Goal: Task Accomplishment & Management: Manage account settings

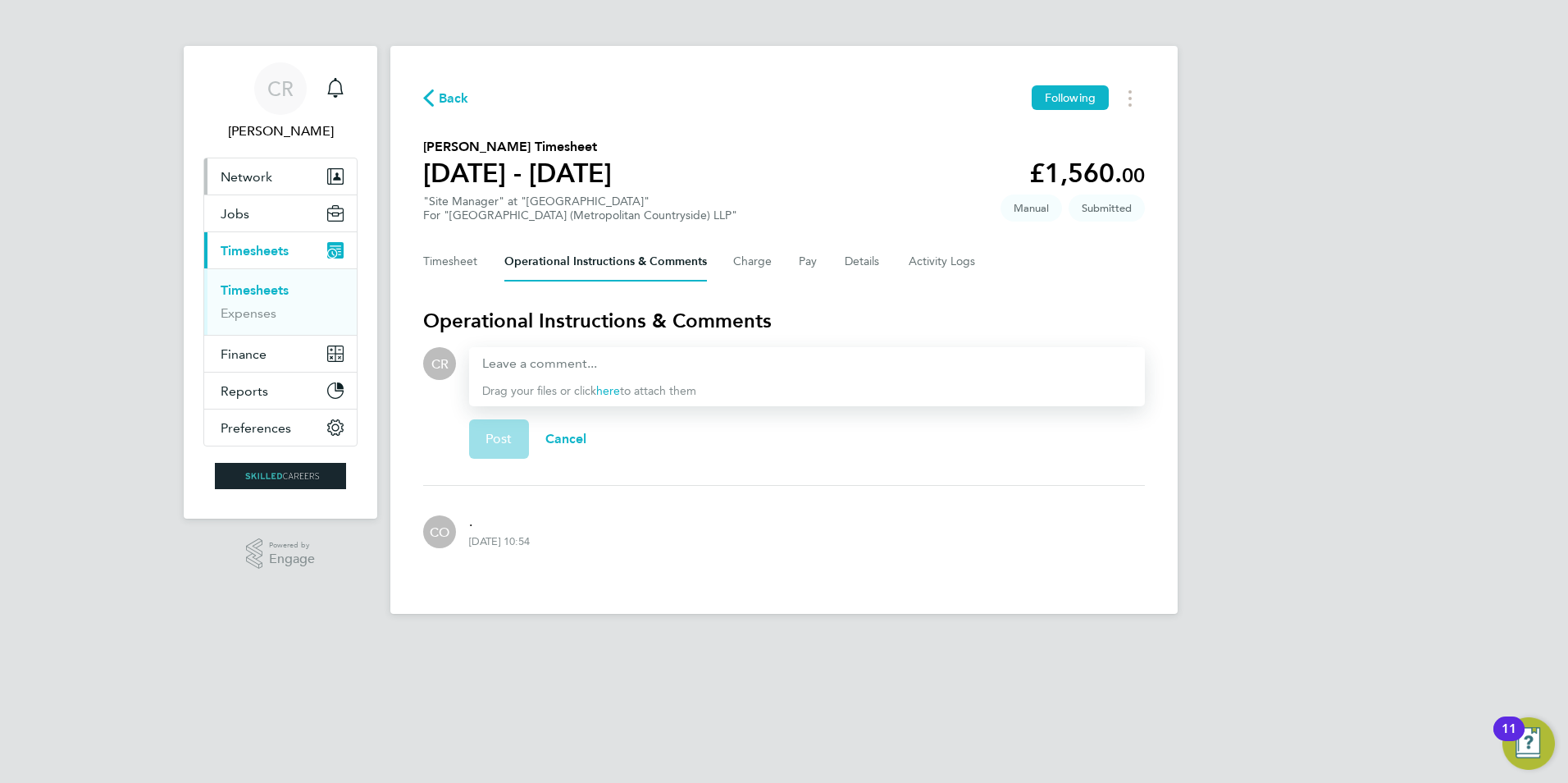
click at [247, 172] on span "Network" at bounding box center [246, 177] width 52 height 15
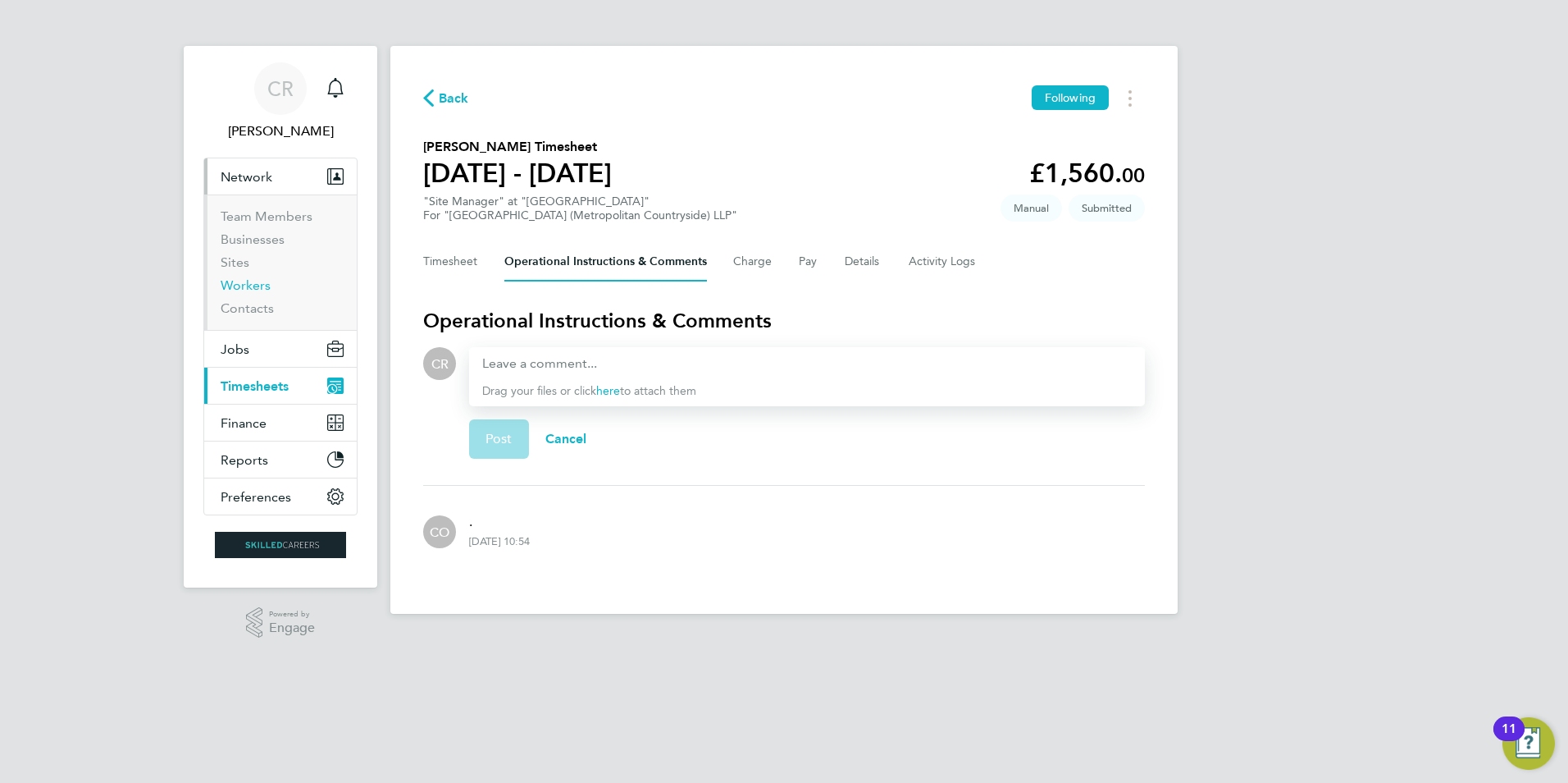
click at [249, 287] on link "Workers" at bounding box center [245, 285] width 50 height 15
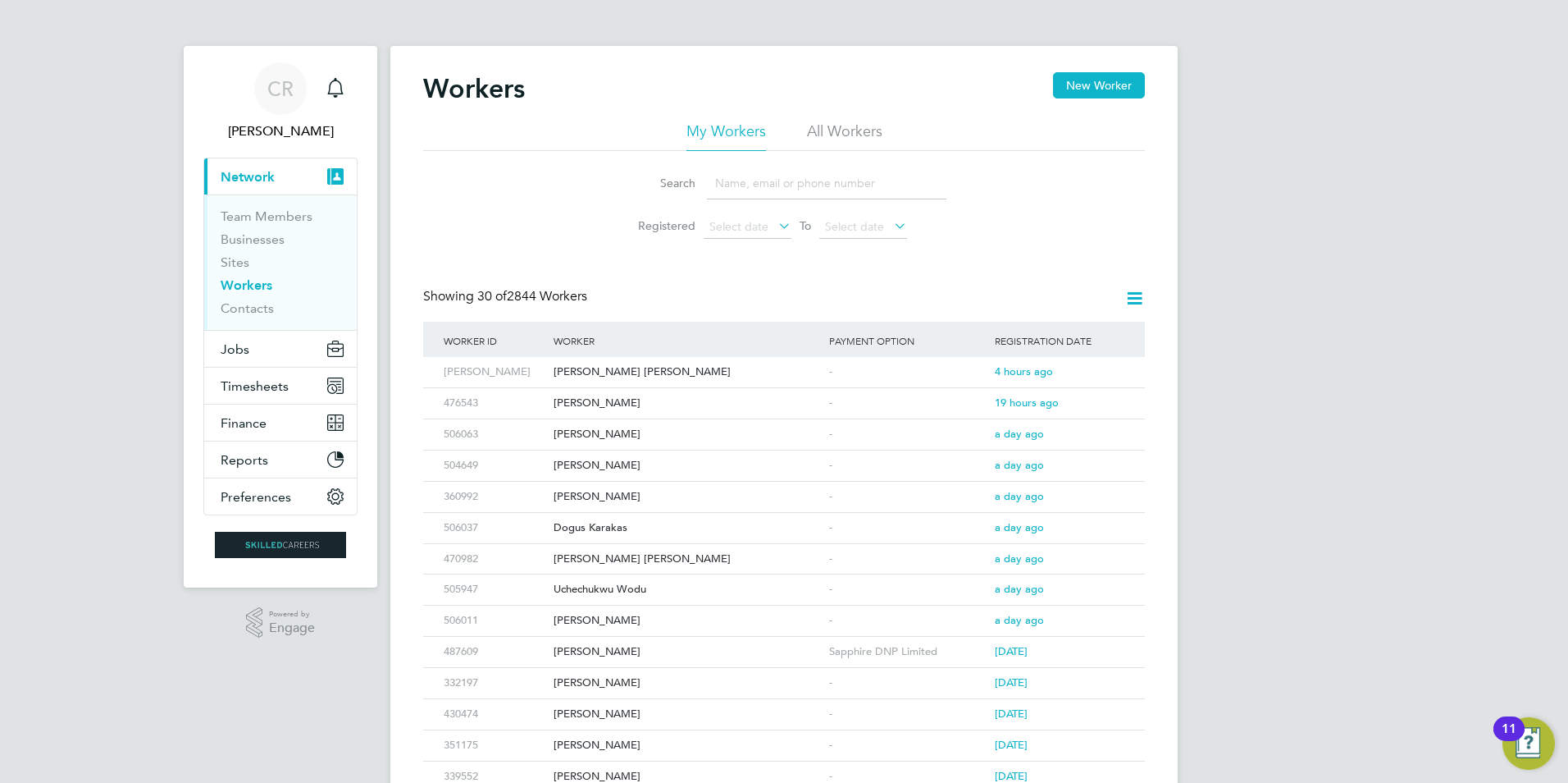
click at [797, 183] on input at bounding box center [826, 183] width 240 height 32
type input "[PERSON_NAME]"
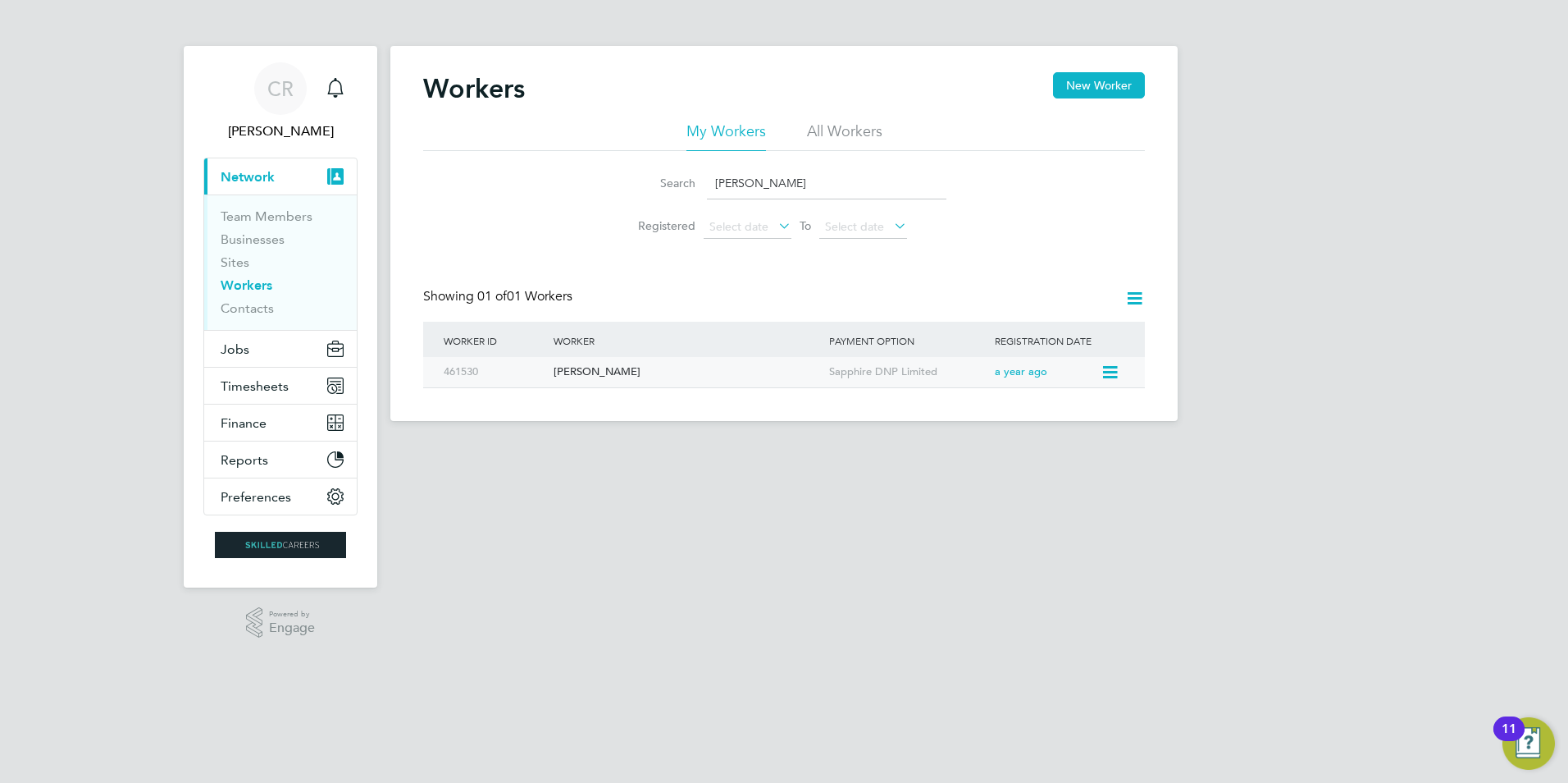
click at [613, 369] on div "[PERSON_NAME]" at bounding box center [687, 372] width 276 height 31
click at [605, 372] on div "Haroon Ahmed" at bounding box center [687, 372] width 276 height 31
click at [259, 383] on span "Timesheets" at bounding box center [254, 386] width 68 height 15
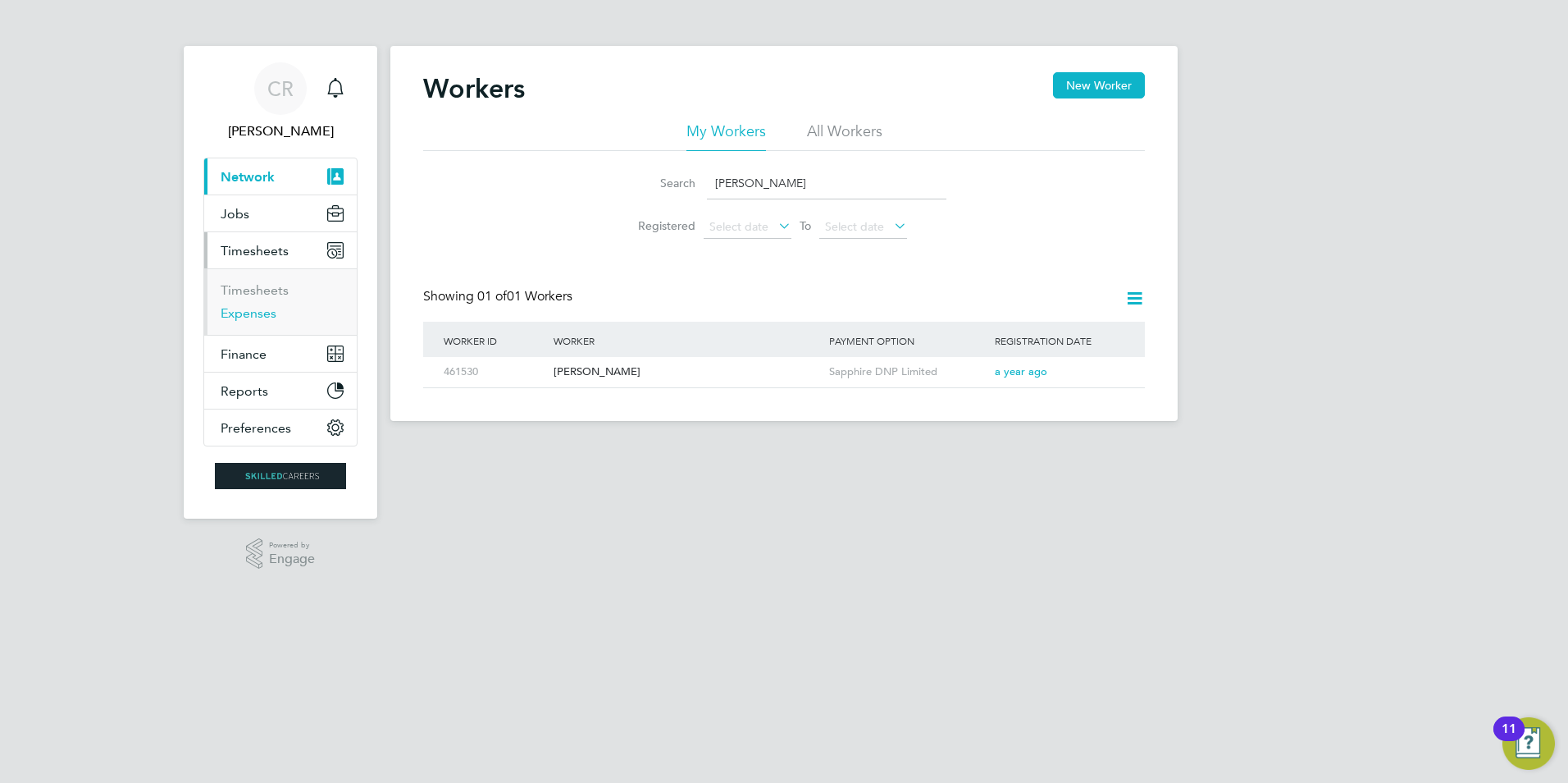
click at [259, 307] on link "Expenses" at bounding box center [248, 313] width 55 height 15
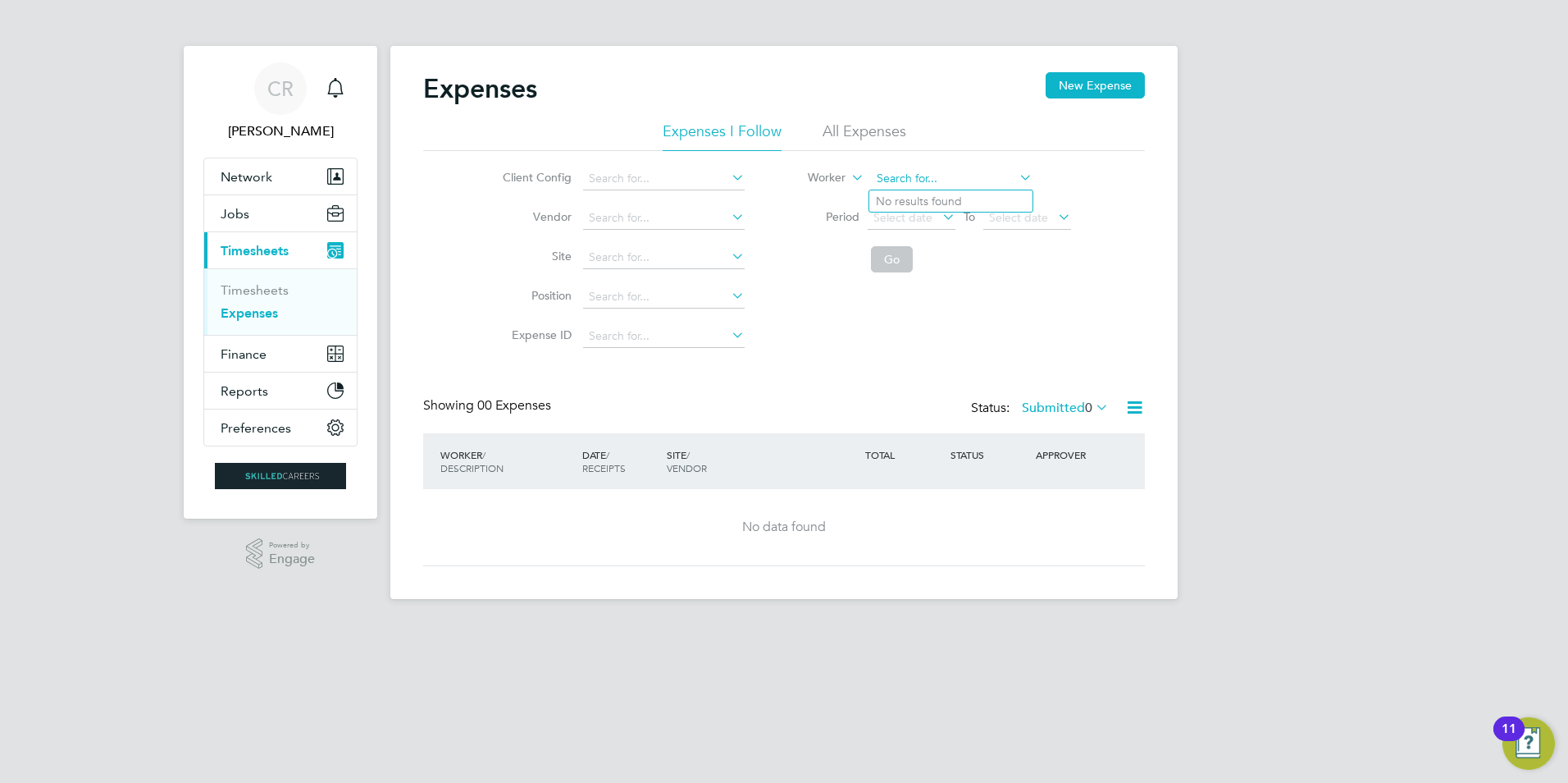
click at [888, 179] on input at bounding box center [951, 179] width 161 height 23
click at [926, 178] on input at bounding box center [951, 179] width 161 height 23
click at [929, 222] on li "Haroon Ahmed" at bounding box center [951, 222] width 163 height 22
type input "[PERSON_NAME]"
click at [879, 259] on button "Go" at bounding box center [891, 259] width 42 height 26
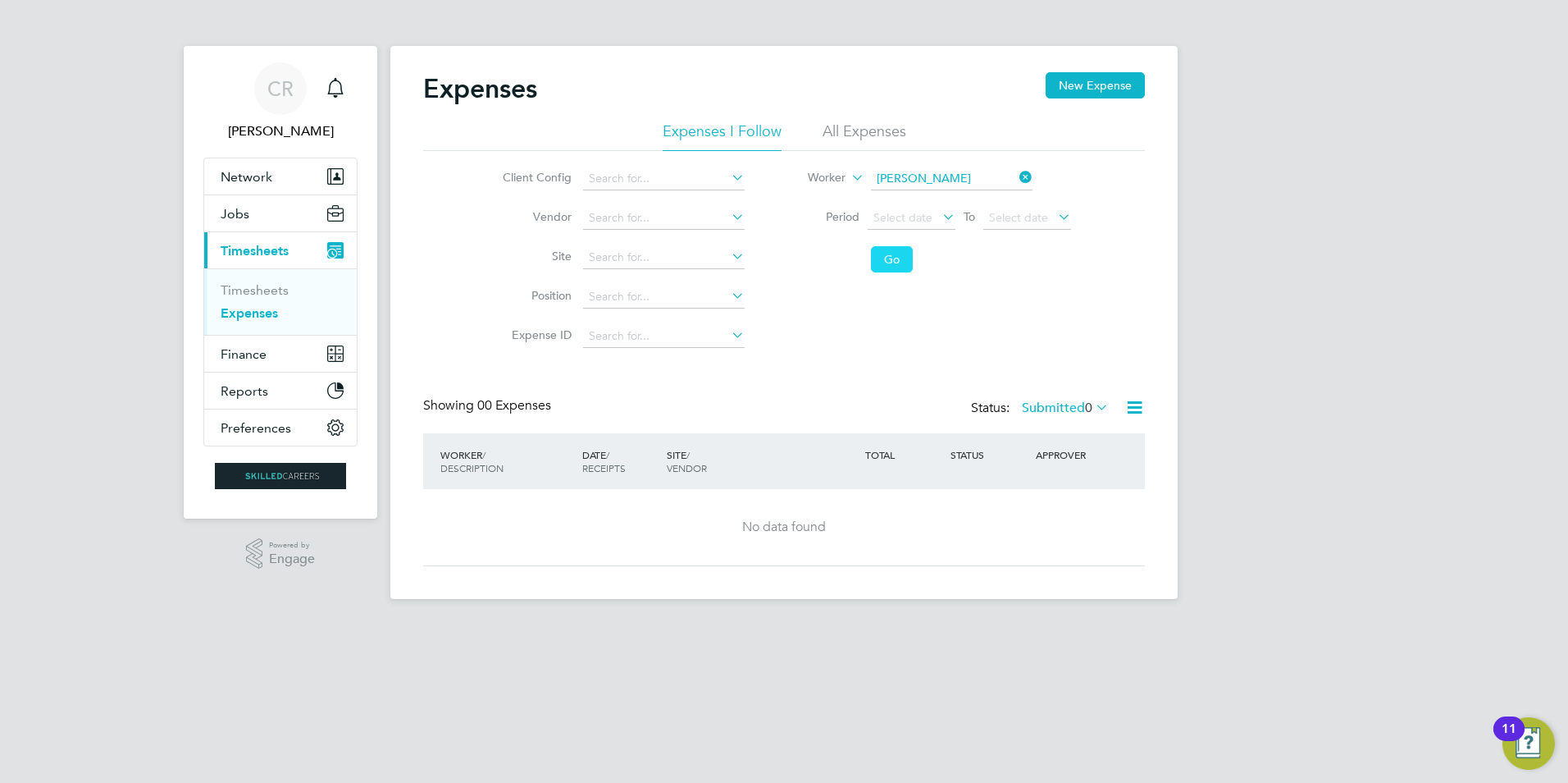
click at [894, 263] on button "Go" at bounding box center [891, 259] width 42 height 26
click at [920, 216] on span "Select date" at bounding box center [903, 217] width 59 height 14
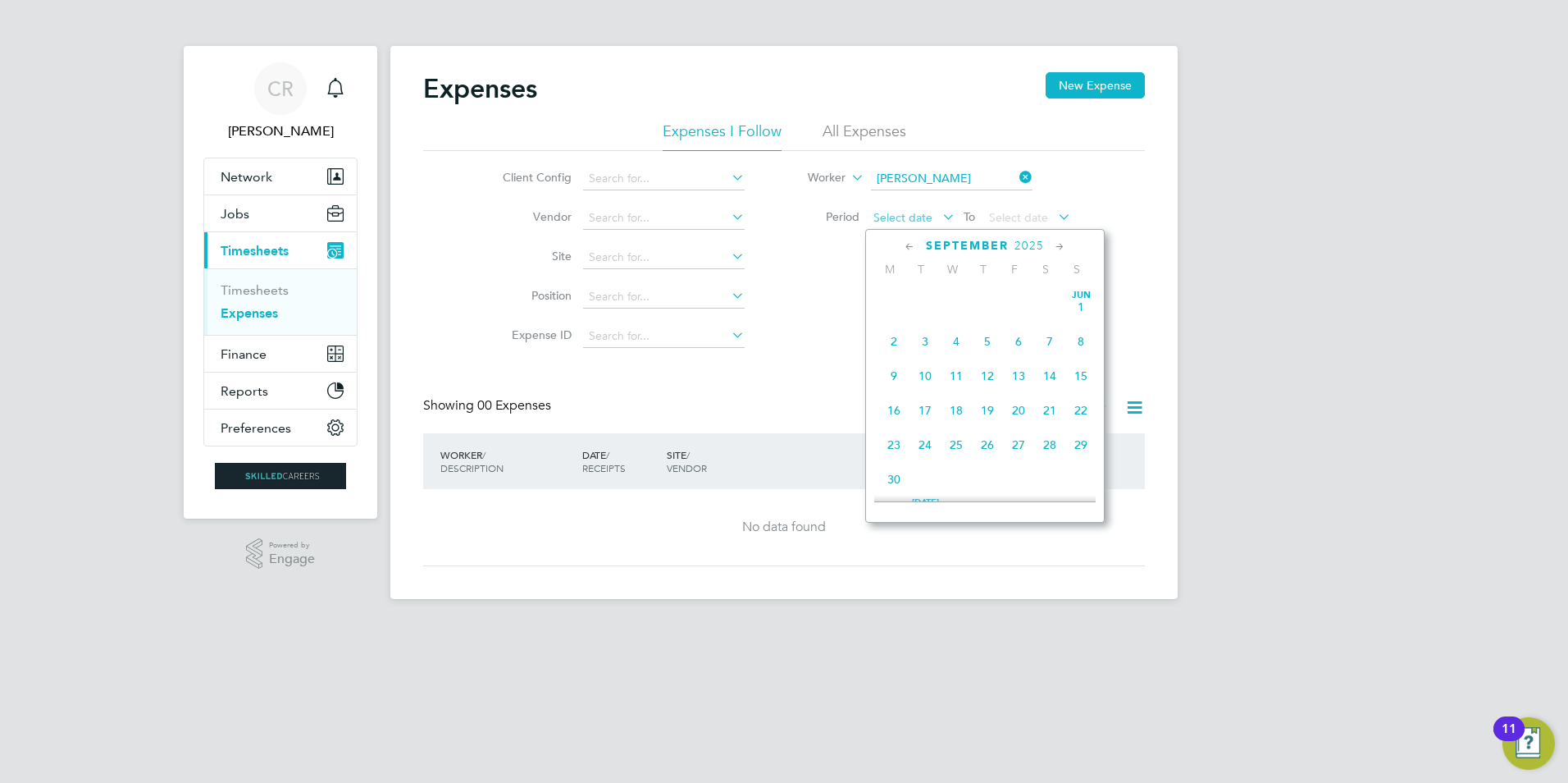
scroll to position [497, 0]
click at [910, 245] on icon at bounding box center [909, 246] width 15 height 18
click at [990, 341] on span "7" at bounding box center [987, 332] width 31 height 32
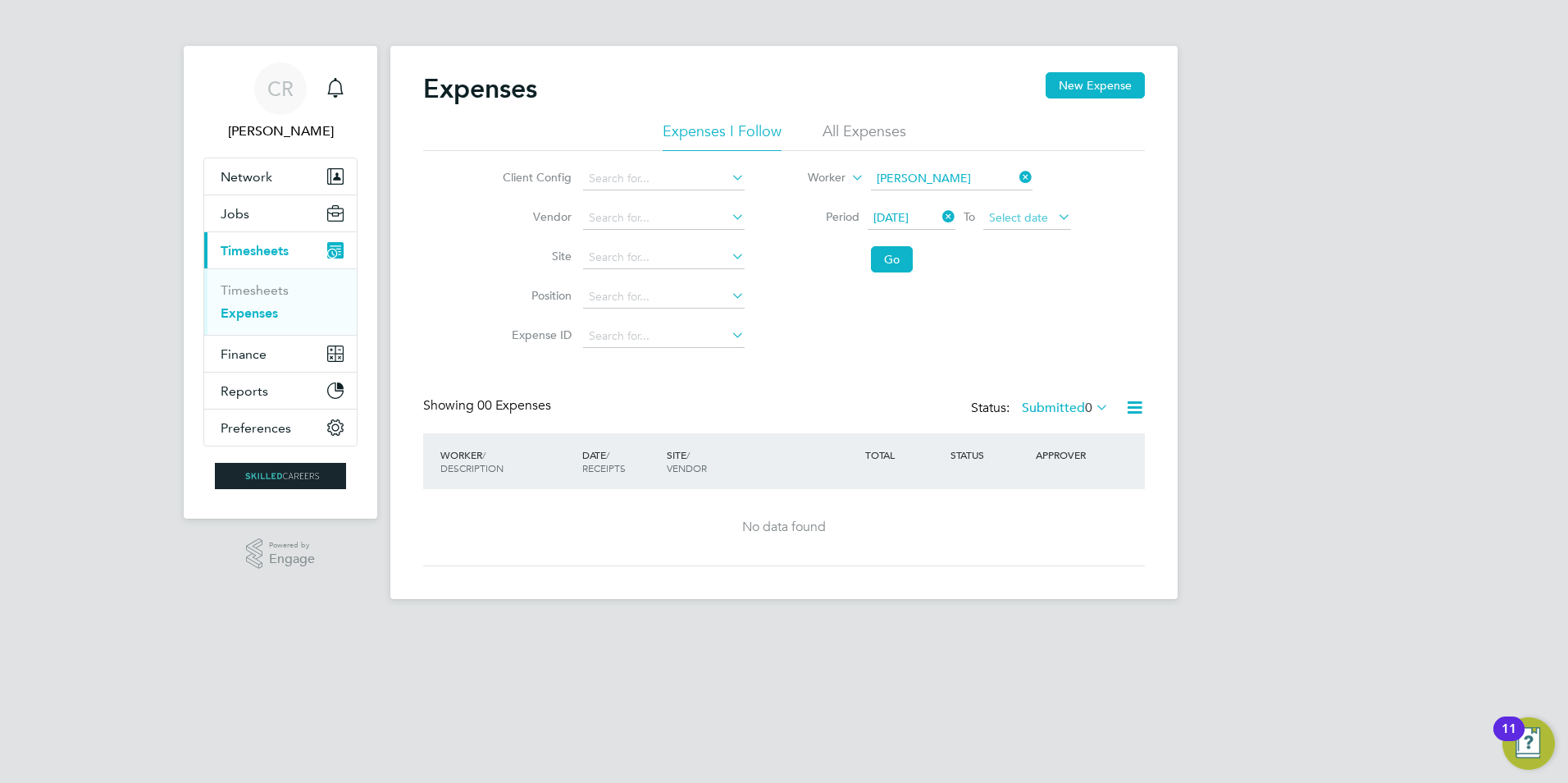
click at [1021, 219] on span "Select date" at bounding box center [1018, 217] width 59 height 14
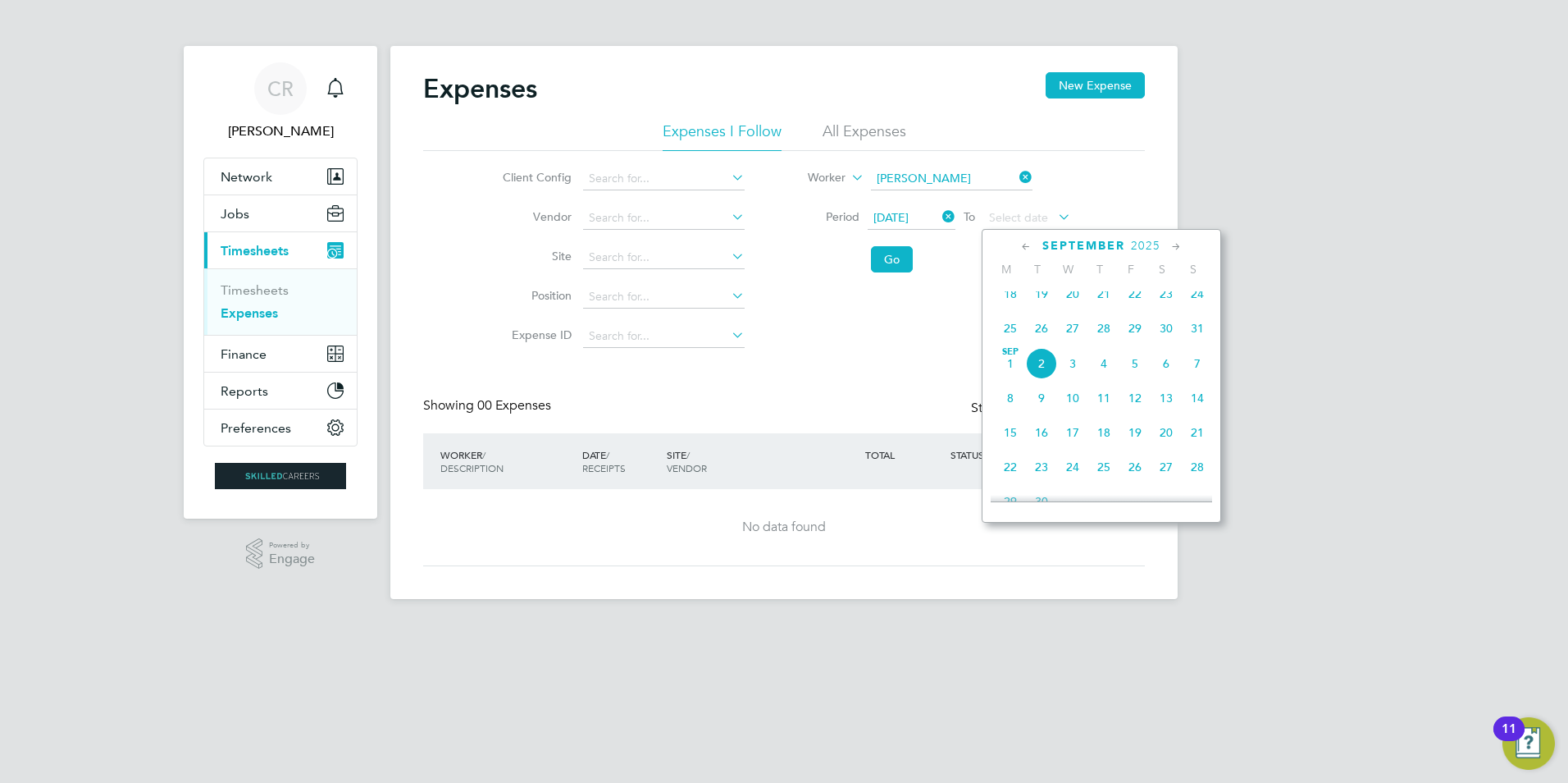
click at [1028, 244] on icon at bounding box center [1026, 246] width 15 height 18
click at [1134, 375] on span "15" at bounding box center [1135, 367] width 31 height 32
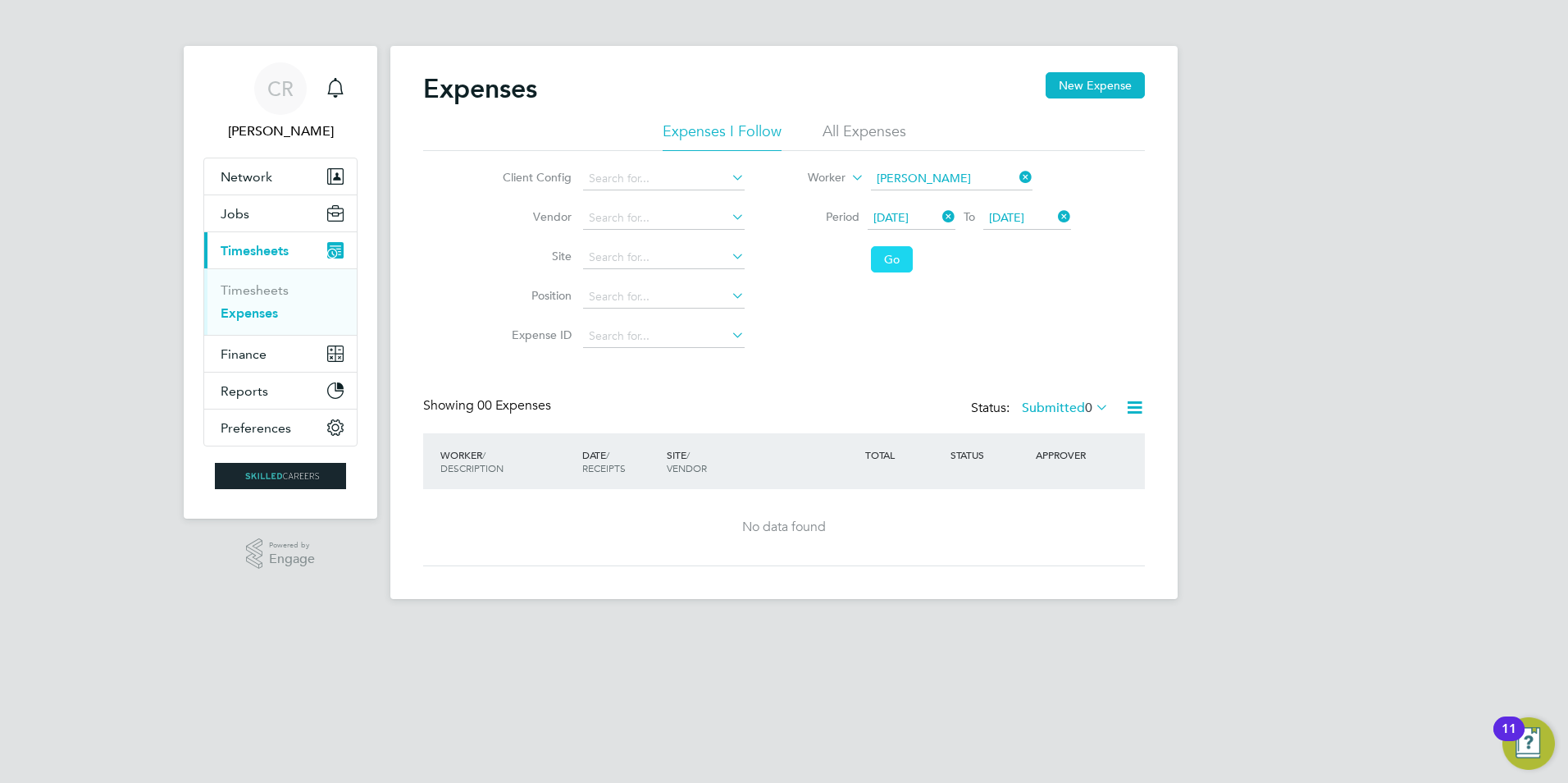
click at [889, 247] on button "Go" at bounding box center [891, 259] width 42 height 26
click at [903, 219] on span "07 Aug 2025" at bounding box center [890, 217] width 35 height 14
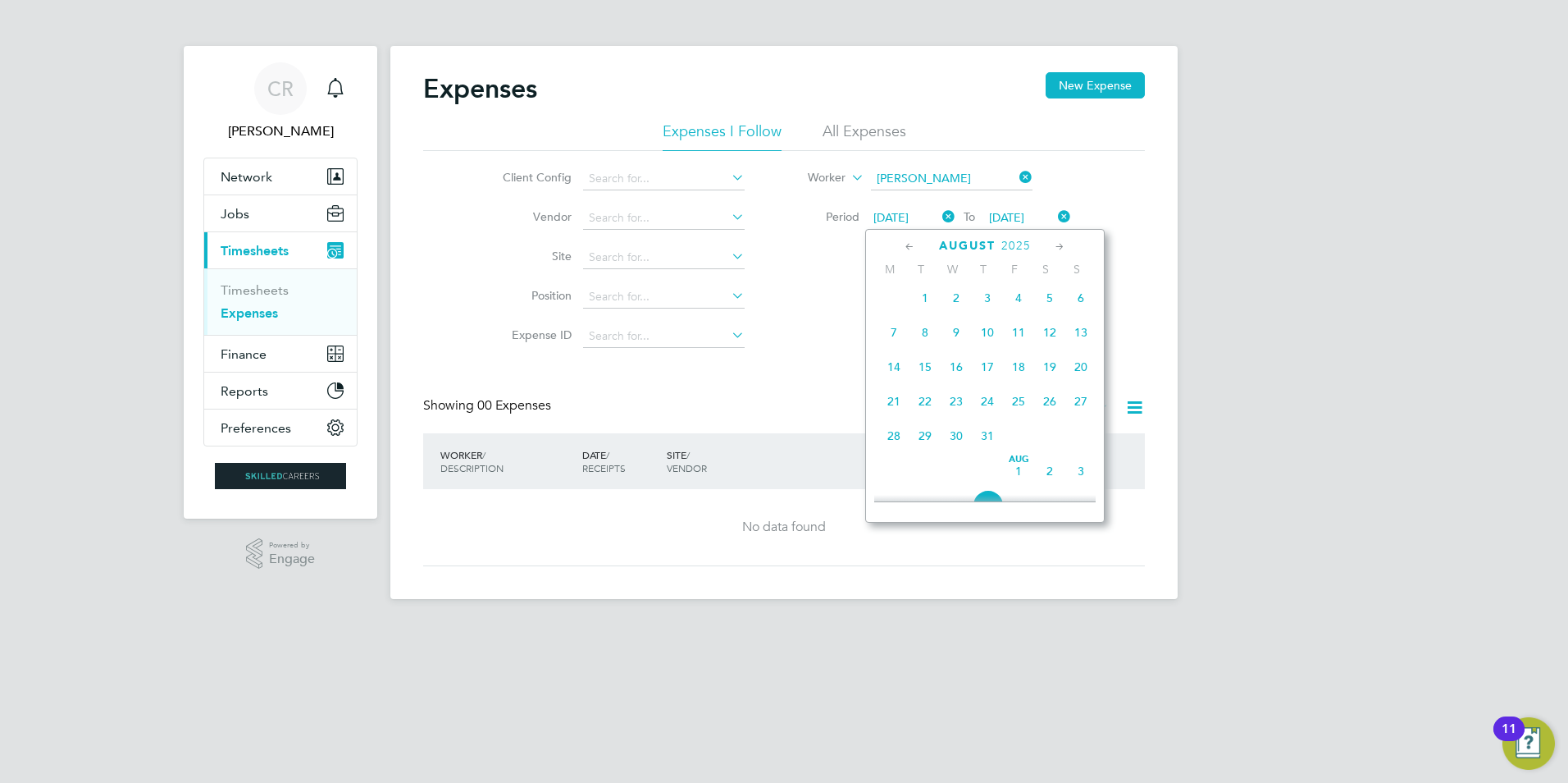
scroll to position [533, 0]
click at [910, 241] on icon at bounding box center [909, 246] width 15 height 18
click at [928, 304] on span "Jul 1" at bounding box center [925, 298] width 31 height 32
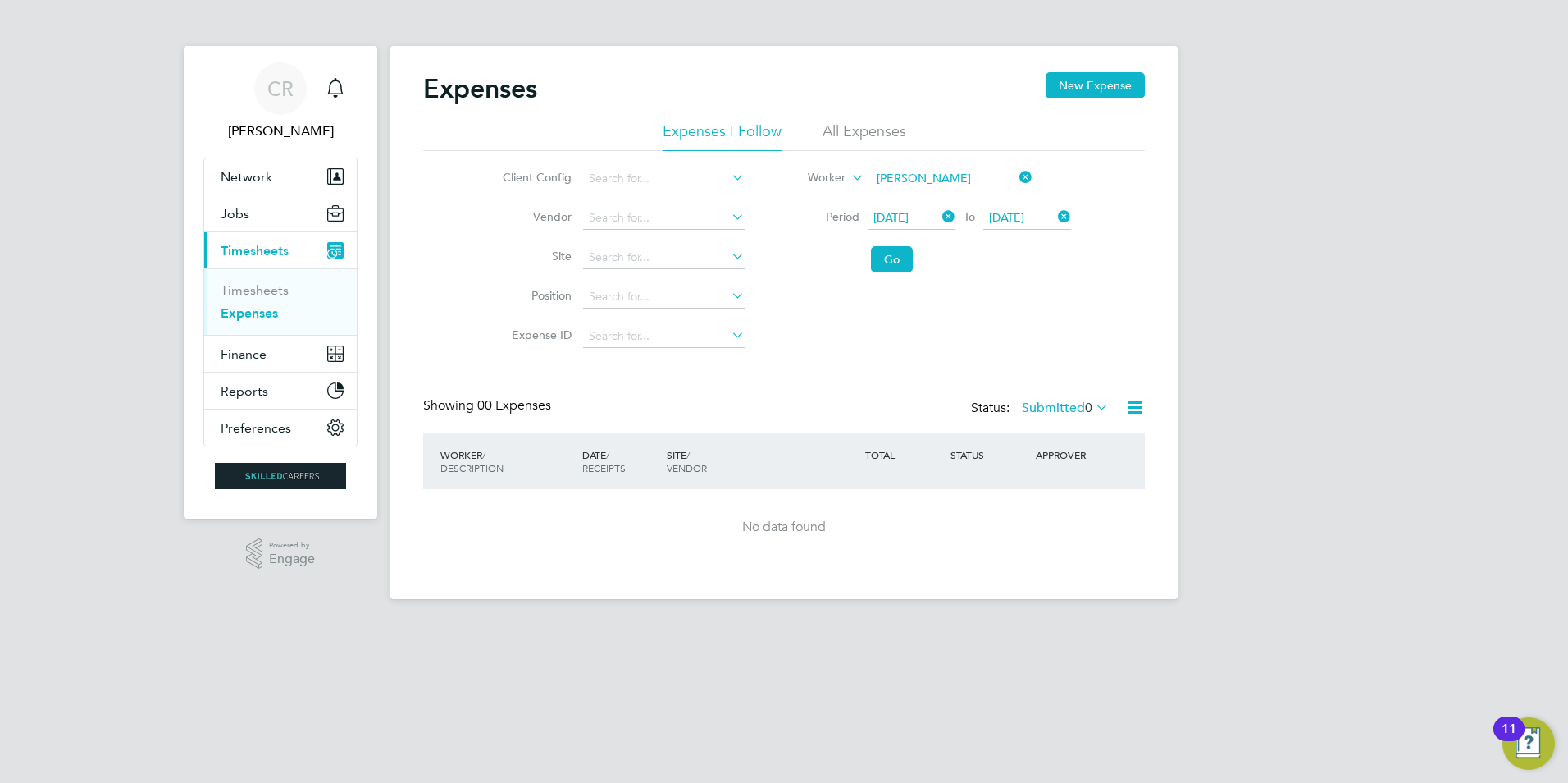
click at [1024, 218] on span "[DATE]" at bounding box center [1006, 217] width 35 height 14
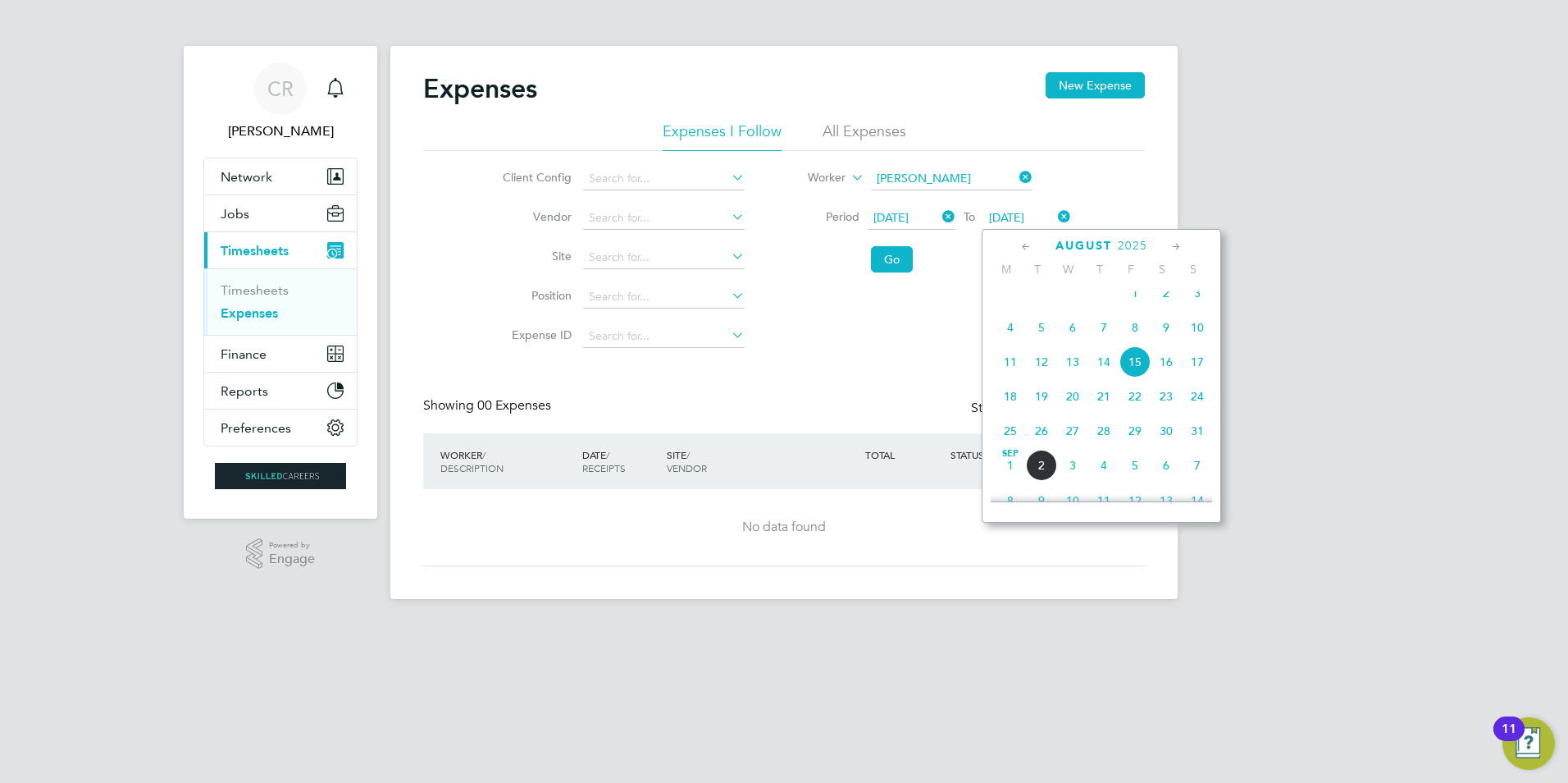
click at [1169, 446] on span "30" at bounding box center [1165, 431] width 31 height 32
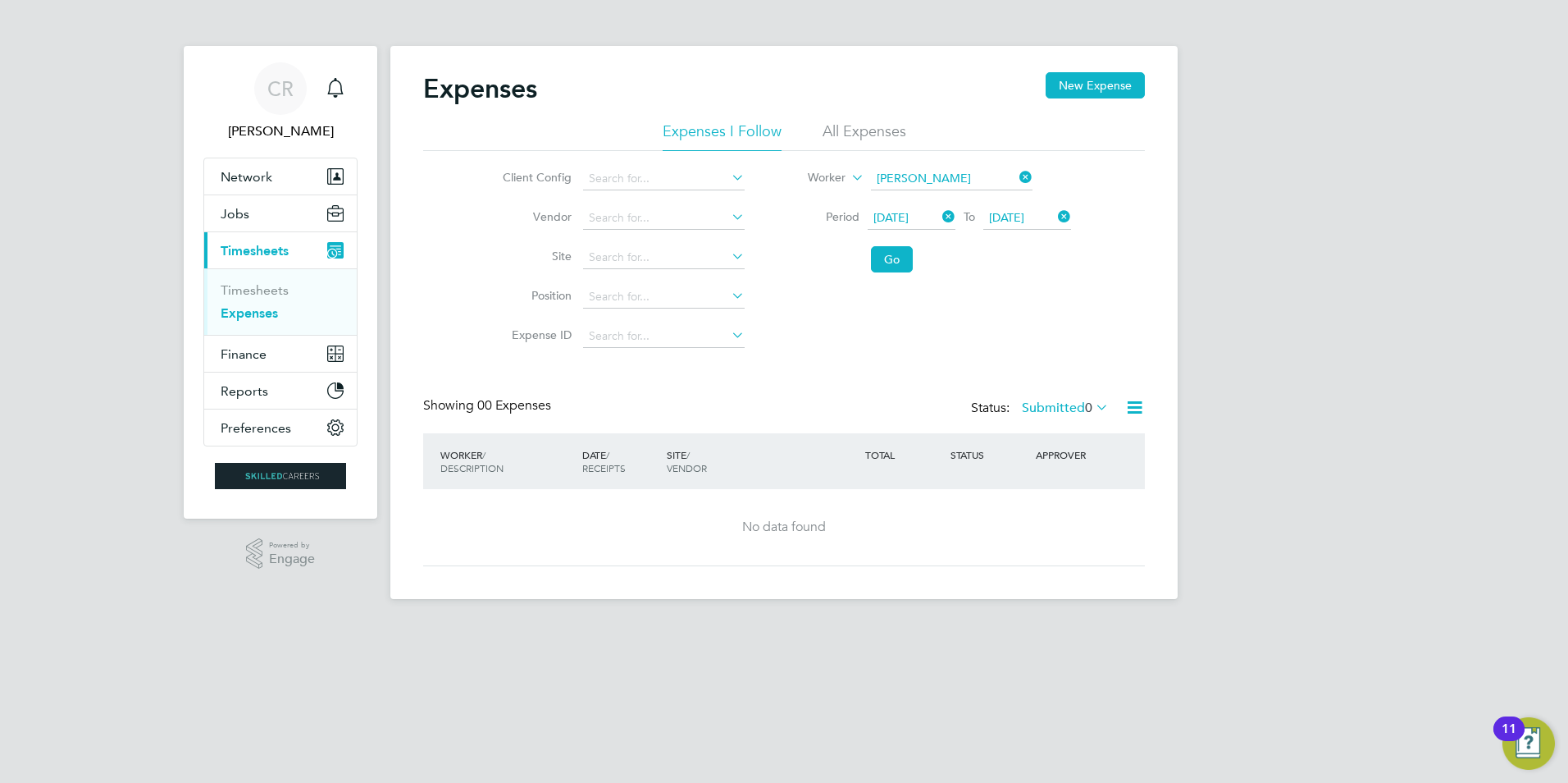
click at [1134, 405] on icon at bounding box center [1134, 407] width 20 height 20
click at [858, 125] on li "All Expenses" at bounding box center [865, 136] width 84 height 30
click at [890, 263] on button "Go" at bounding box center [891, 259] width 42 height 26
click at [909, 212] on span "01 Jul 2025" at bounding box center [890, 217] width 35 height 14
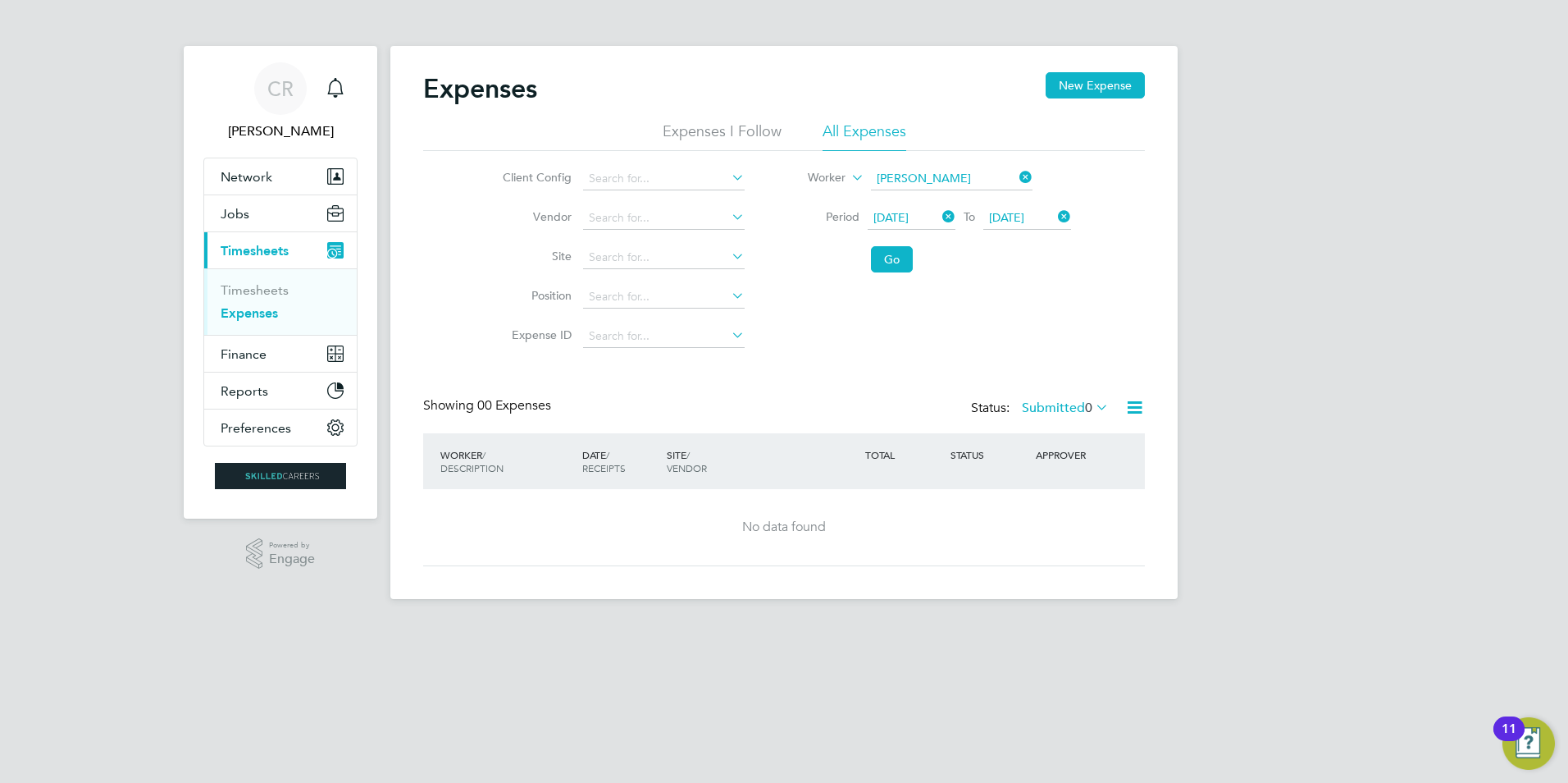
scroll to position [497, 0]
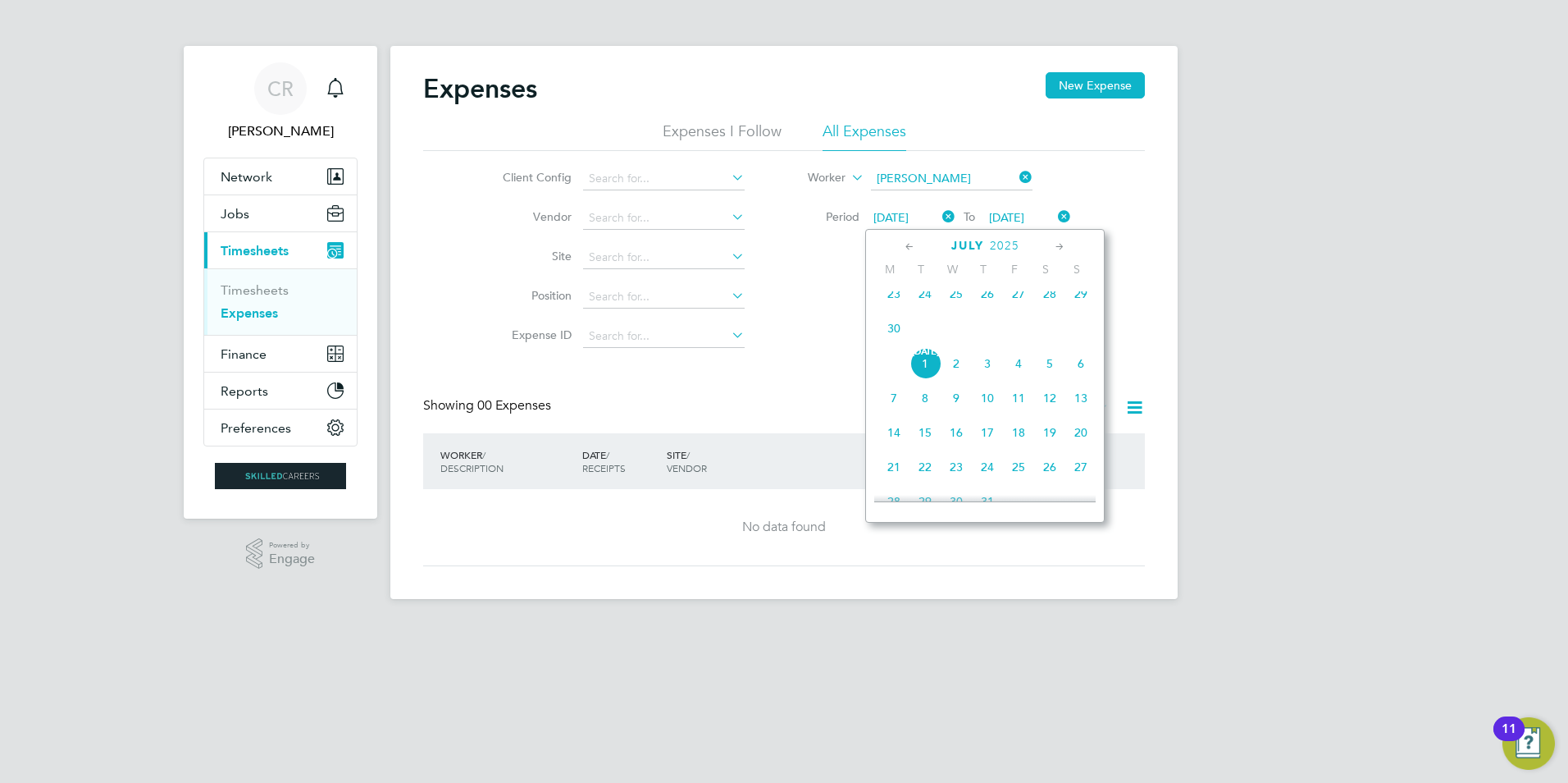
click at [1024, 215] on span "30 Aug 2025" at bounding box center [1006, 217] width 35 height 14
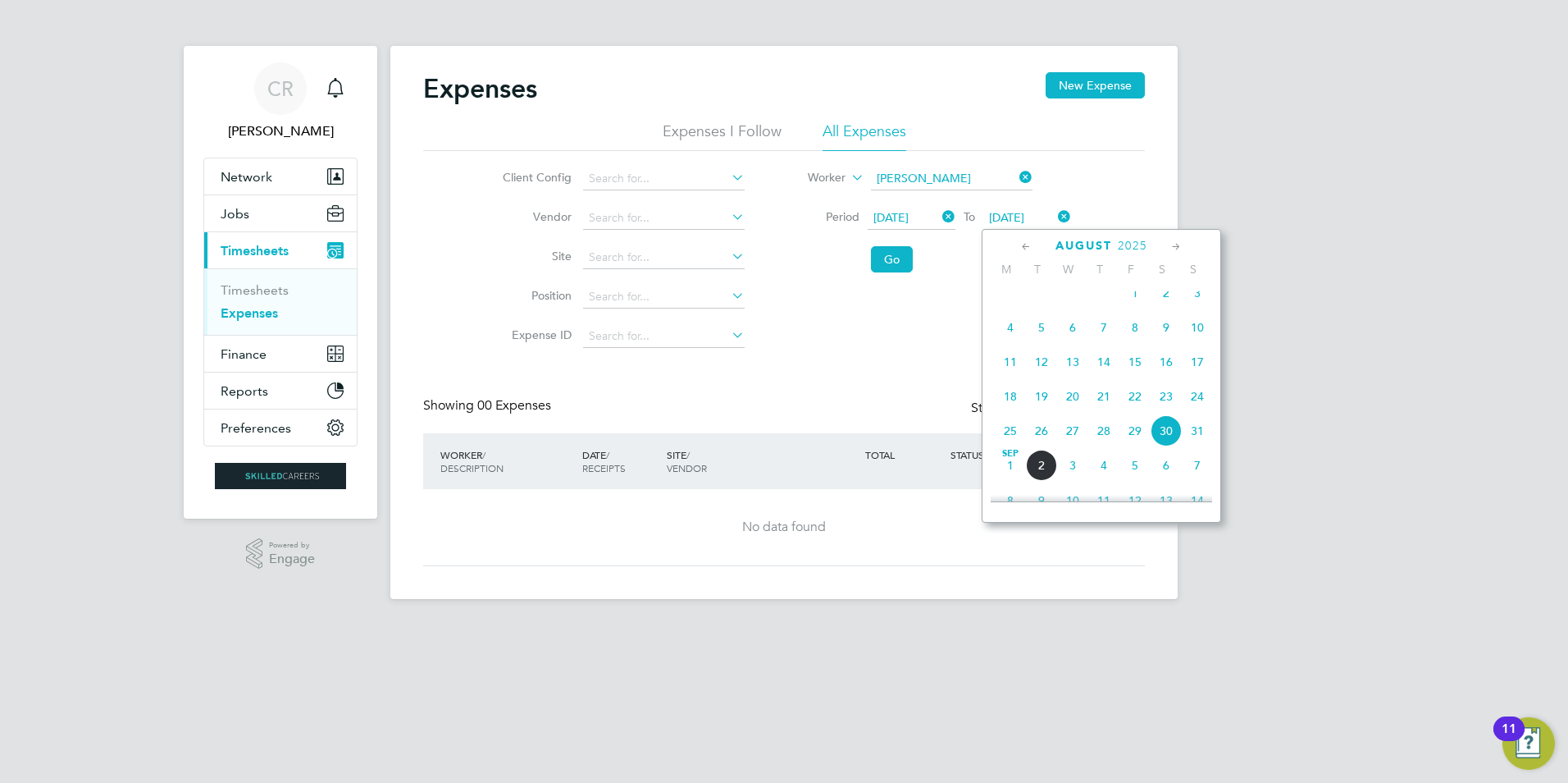
scroll to position [639, 0]
click at [1137, 306] on span "15" at bounding box center [1135, 290] width 31 height 32
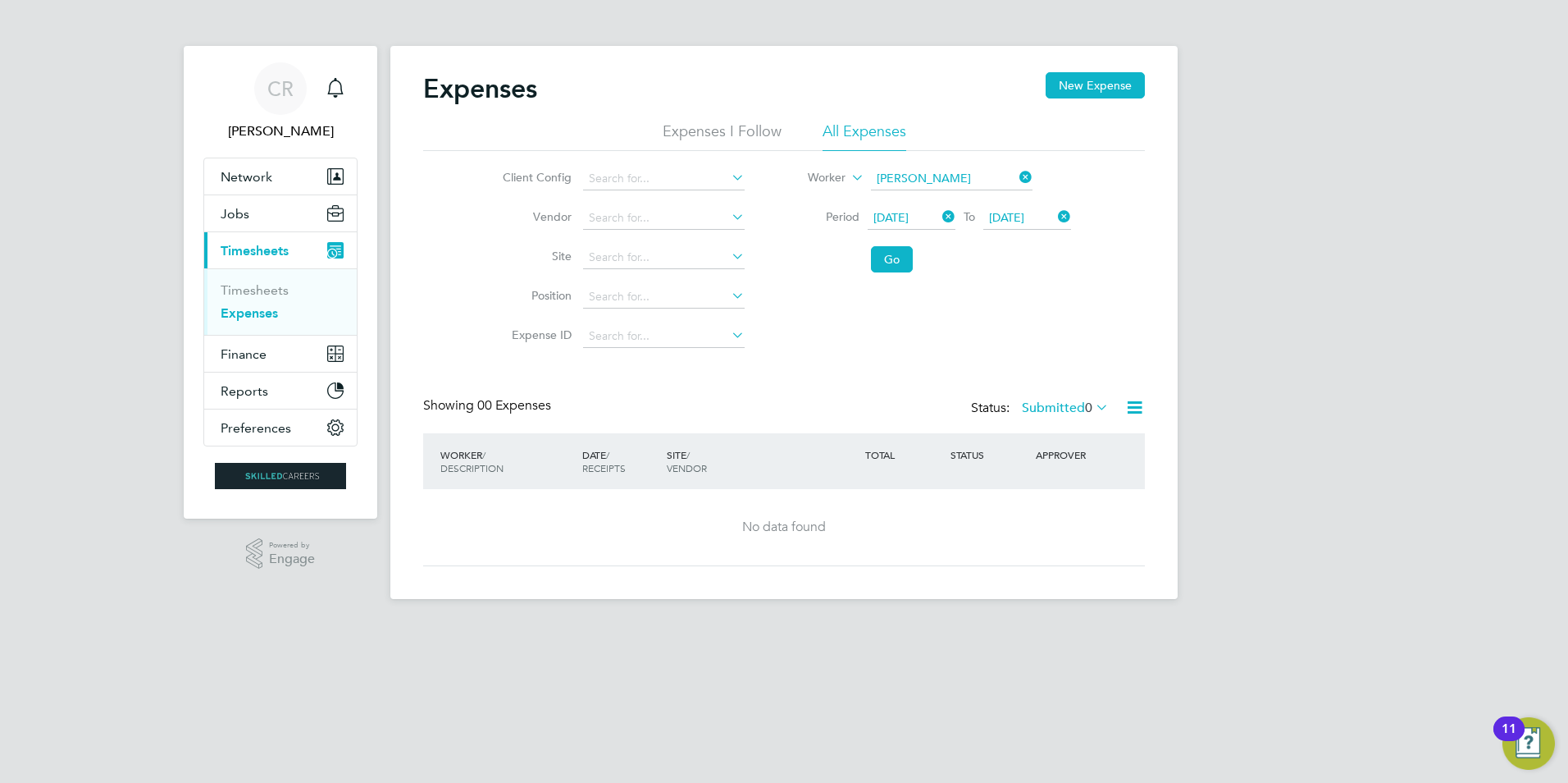
click at [901, 211] on span "01 Jul 2025" at bounding box center [890, 217] width 35 height 14
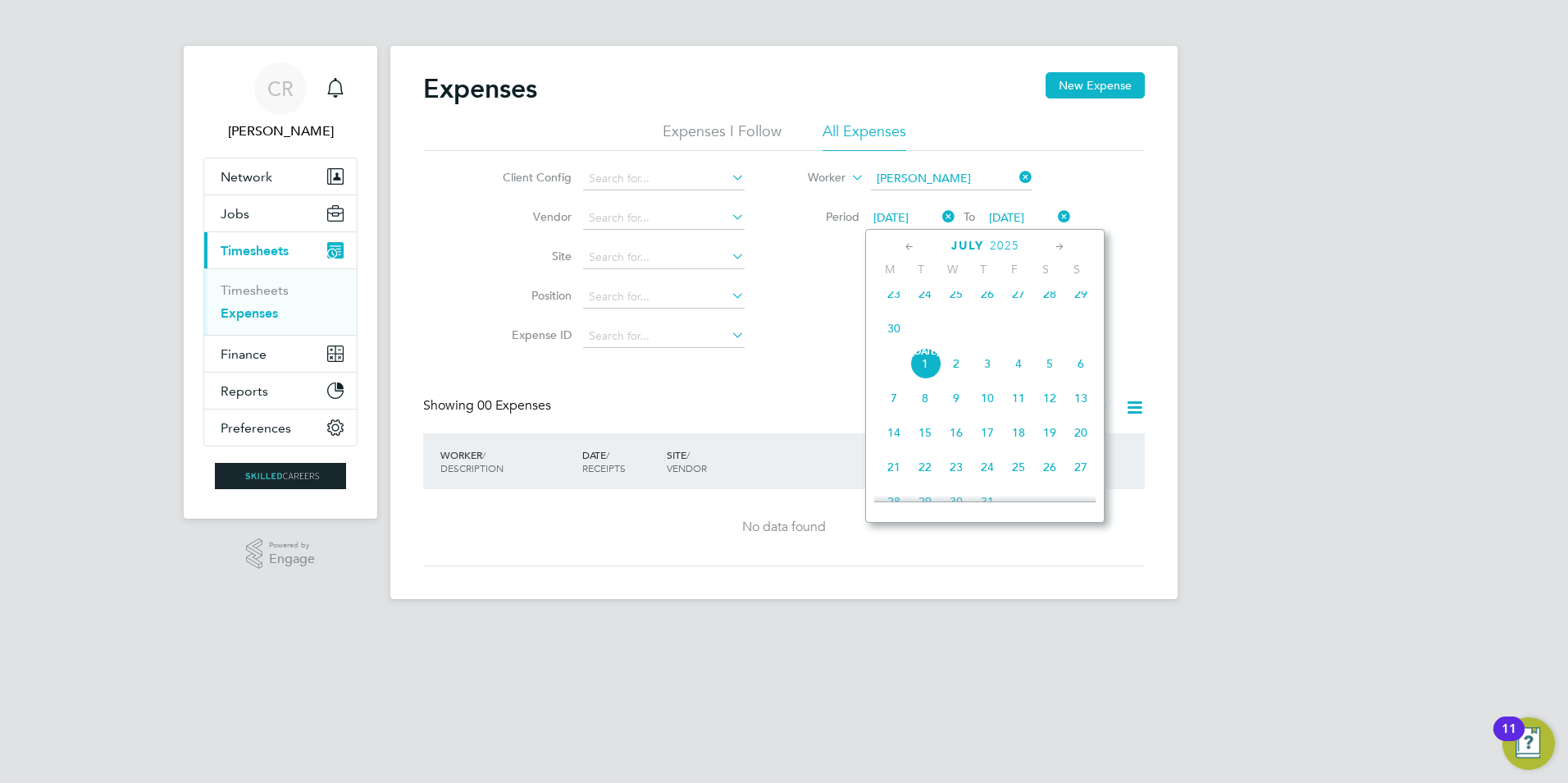
click at [1053, 244] on icon at bounding box center [1059, 246] width 15 height 18
click at [1046, 340] on span "9" at bounding box center [1049, 324] width 31 height 32
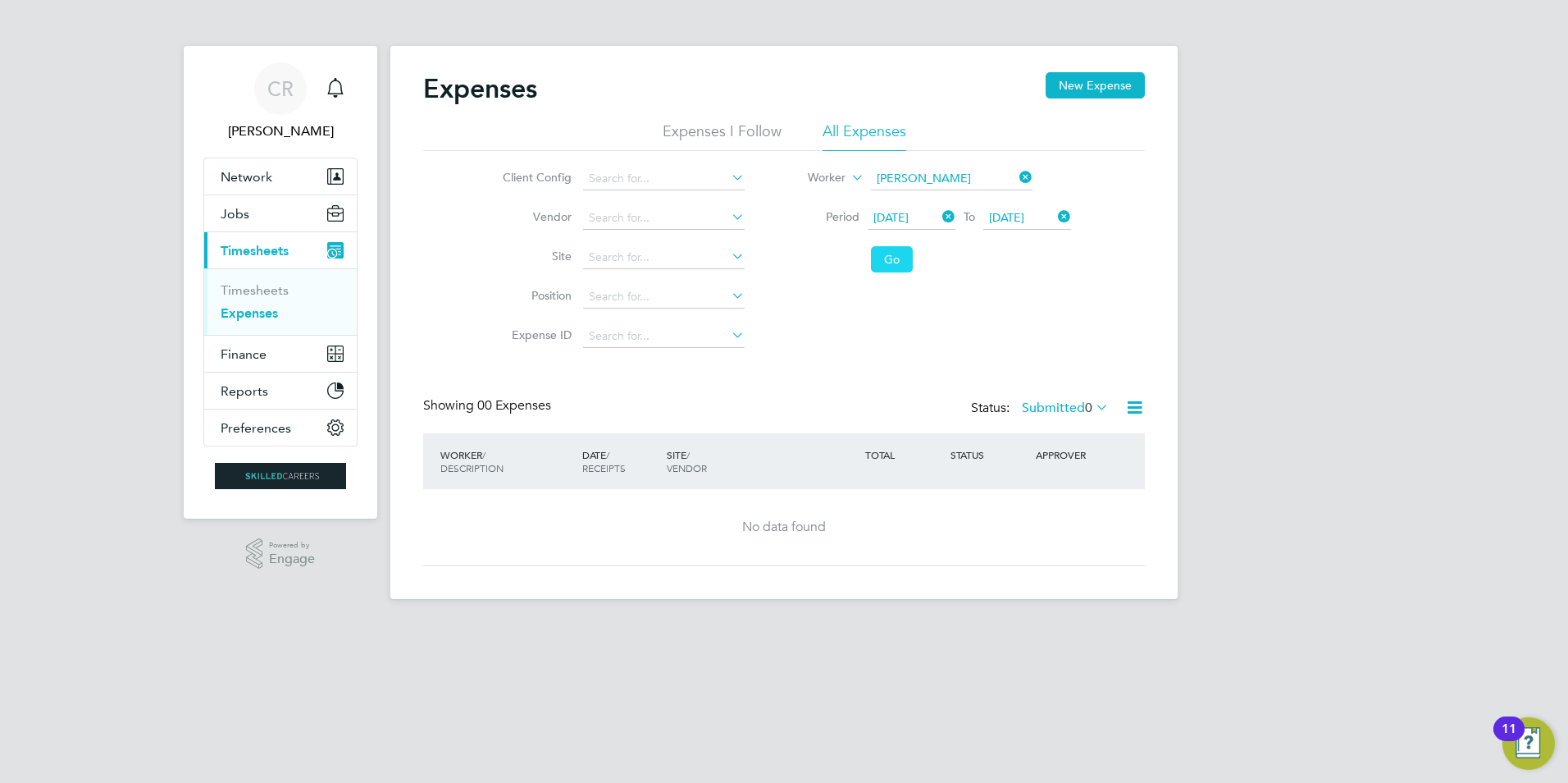
click at [886, 256] on button "Go" at bounding box center [891, 259] width 42 height 26
click at [1085, 80] on button "New Expense" at bounding box center [1095, 85] width 99 height 26
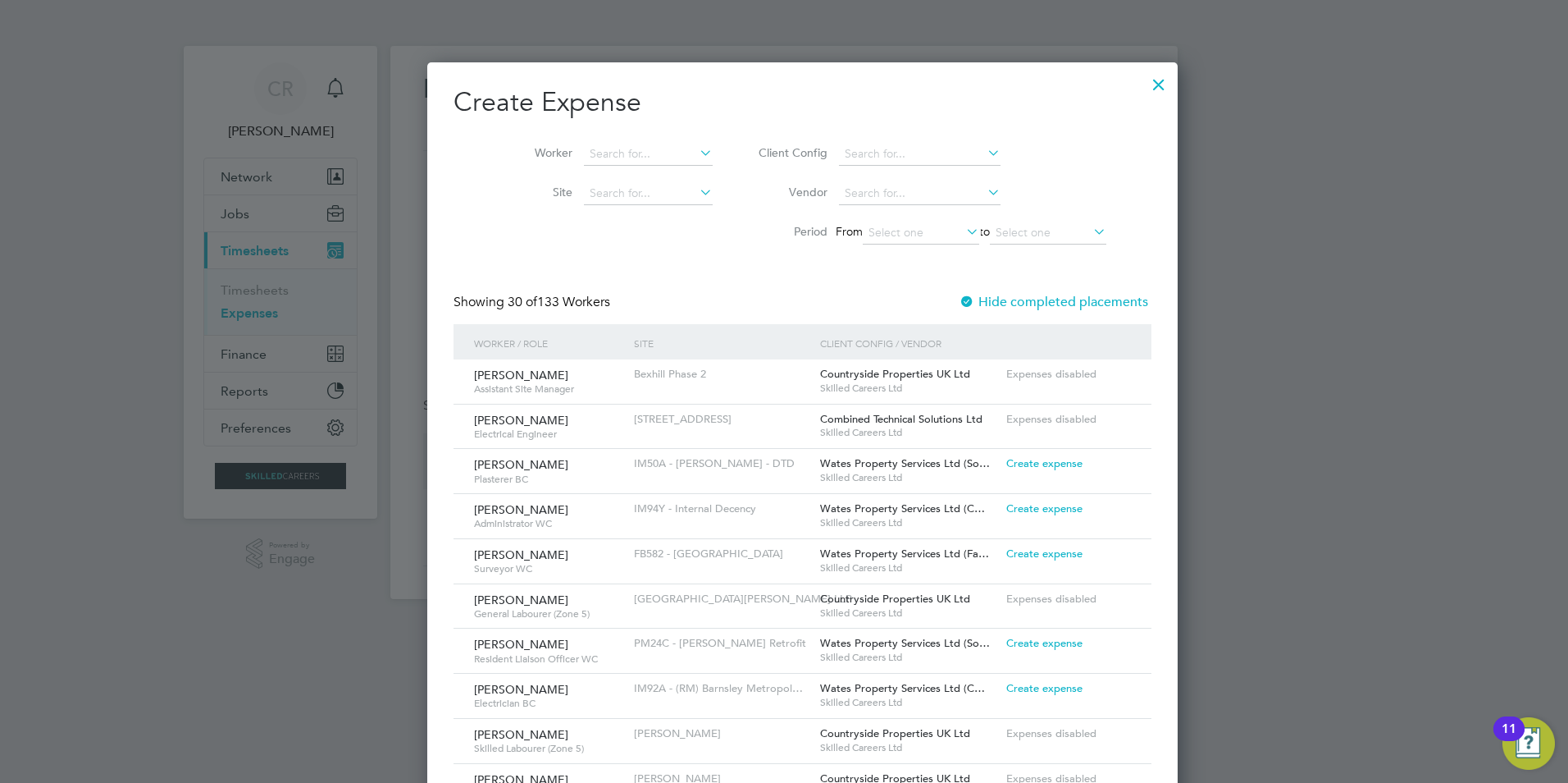
scroll to position [0, 0]
click at [618, 146] on input at bounding box center [648, 154] width 129 height 23
click at [600, 241] on li "Haro on Ahmed" at bounding box center [667, 243] width 219 height 22
type input "[PERSON_NAME]"
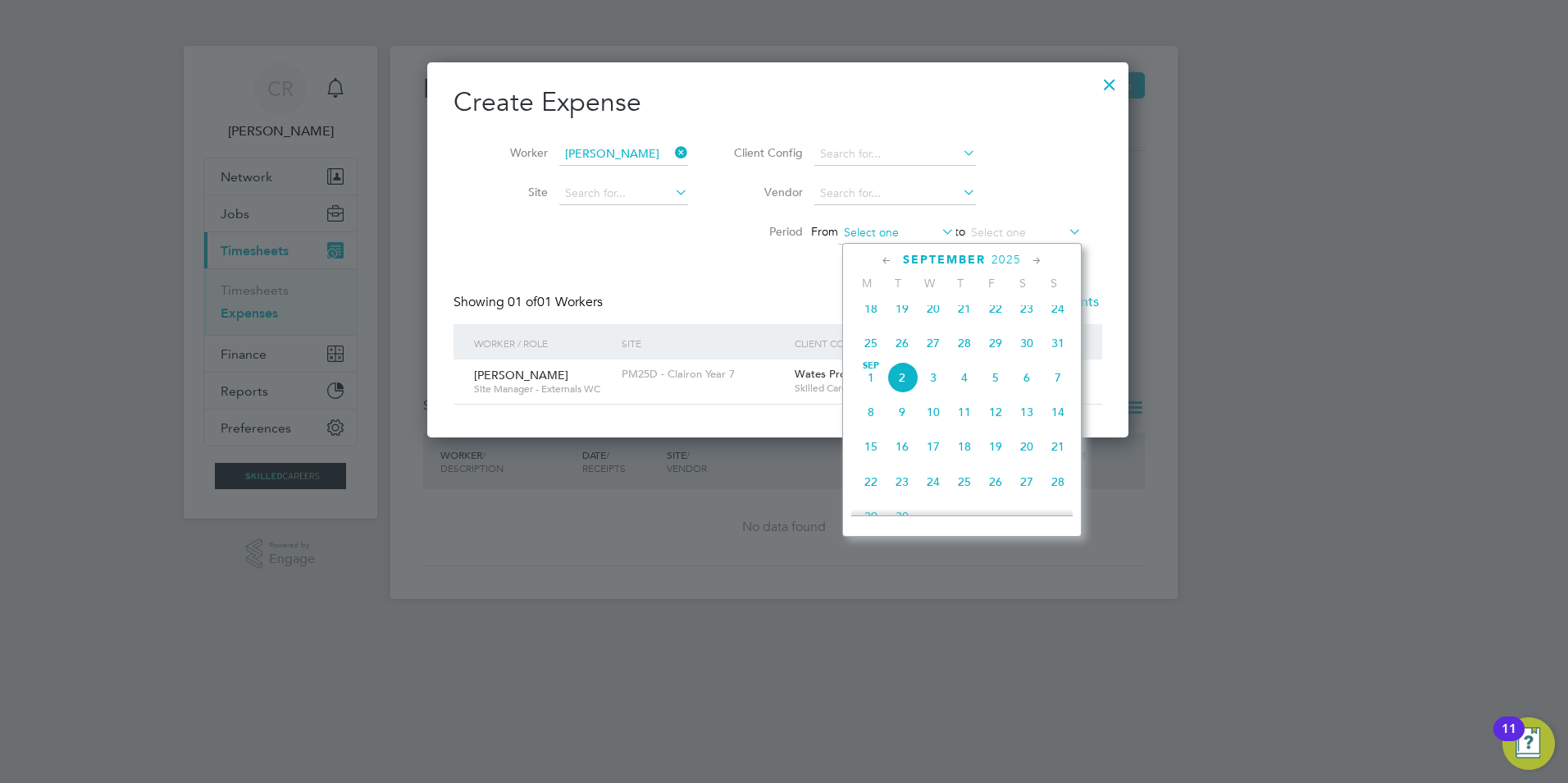
click at [927, 235] on input at bounding box center [896, 233] width 116 height 23
click at [884, 256] on icon at bounding box center [887, 261] width 15 height 18
click at [1028, 355] on span "9" at bounding box center [1026, 346] width 31 height 32
type input "09 Aug 2025"
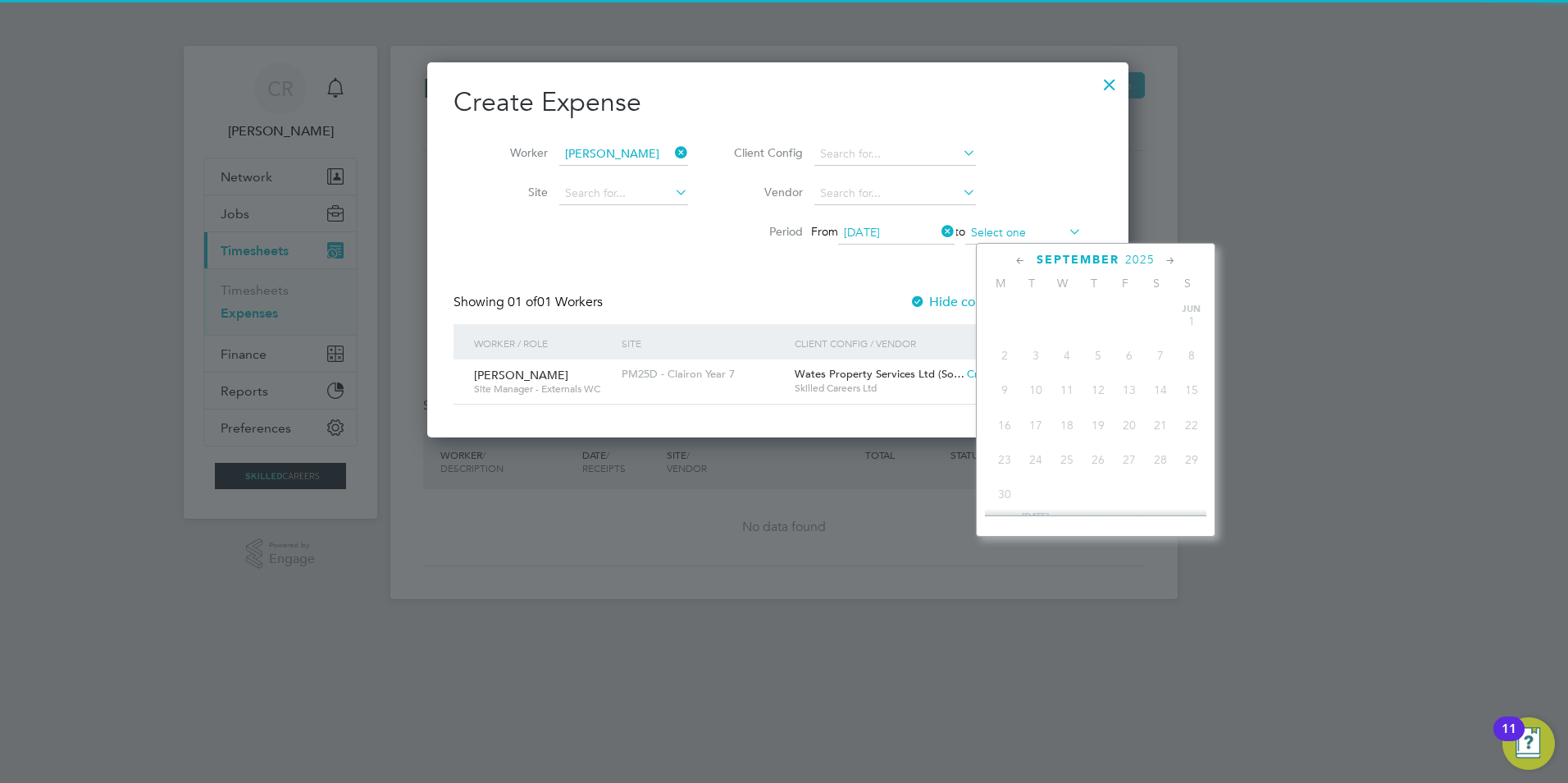
click at [1045, 224] on input at bounding box center [1023, 233] width 116 height 23
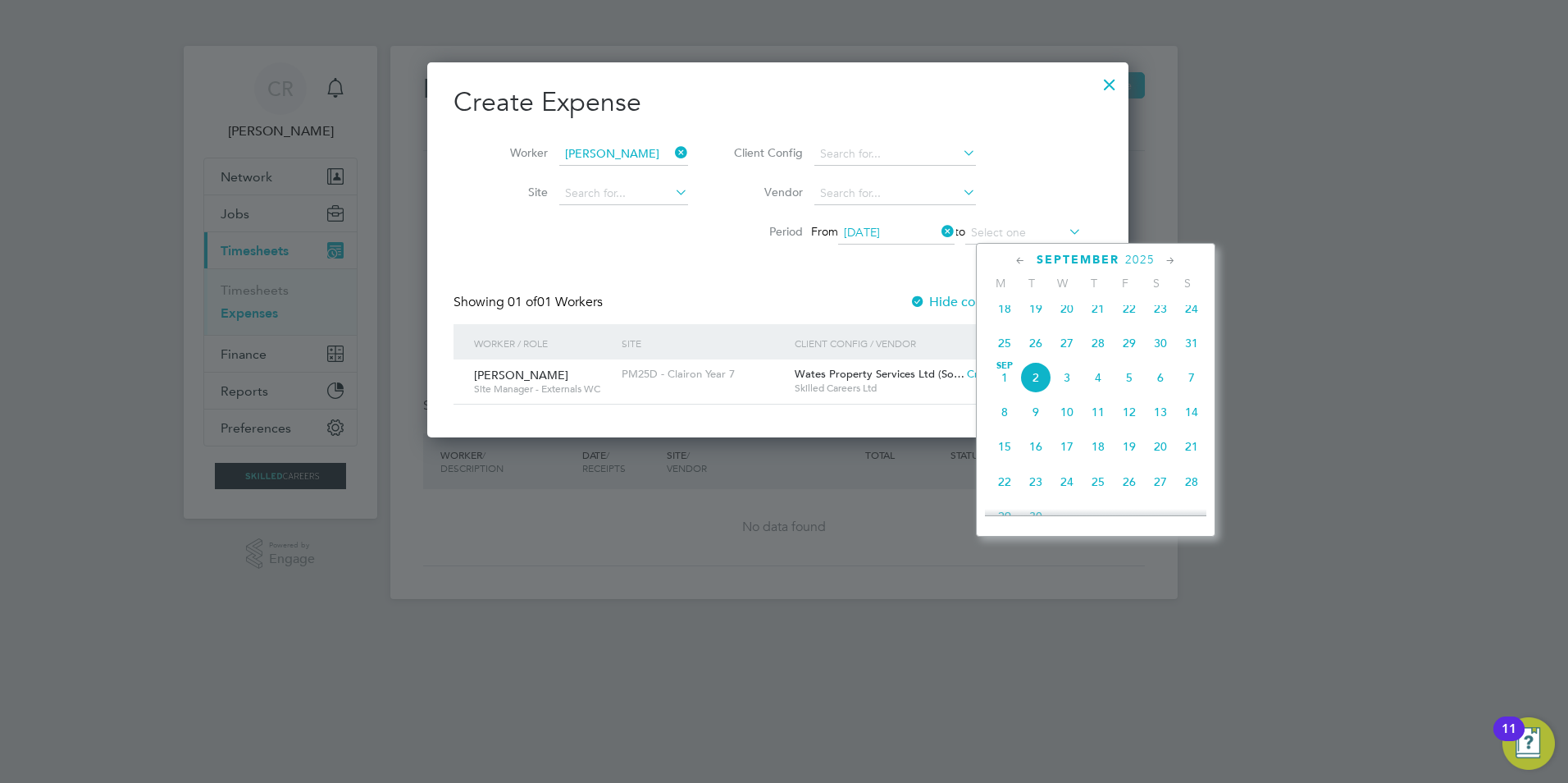
click at [1020, 262] on icon at bounding box center [1020, 261] width 15 height 18
click at [1130, 387] on span "15" at bounding box center [1129, 381] width 31 height 32
type input "[DATE]"
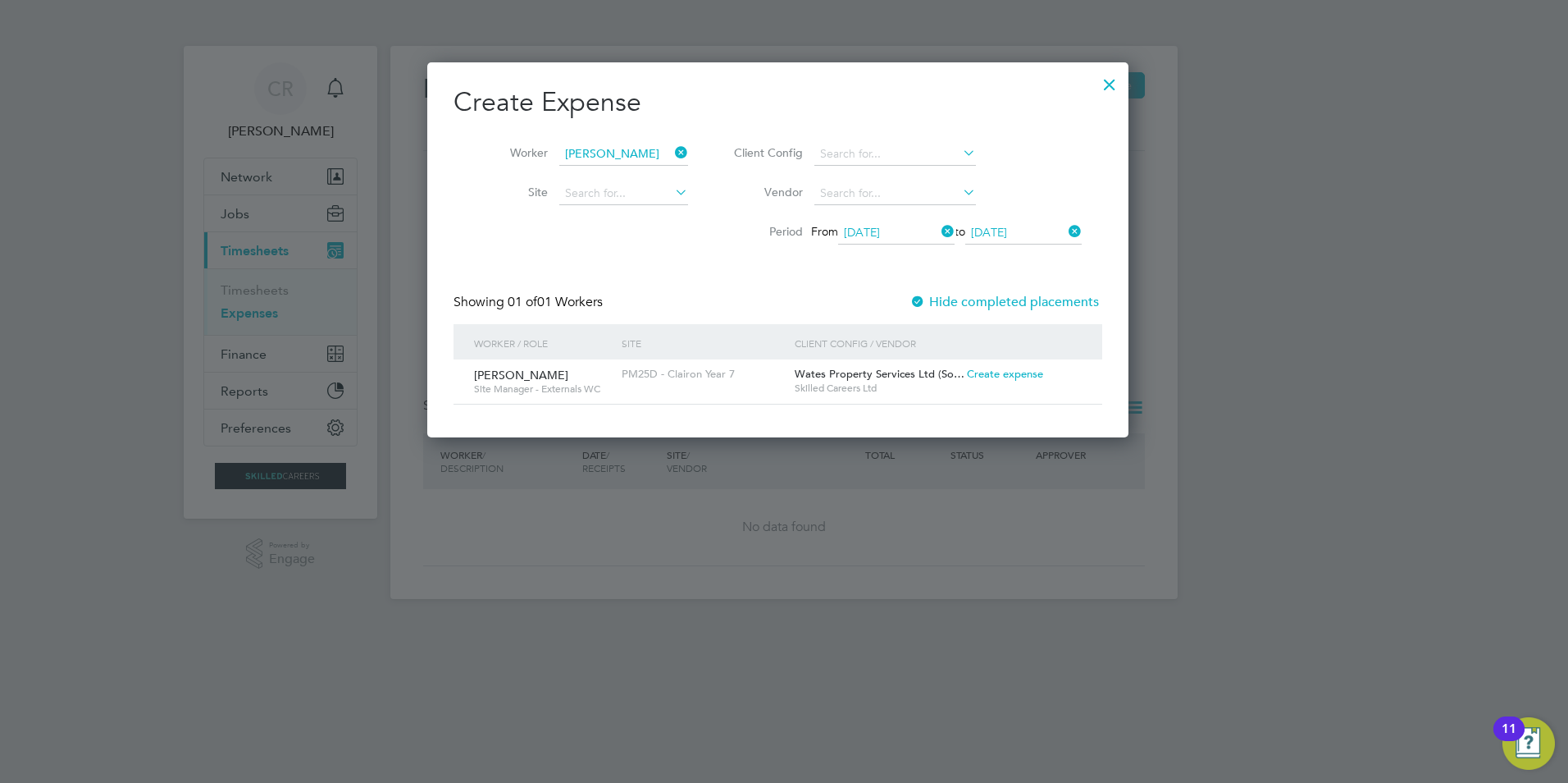
click at [986, 294] on label "Hide completed placements" at bounding box center [1004, 302] width 189 height 16
click at [972, 295] on label "Hide completed placements" at bounding box center [1004, 302] width 189 height 16
click at [996, 374] on span "Create expense" at bounding box center [1005, 373] width 76 height 14
type input "[PERSON_NAME]"
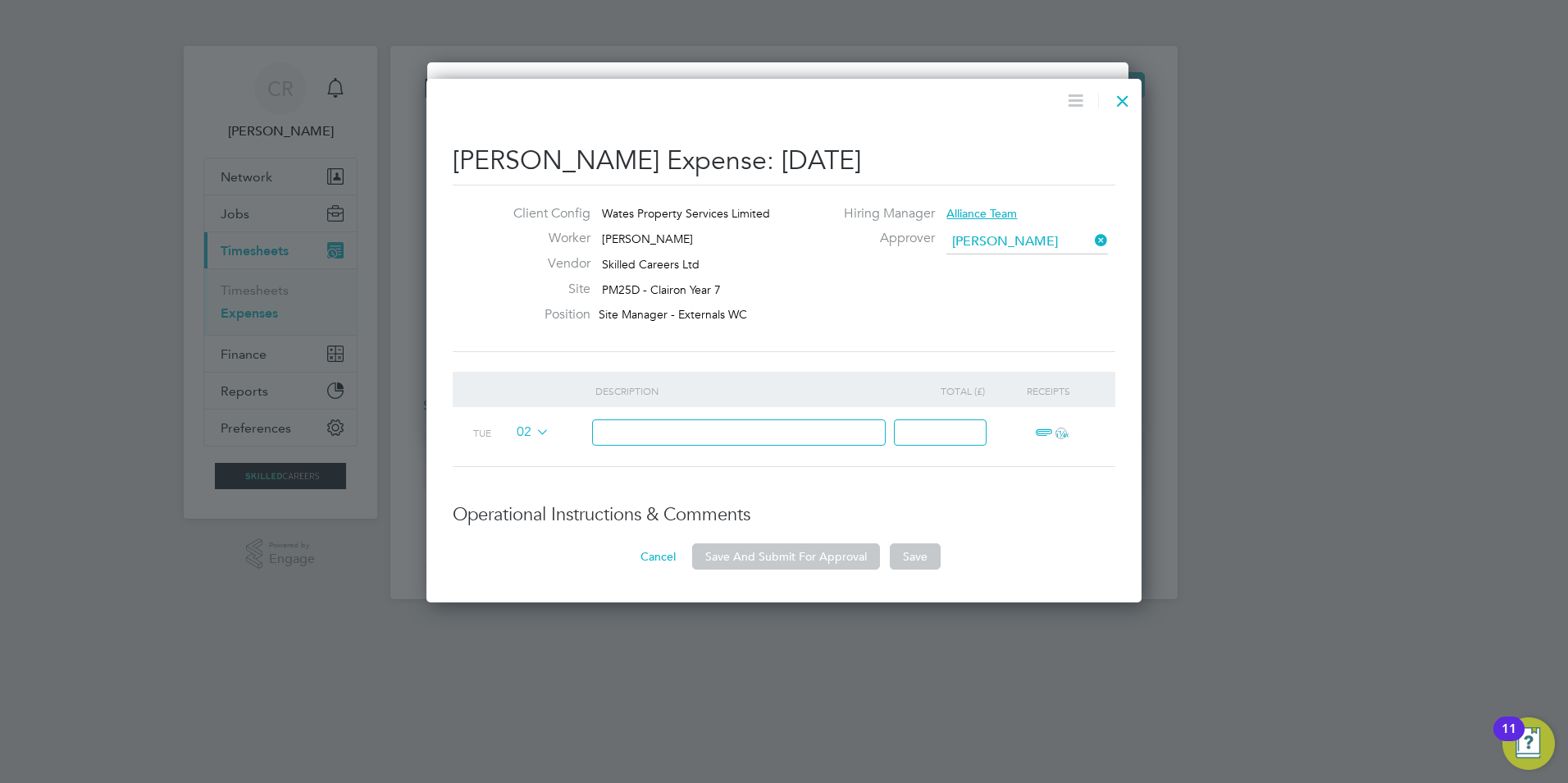
click at [1121, 97] on div at bounding box center [1122, 96] width 30 height 30
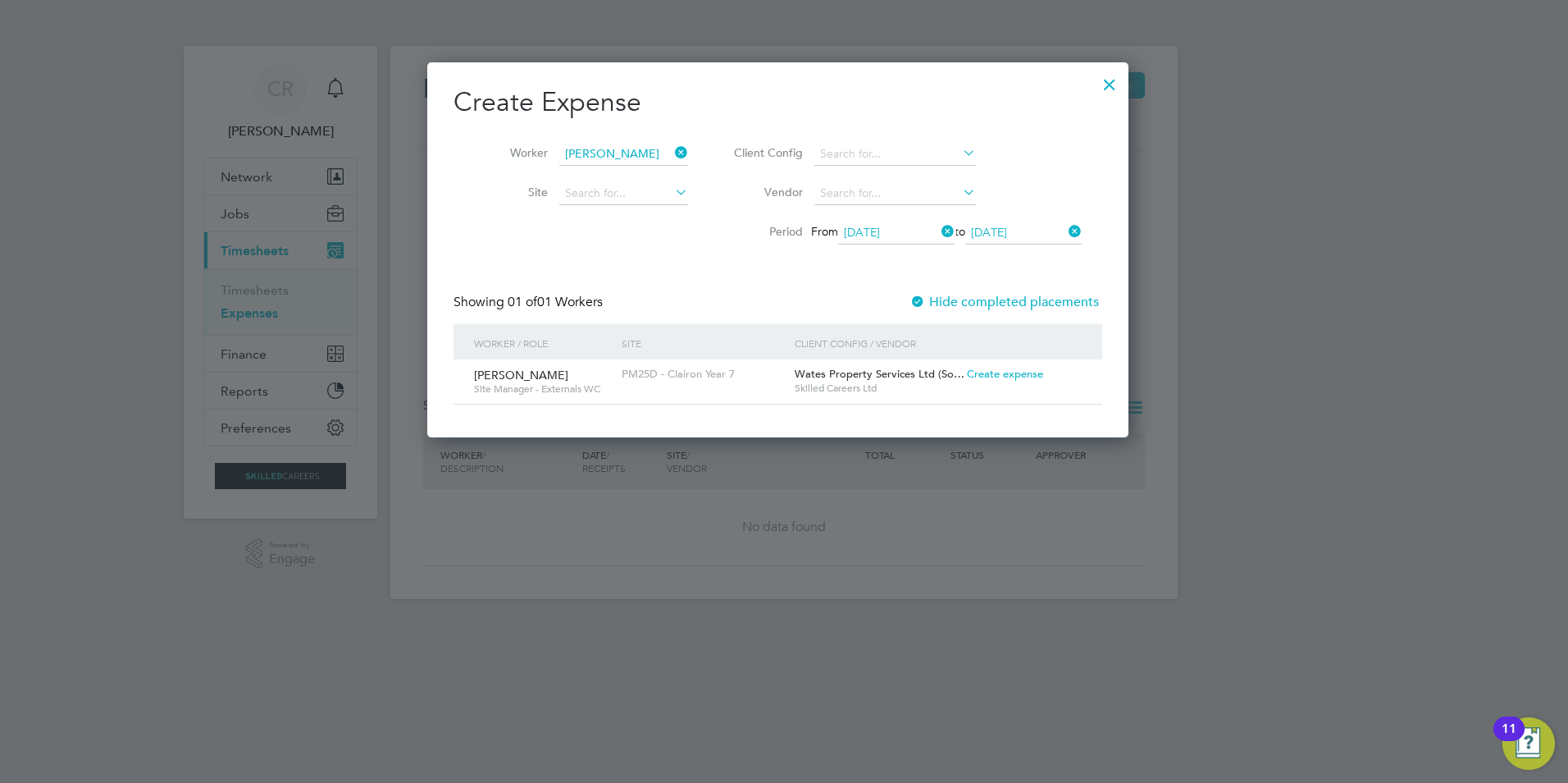
click at [1119, 86] on div at bounding box center [1109, 80] width 30 height 30
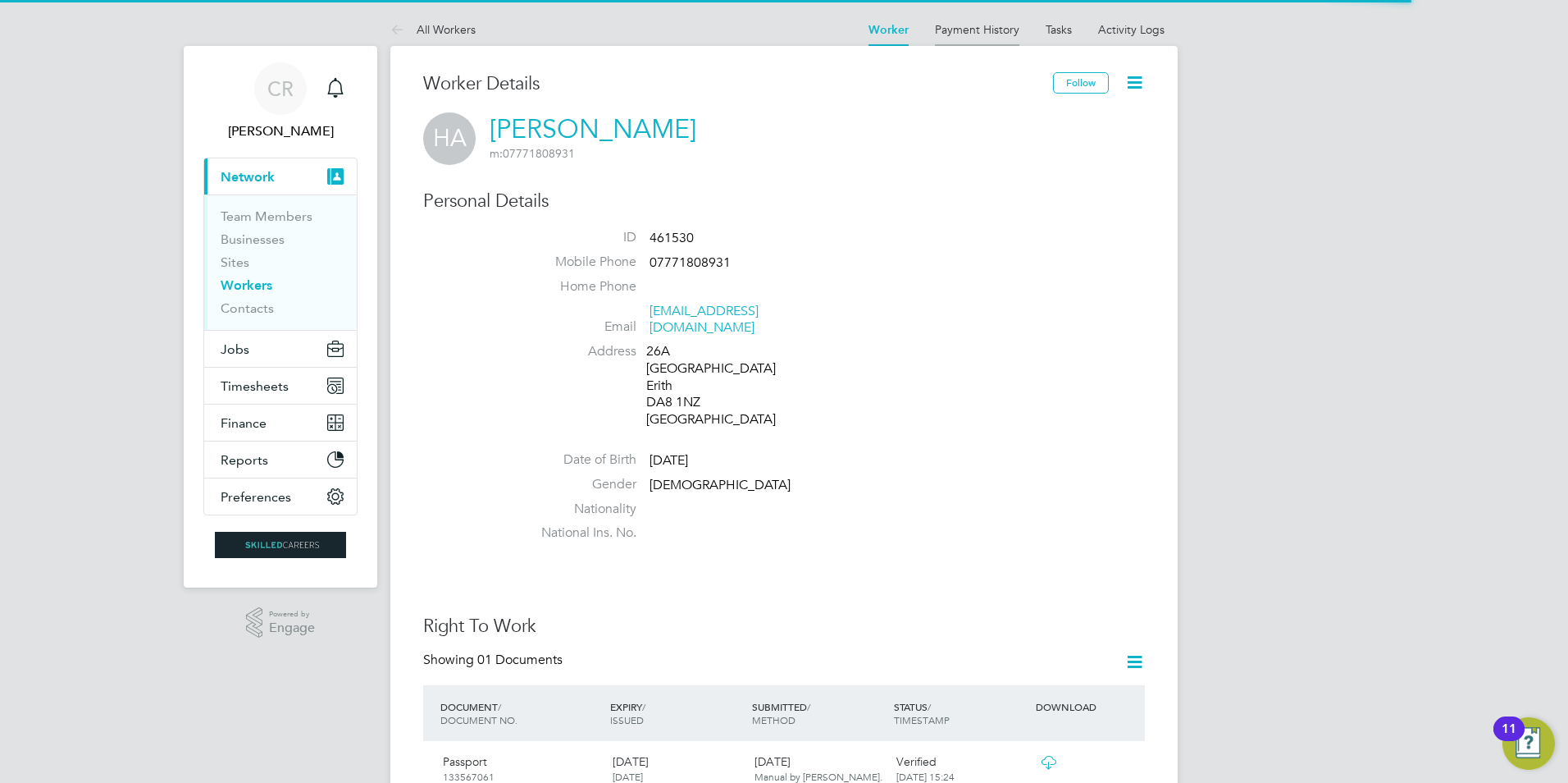
click at [994, 27] on link "Payment History" at bounding box center [976, 29] width 84 height 14
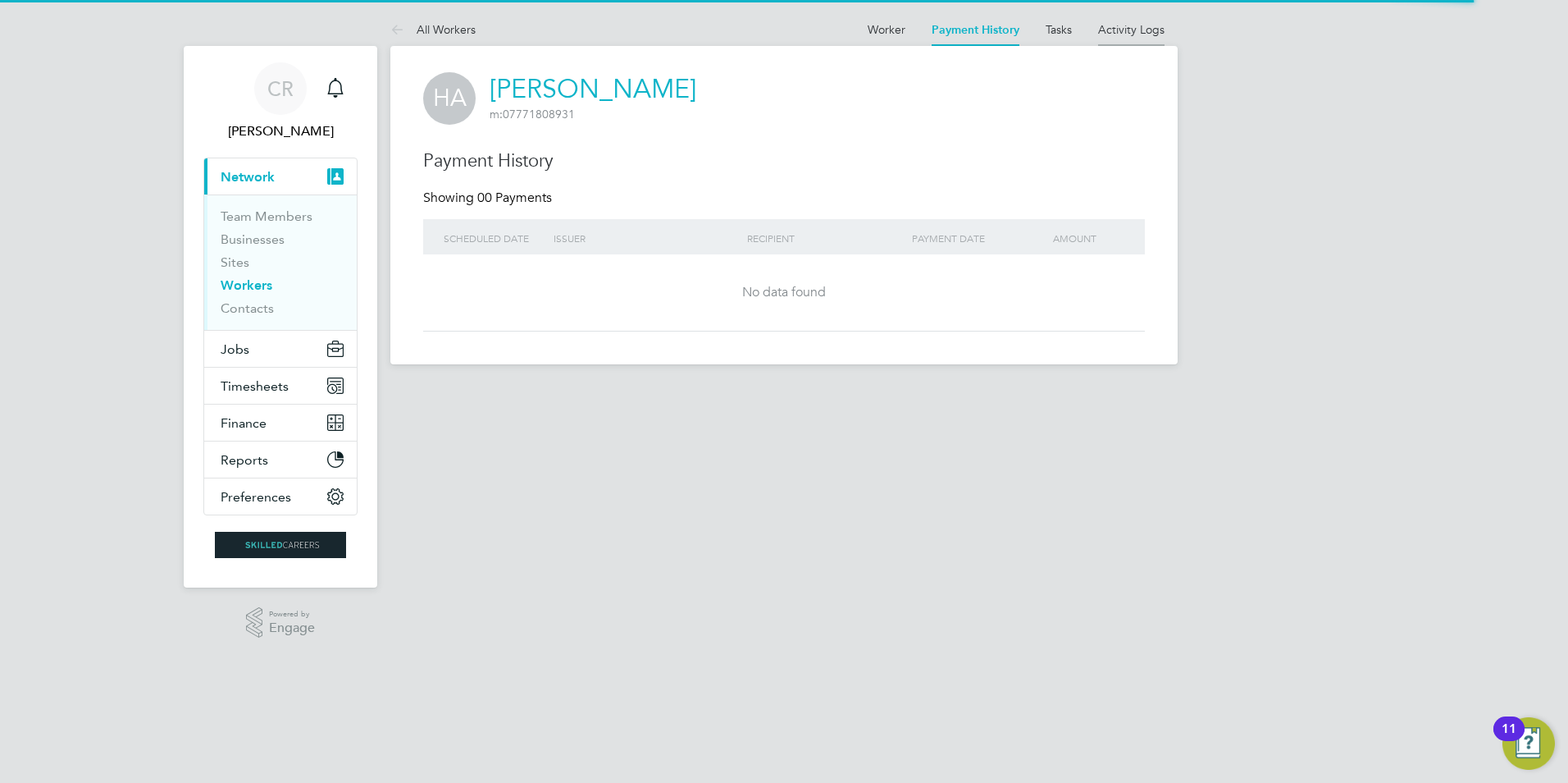
click at [1118, 27] on link "Activity Logs" at bounding box center [1131, 29] width 67 height 14
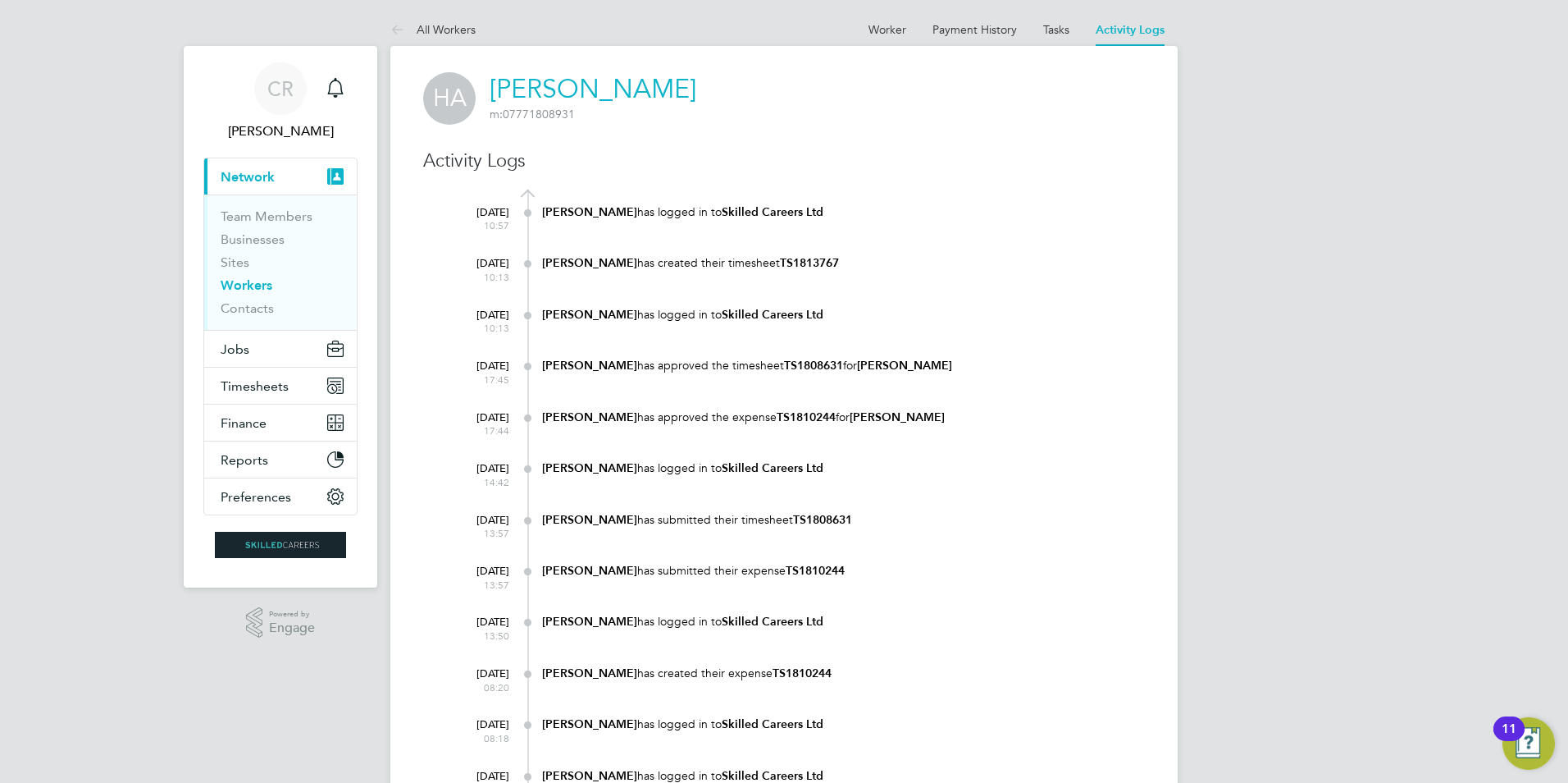
click at [259, 282] on link "Workers" at bounding box center [246, 285] width 52 height 15
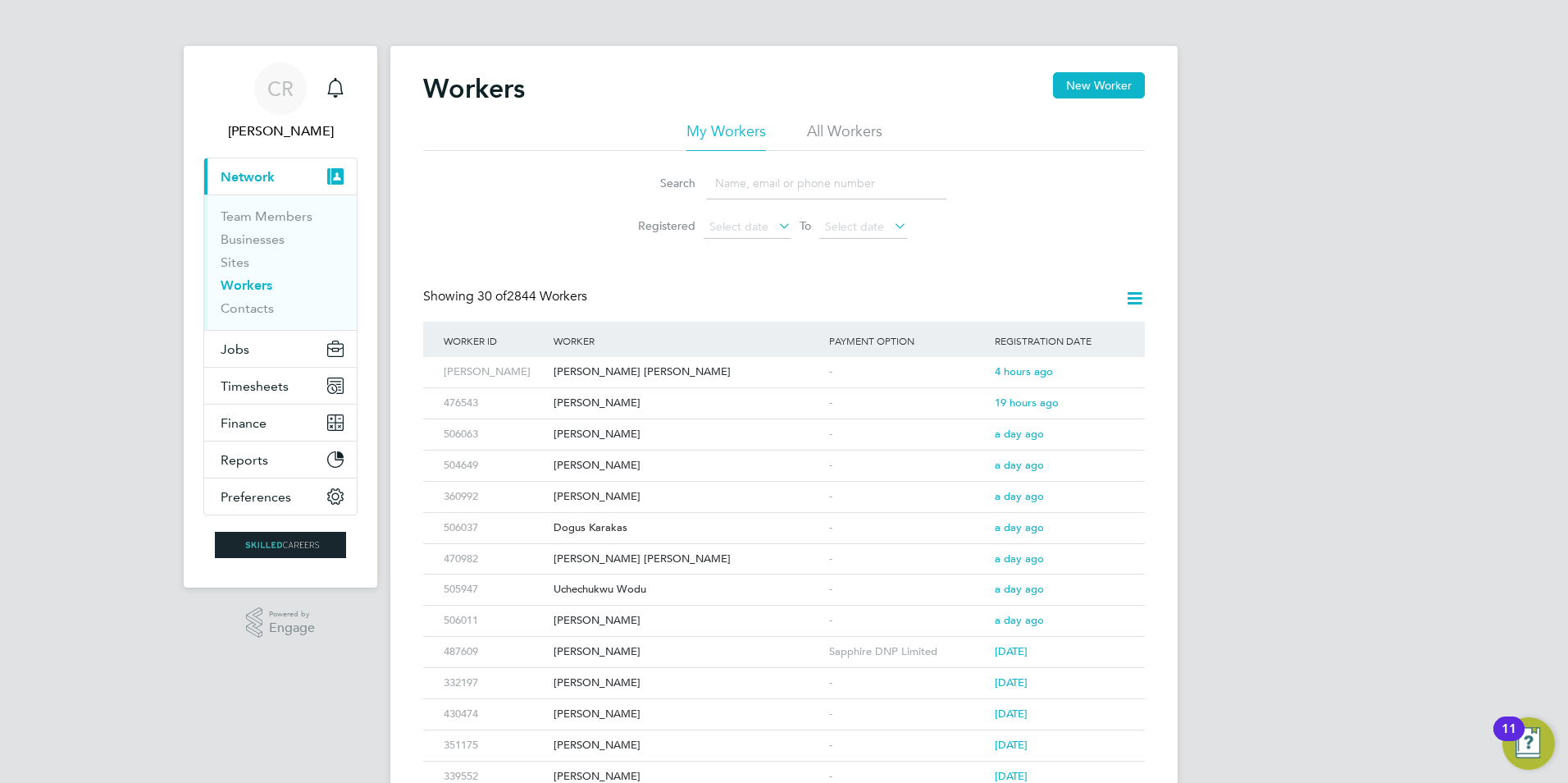
click at [759, 187] on input at bounding box center [826, 183] width 240 height 32
type input "alex cirstea"
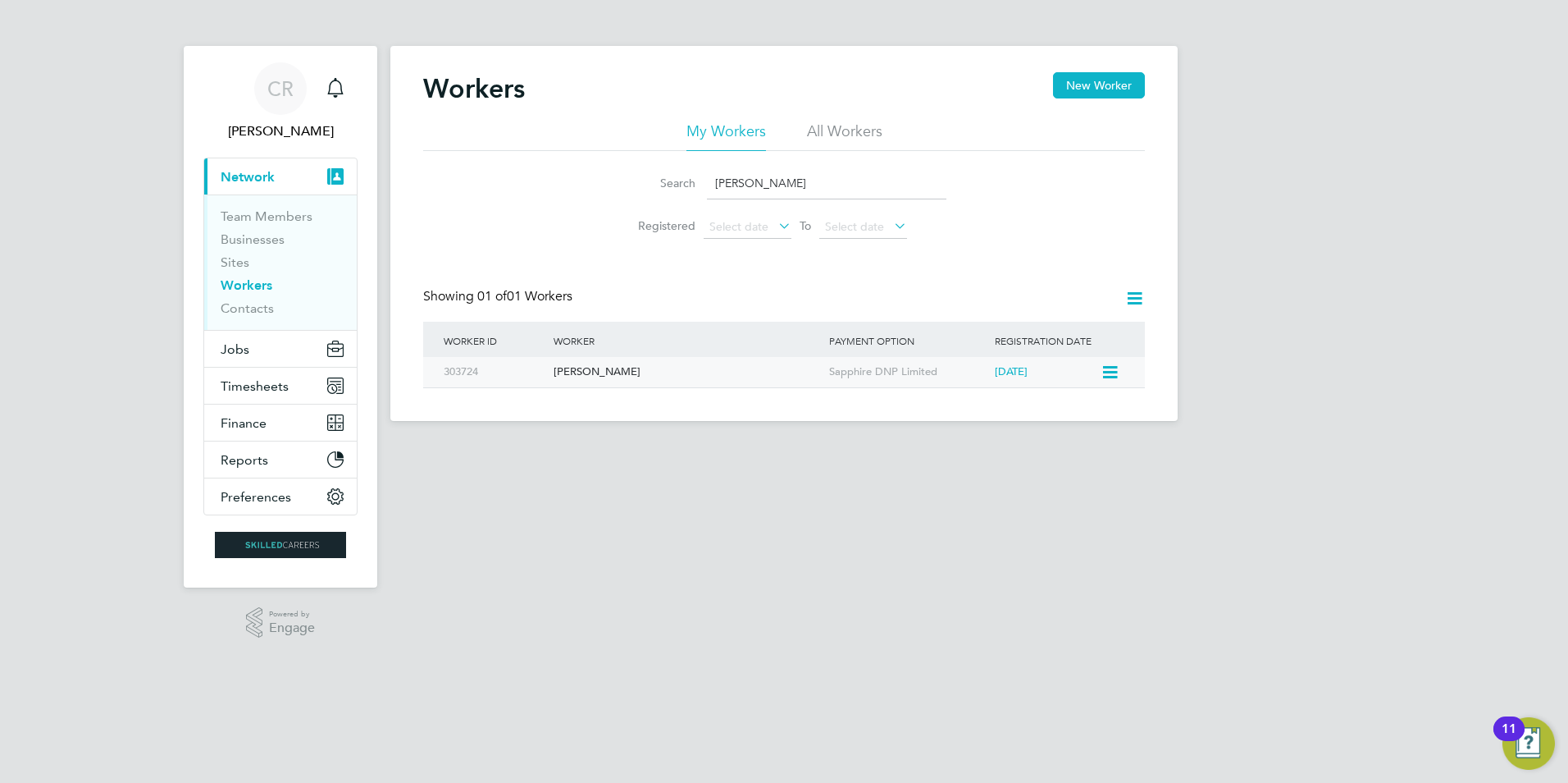
click at [612, 370] on div "Alexandru Cirstea" at bounding box center [687, 372] width 276 height 31
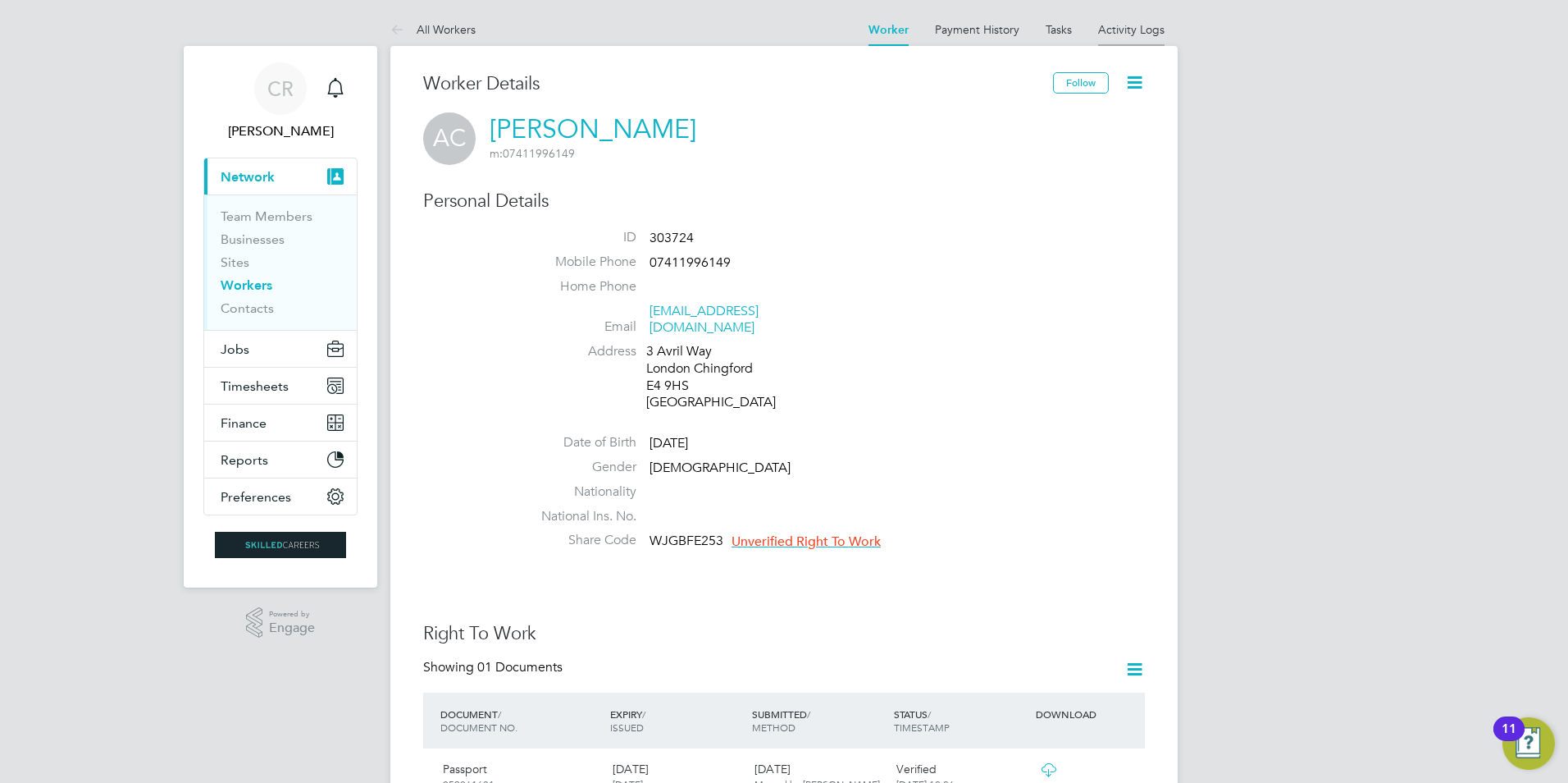
click at [1106, 29] on link "Activity Logs" at bounding box center [1131, 29] width 67 height 14
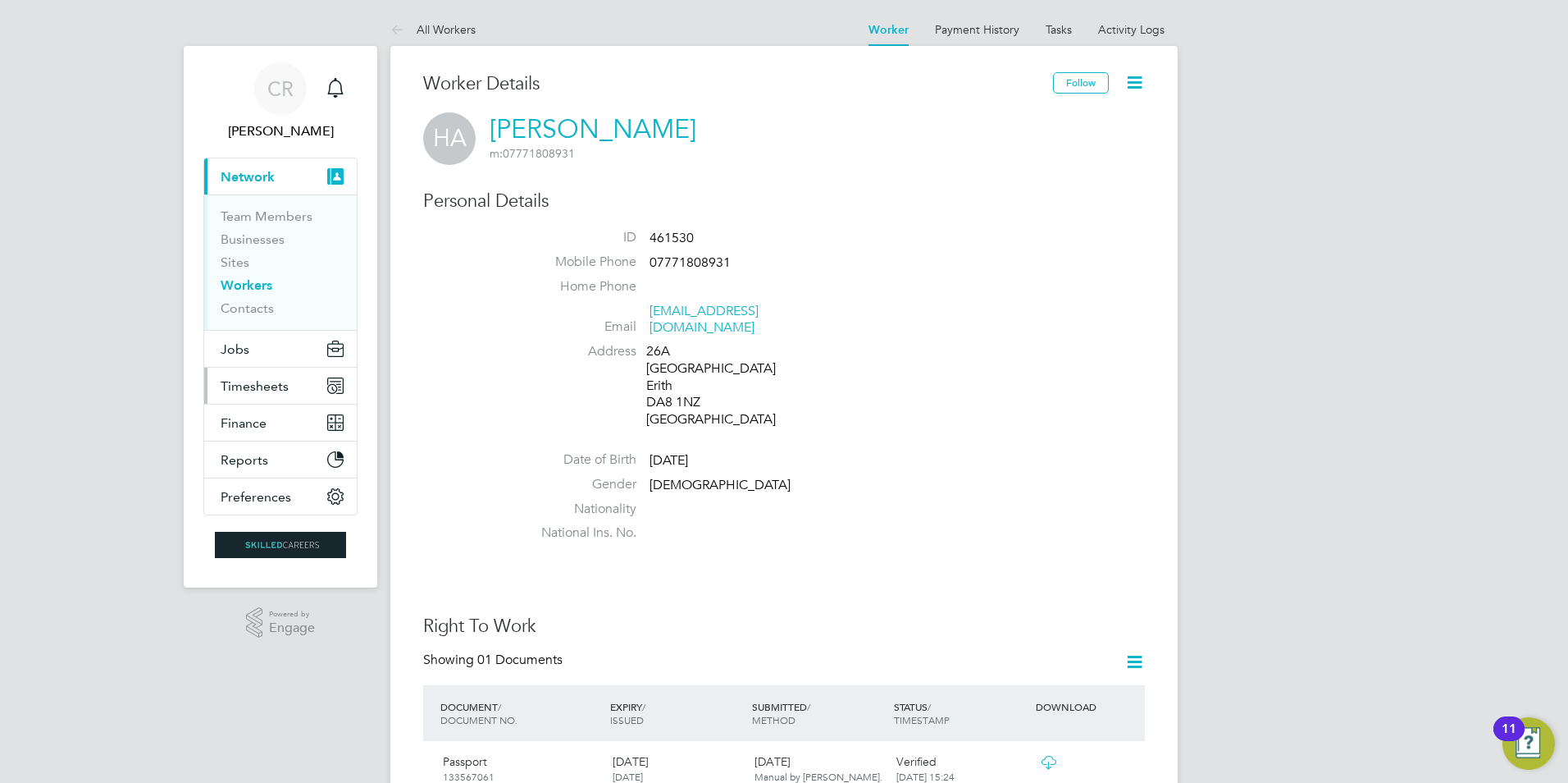
click at [268, 380] on span "Timesheets" at bounding box center [254, 386] width 68 height 15
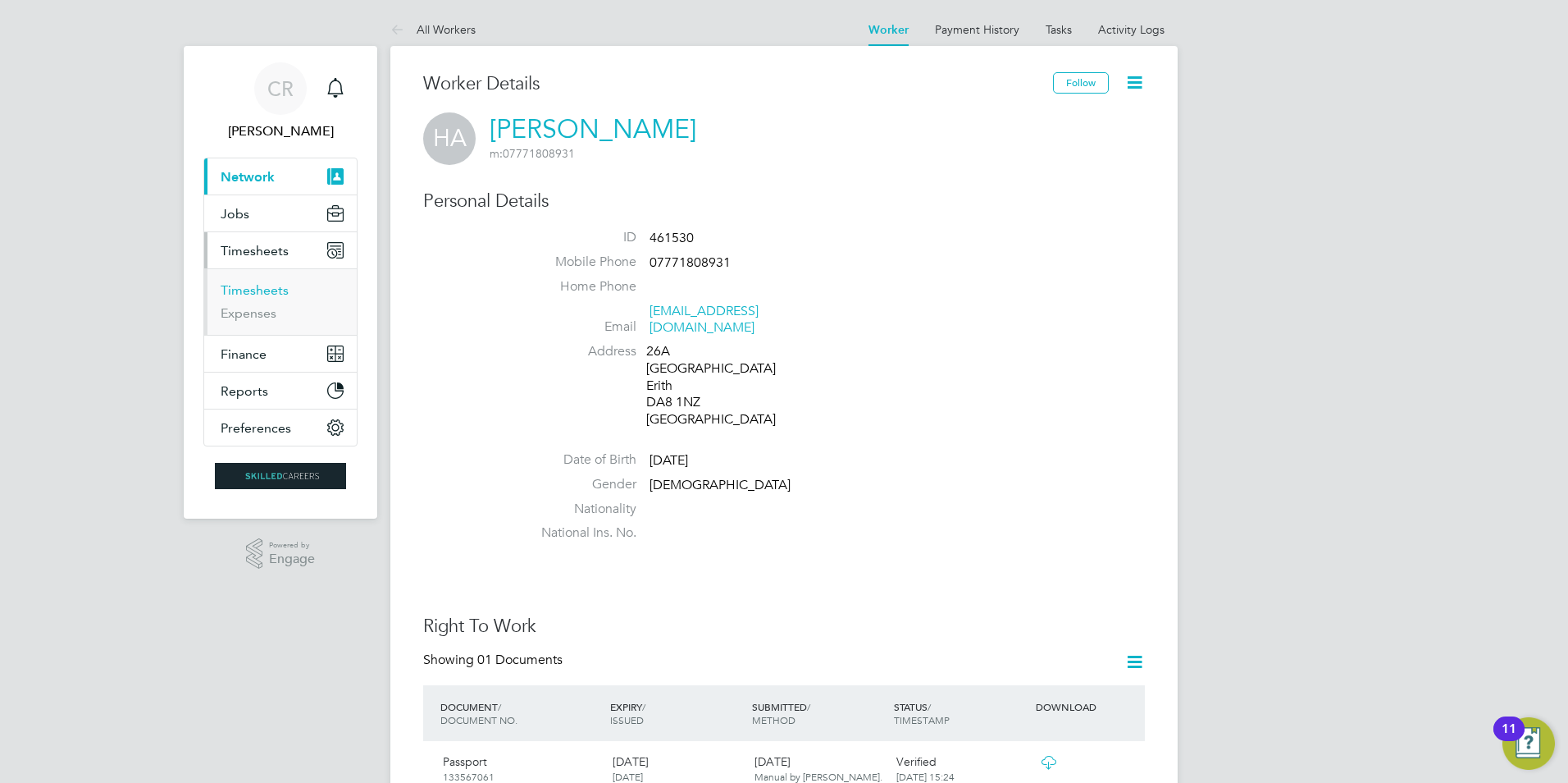
click at [257, 285] on link "Timesheets" at bounding box center [254, 290] width 68 height 15
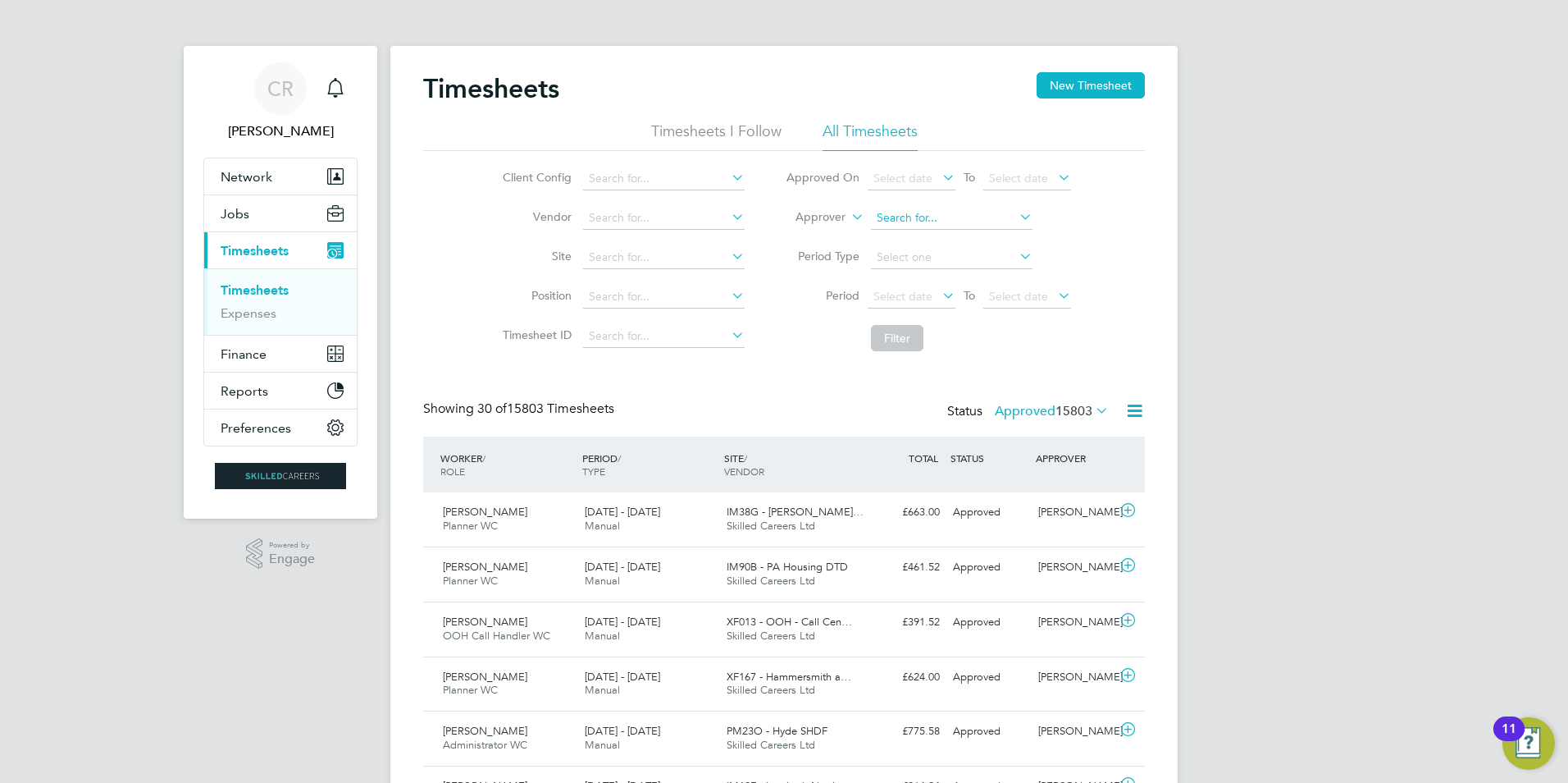
click at [924, 219] on input at bounding box center [951, 218] width 161 height 23
click at [893, 264] on li "Nia ll Tierney" at bounding box center [951, 263] width 163 height 22
type input "Niall Tierney"
click at [907, 343] on button "Filter" at bounding box center [896, 337] width 52 height 26
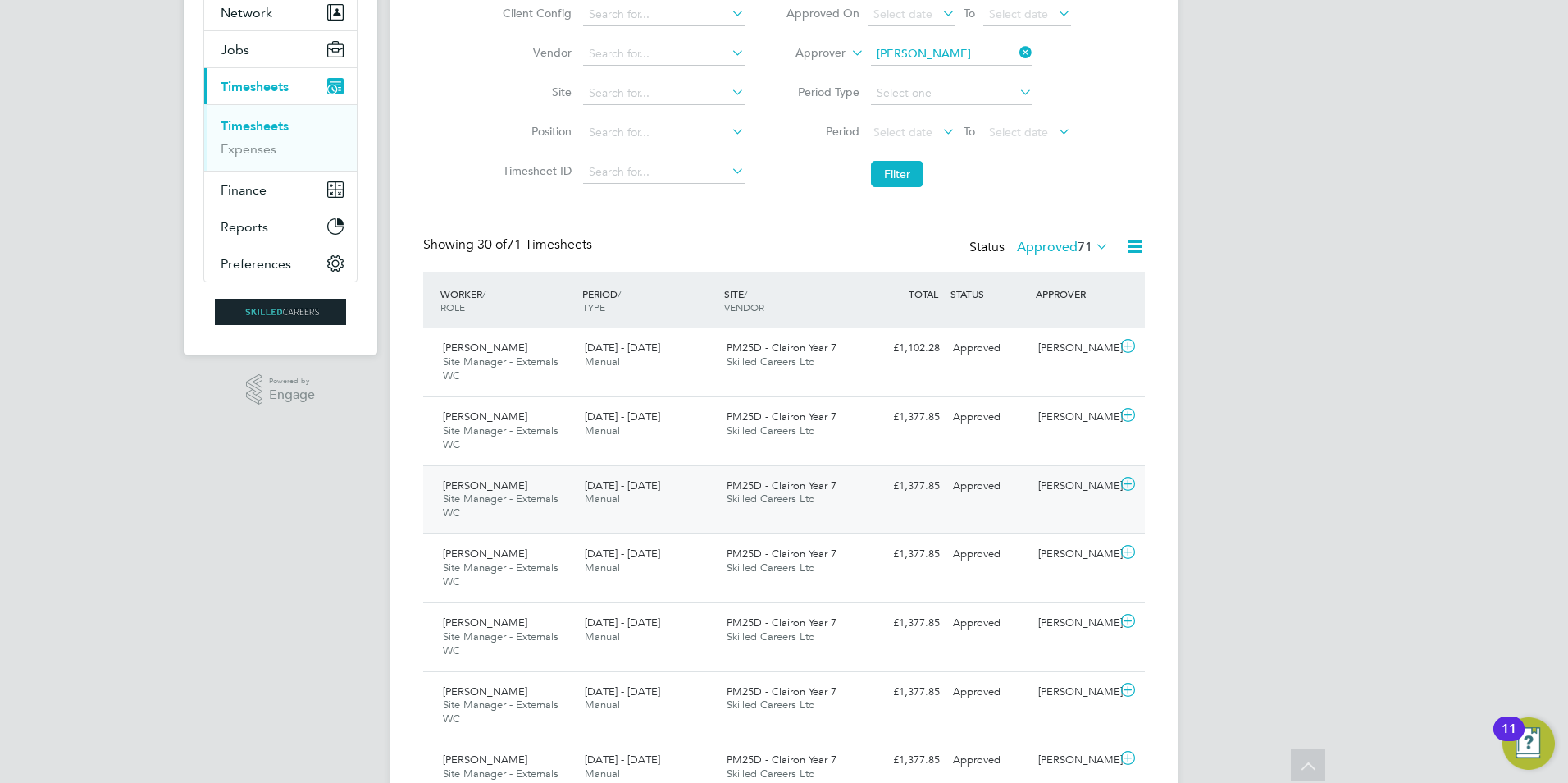
click at [1127, 481] on icon at bounding box center [1127, 484] width 20 height 13
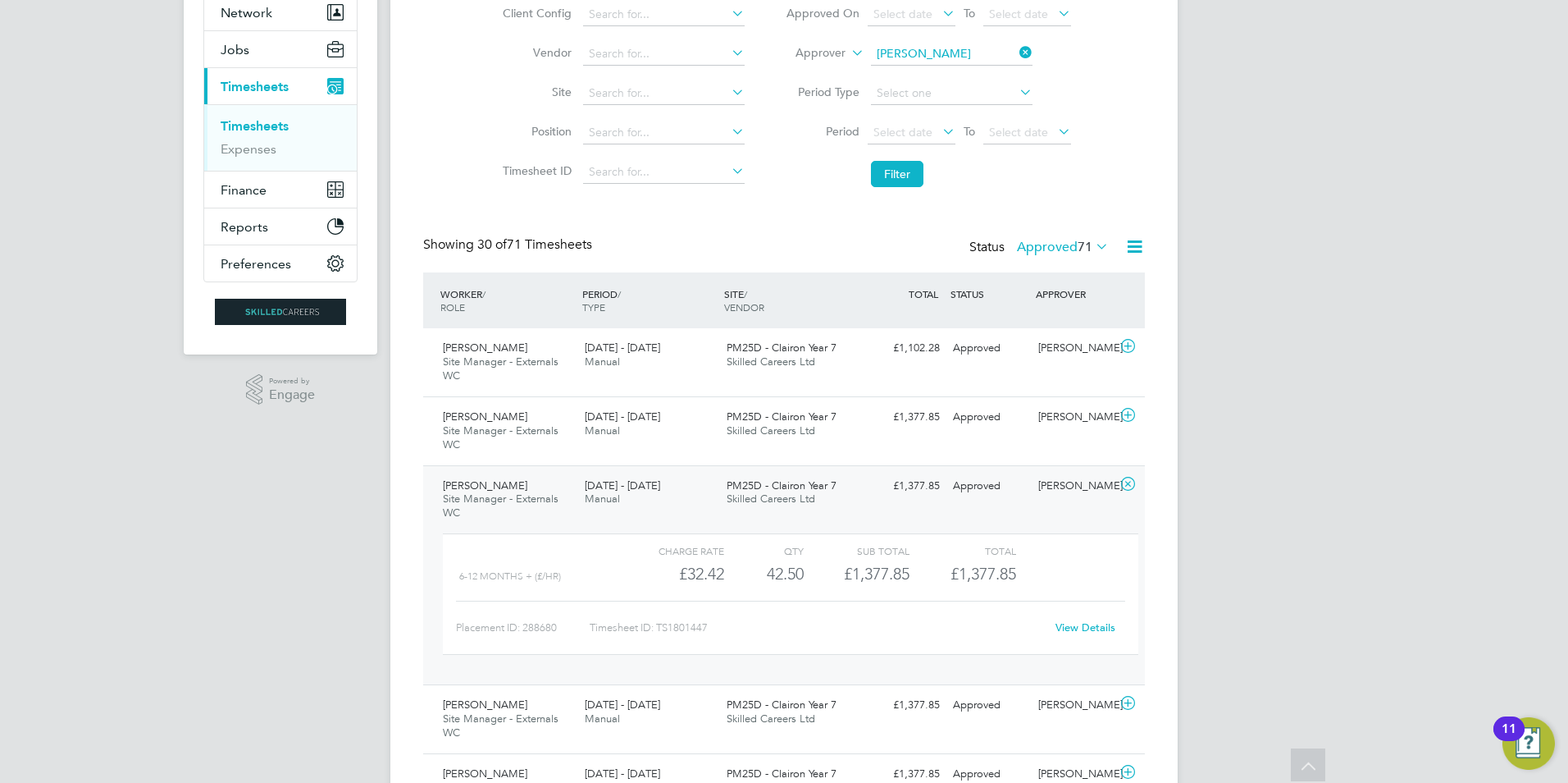
click at [1097, 627] on link "View Details" at bounding box center [1085, 626] width 60 height 14
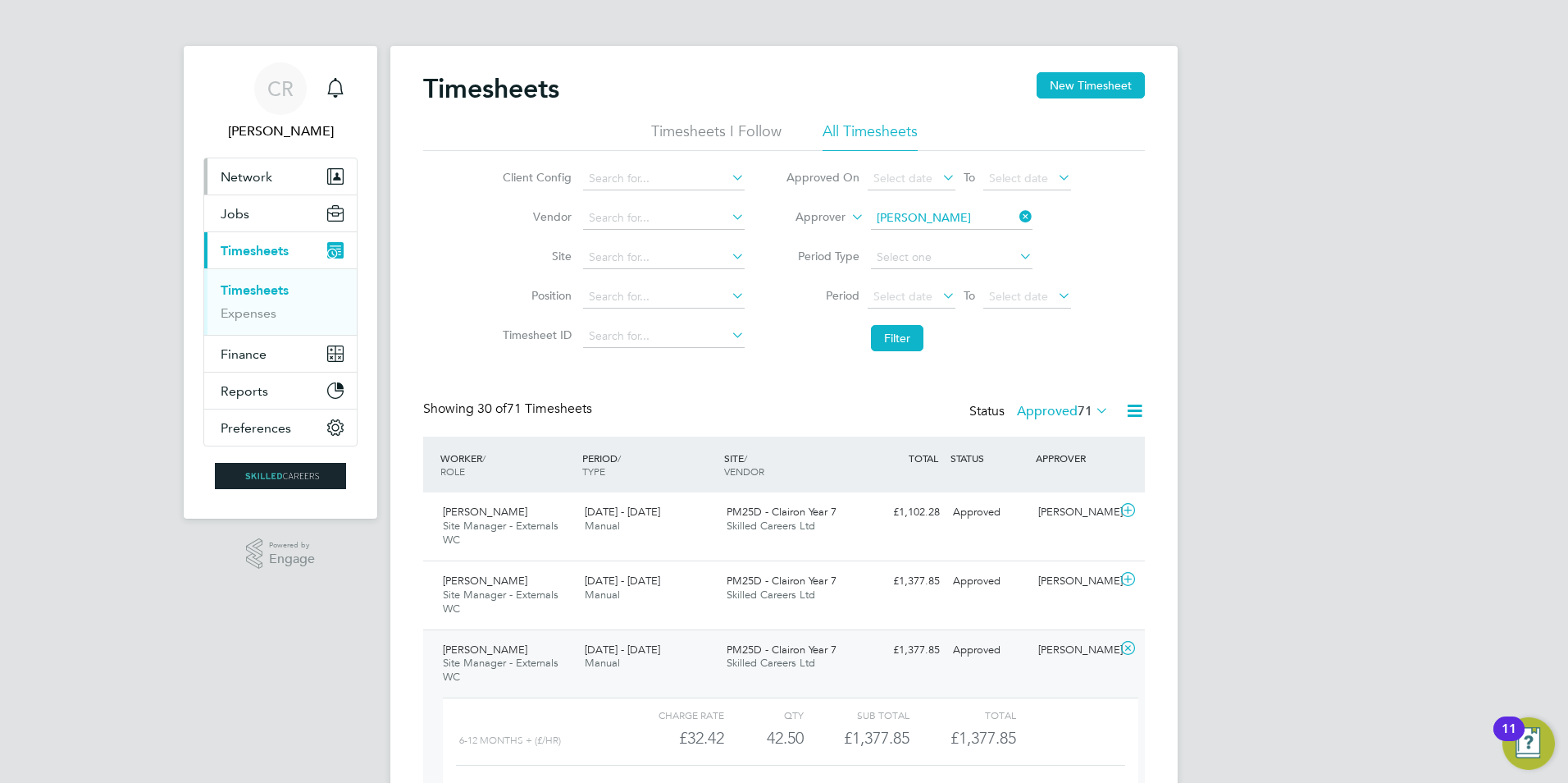
click at [245, 183] on span "Network" at bounding box center [246, 177] width 52 height 15
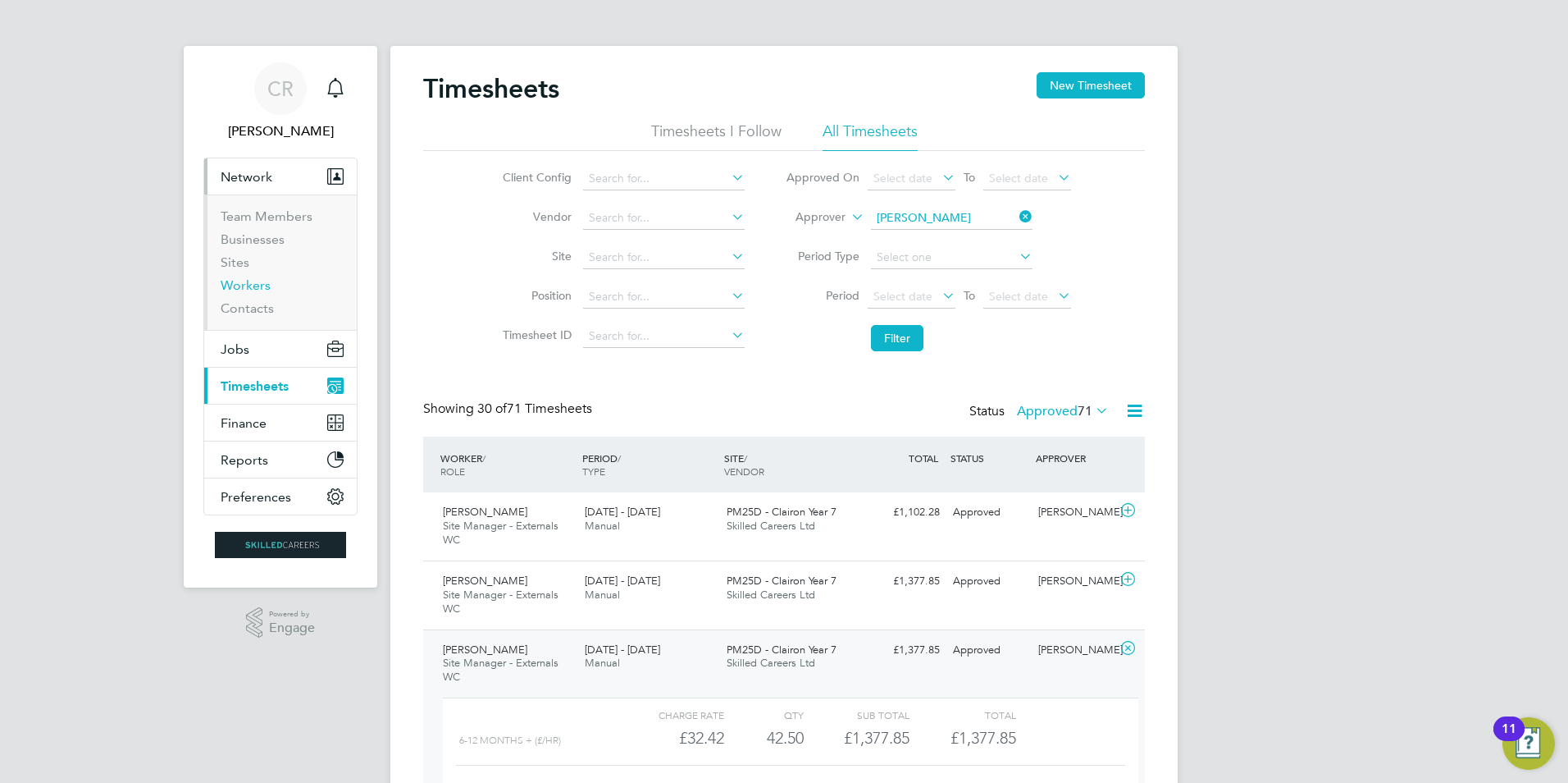
click at [247, 286] on link "Workers" at bounding box center [245, 285] width 50 height 15
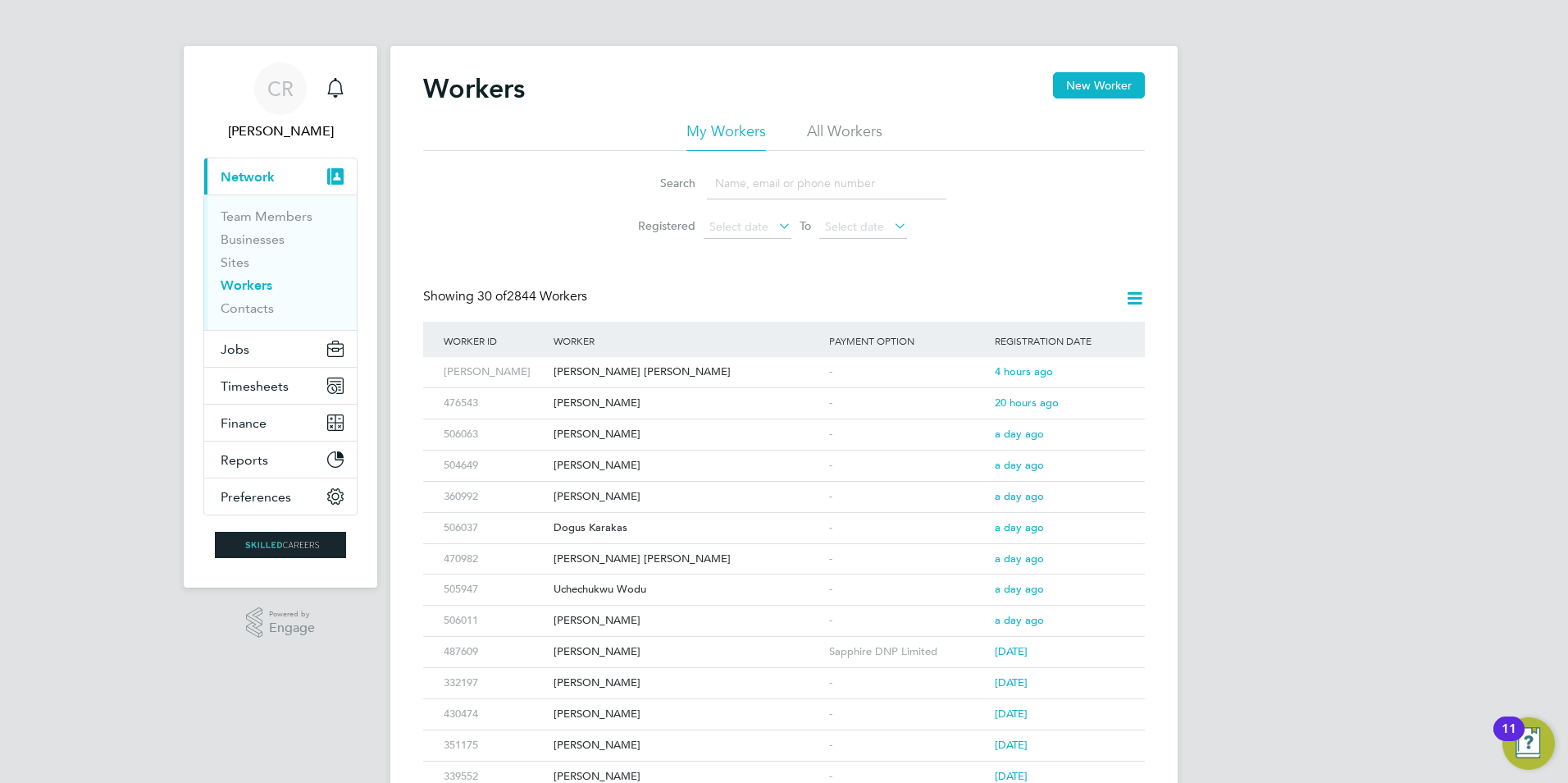
click at [735, 183] on input at bounding box center [826, 183] width 240 height 32
type input "haroon ahmed"
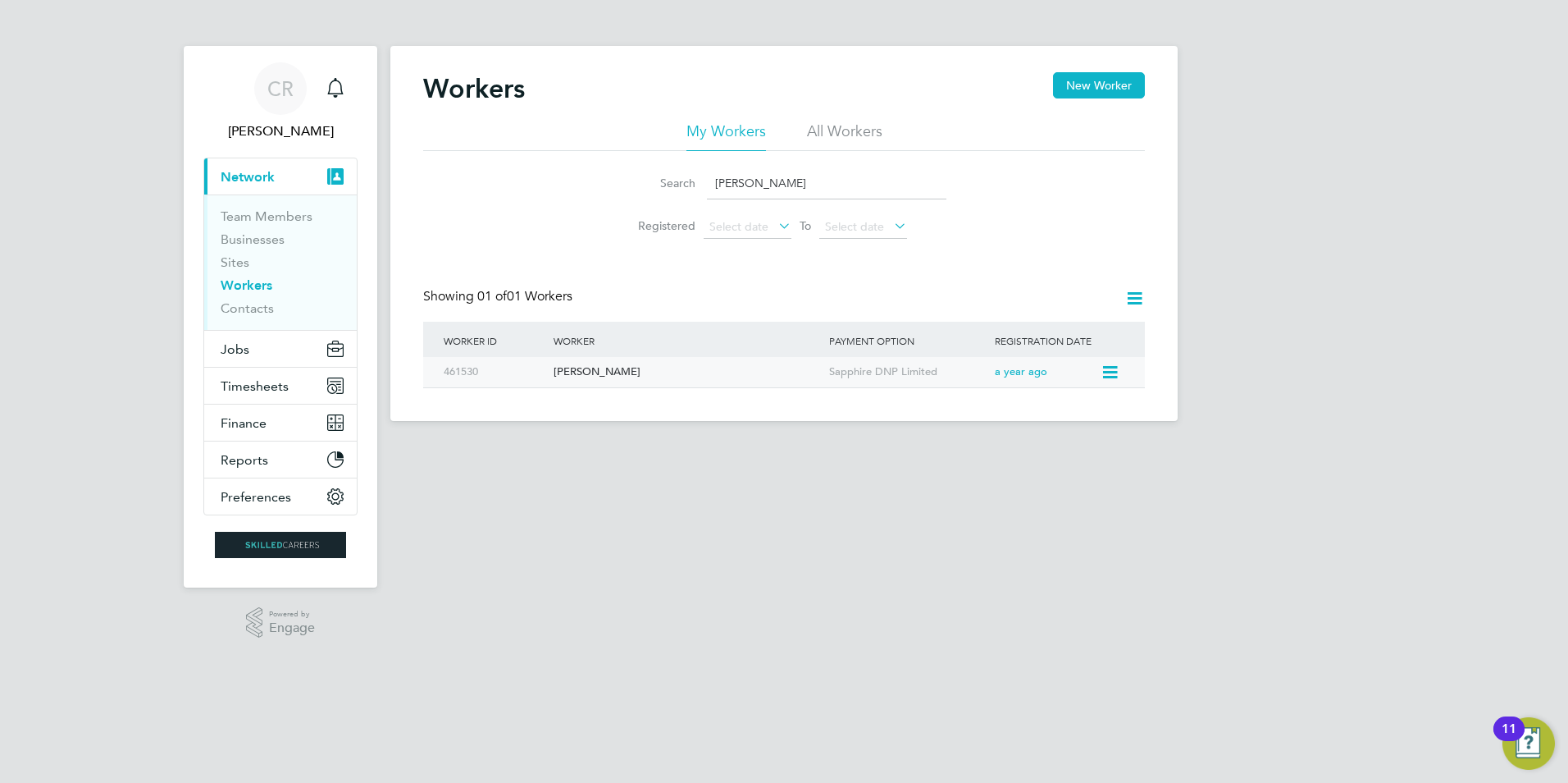
click at [604, 366] on div "[PERSON_NAME]" at bounding box center [687, 372] width 276 height 31
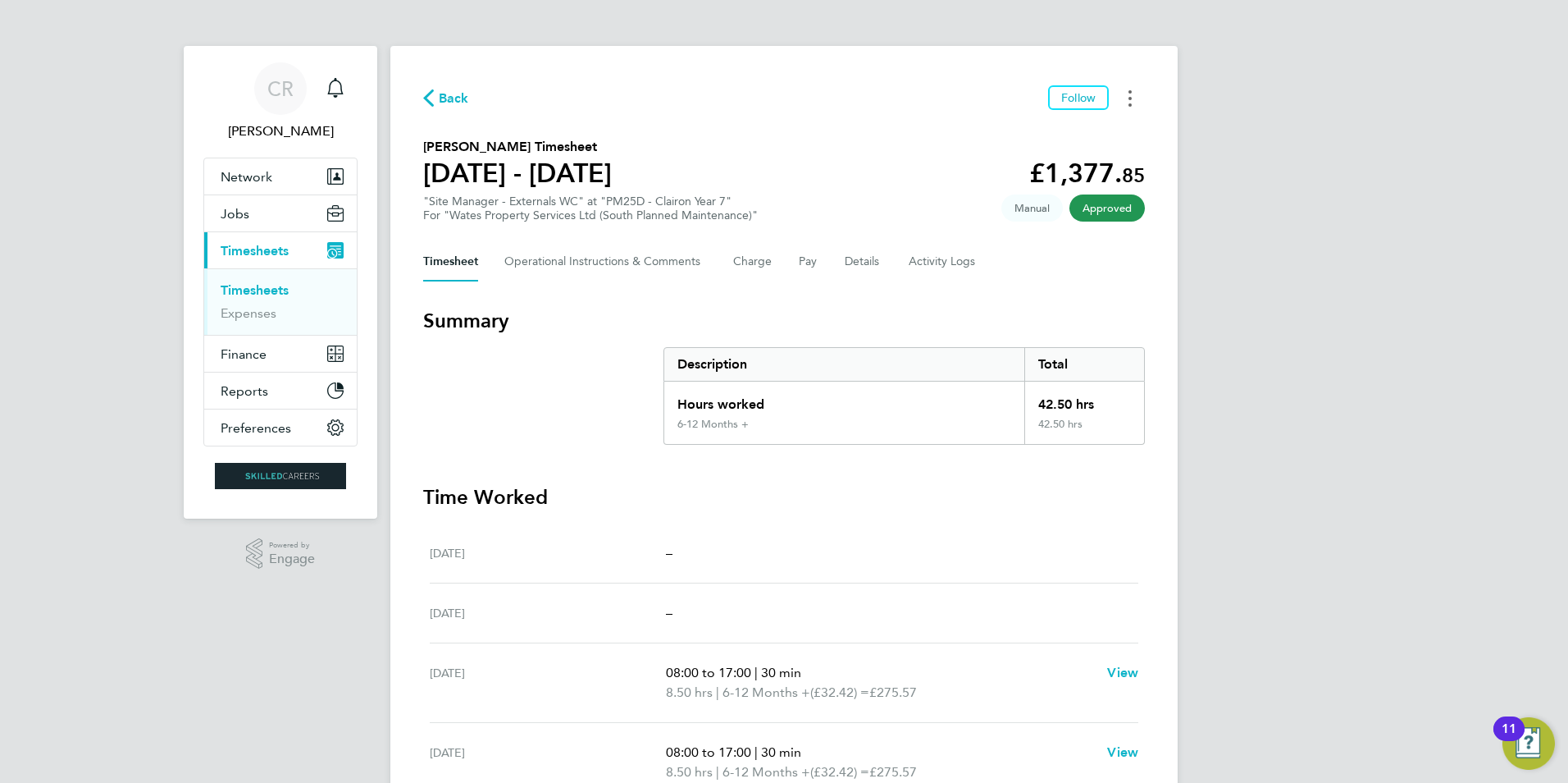
click at [1124, 96] on button "Timesheets Menu" at bounding box center [1129, 97] width 30 height 26
click at [998, 130] on link "Download timesheet" at bounding box center [1046, 135] width 197 height 32
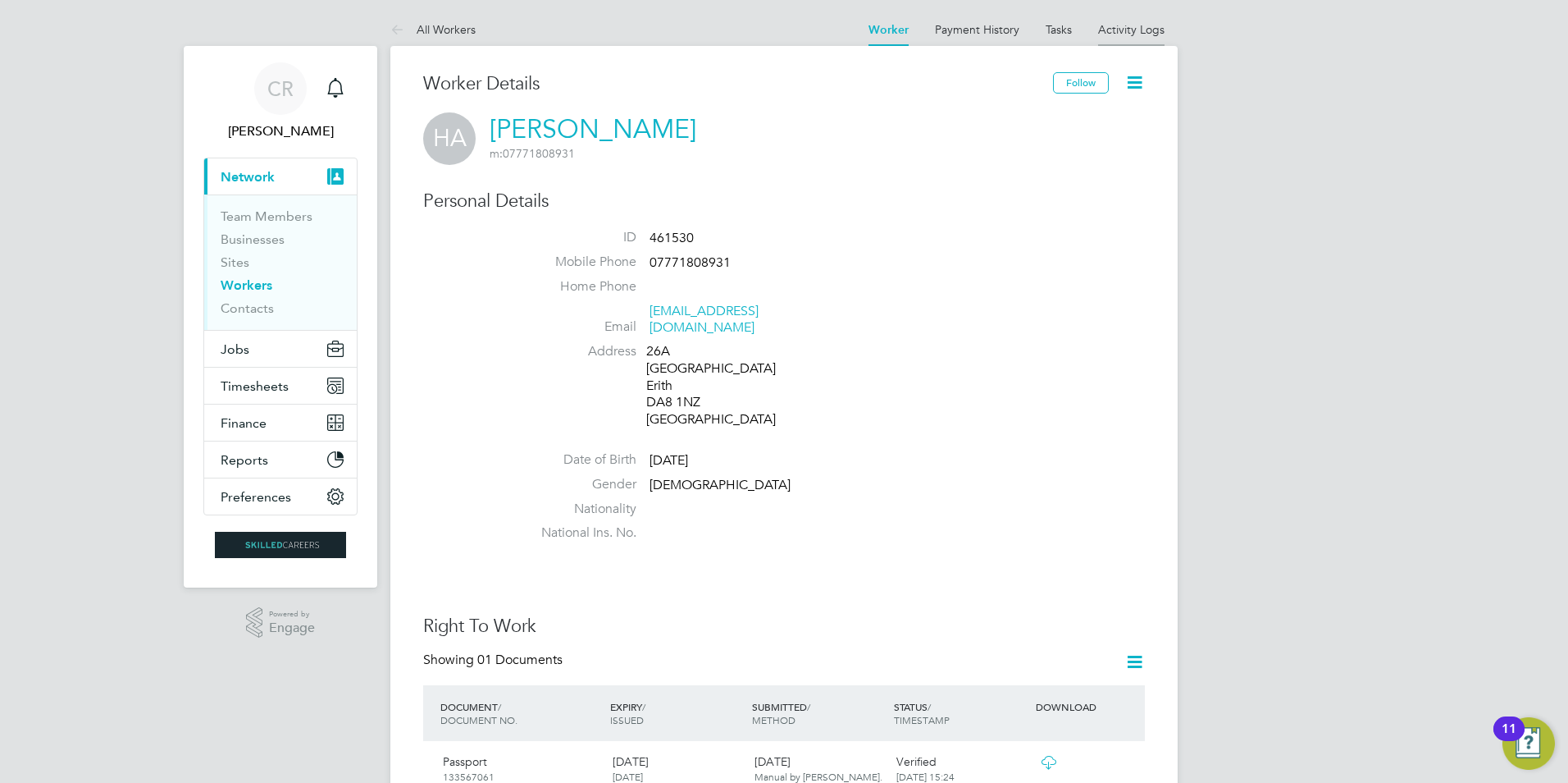
click at [1118, 31] on link "Activity Logs" at bounding box center [1131, 29] width 67 height 14
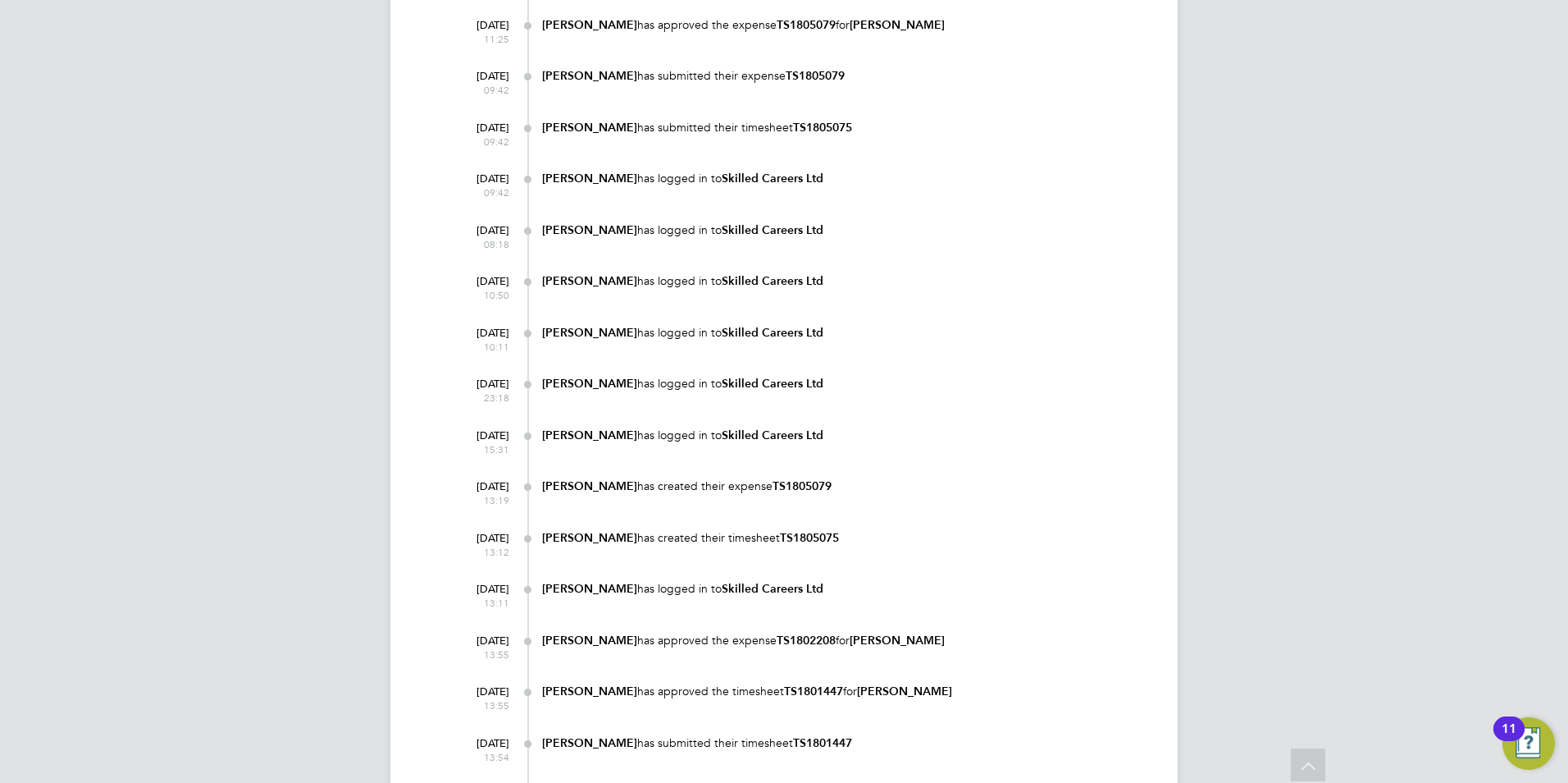
scroll to position [984, 0]
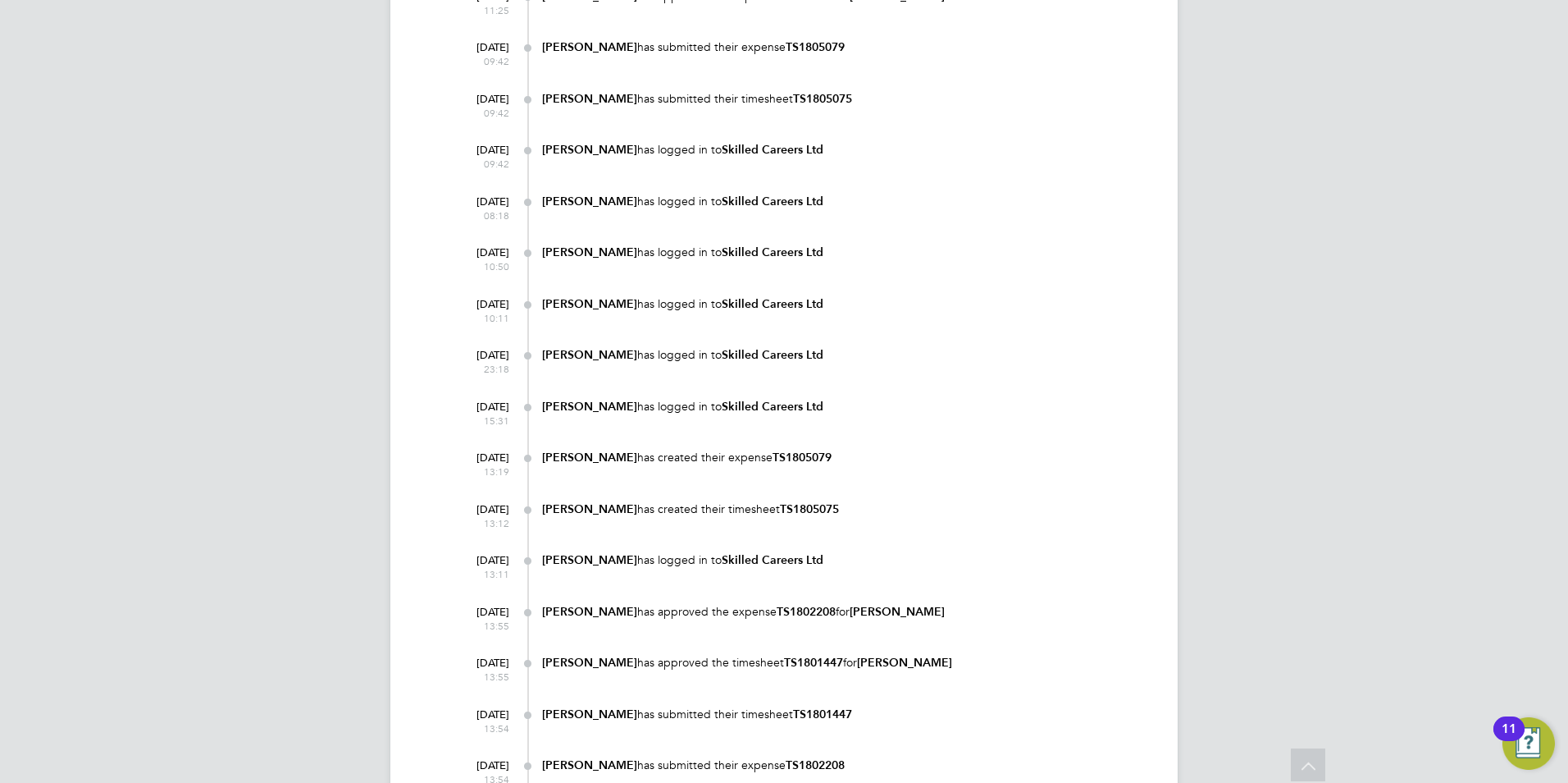
click at [787, 455] on b "TS1805079" at bounding box center [802, 457] width 59 height 14
click at [697, 451] on div "[PERSON_NAME] has created their expense TS1805079" at bounding box center [843, 457] width 602 height 15
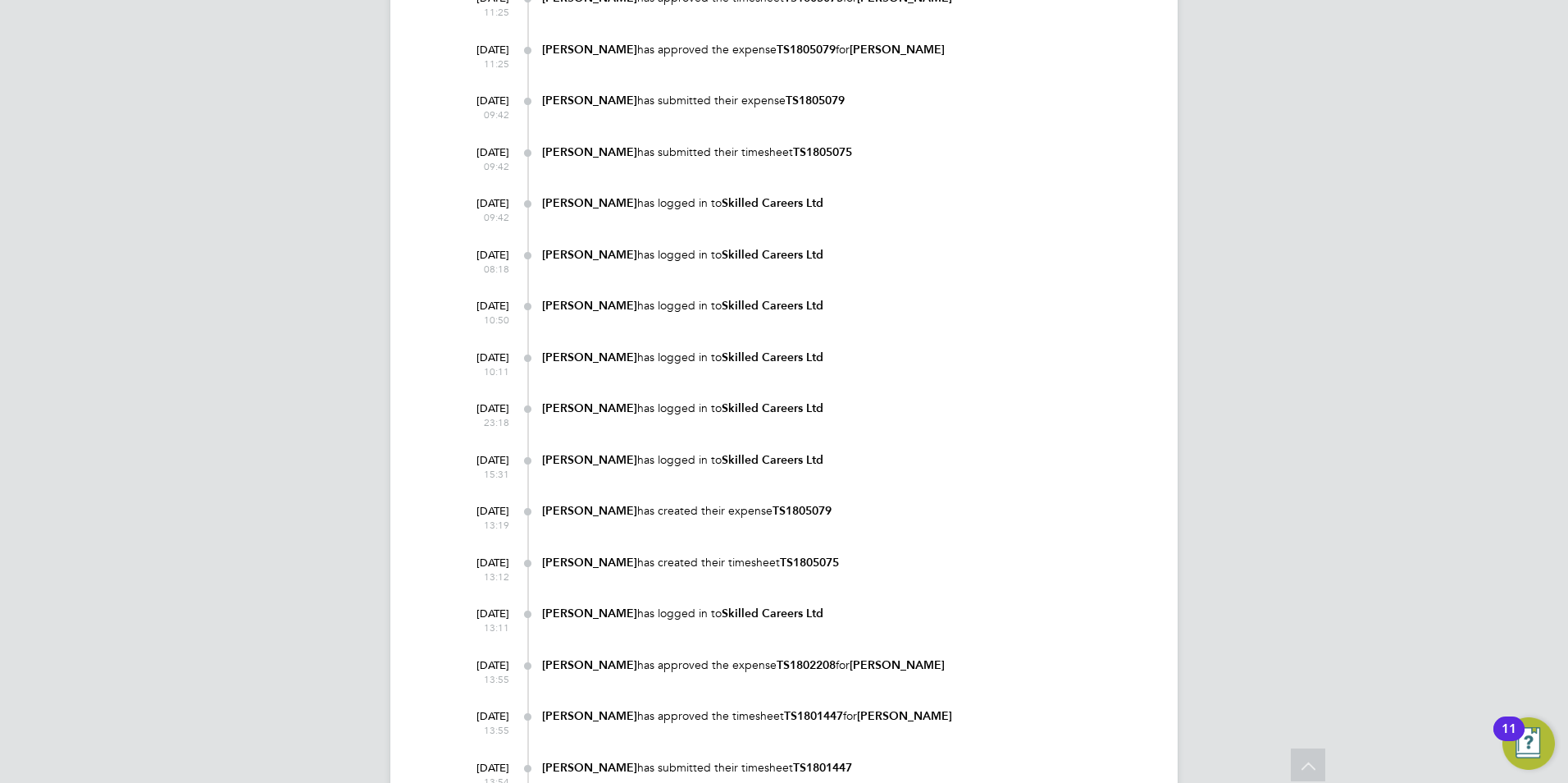
scroll to position [902, 0]
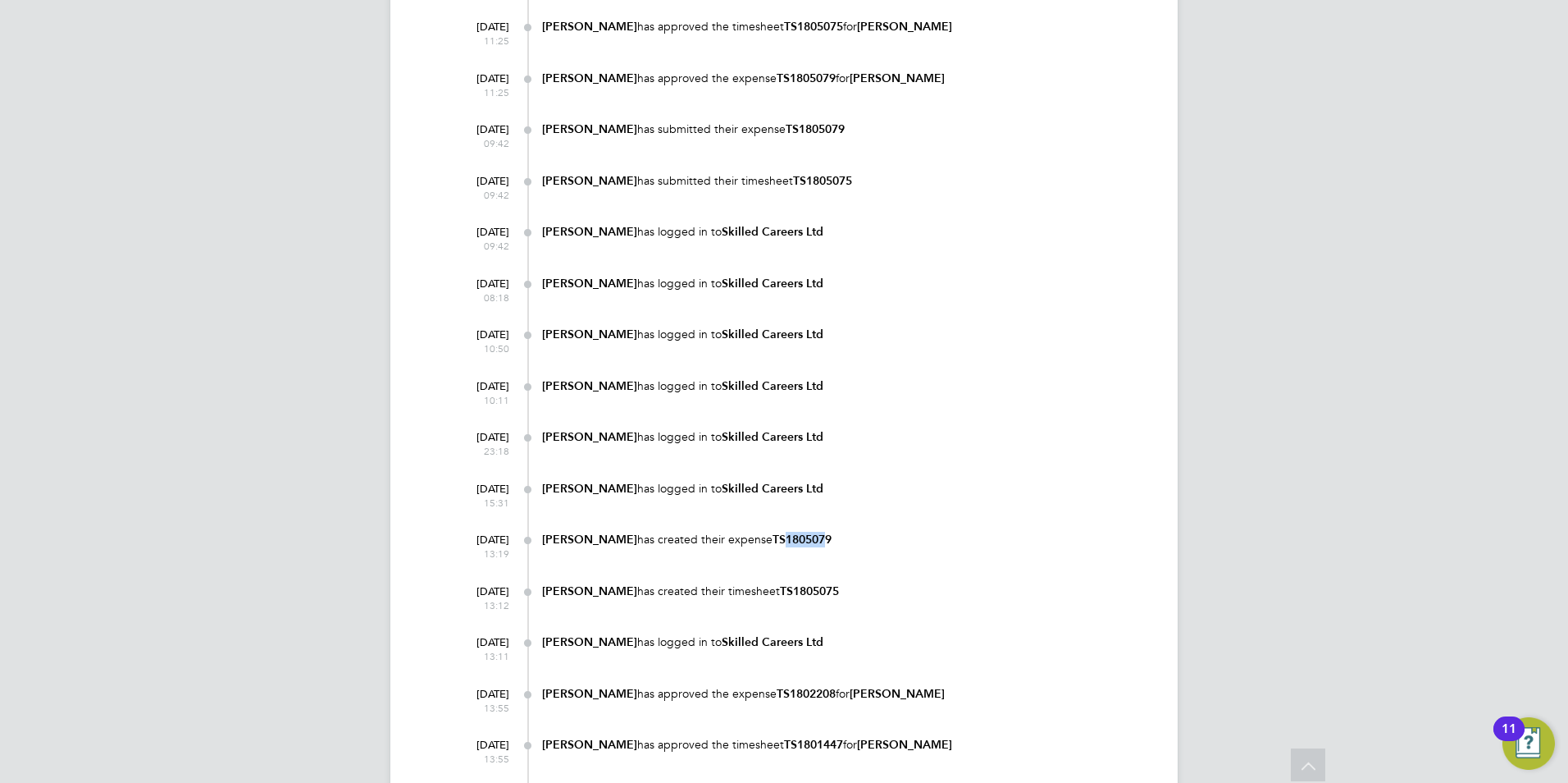
drag, startPoint x: 817, startPoint y: 540, endPoint x: 776, endPoint y: 539, distance: 41.0
click at [776, 539] on b "TS1805079" at bounding box center [802, 540] width 59 height 14
drag, startPoint x: 776, startPoint y: 539, endPoint x: 761, endPoint y: 537, distance: 15.1
click at [761, 537] on div "[PERSON_NAME] has created their expense TS1805079" at bounding box center [843, 540] width 602 height 15
drag, startPoint x: 761, startPoint y: 537, endPoint x: 779, endPoint y: 532, distance: 18.7
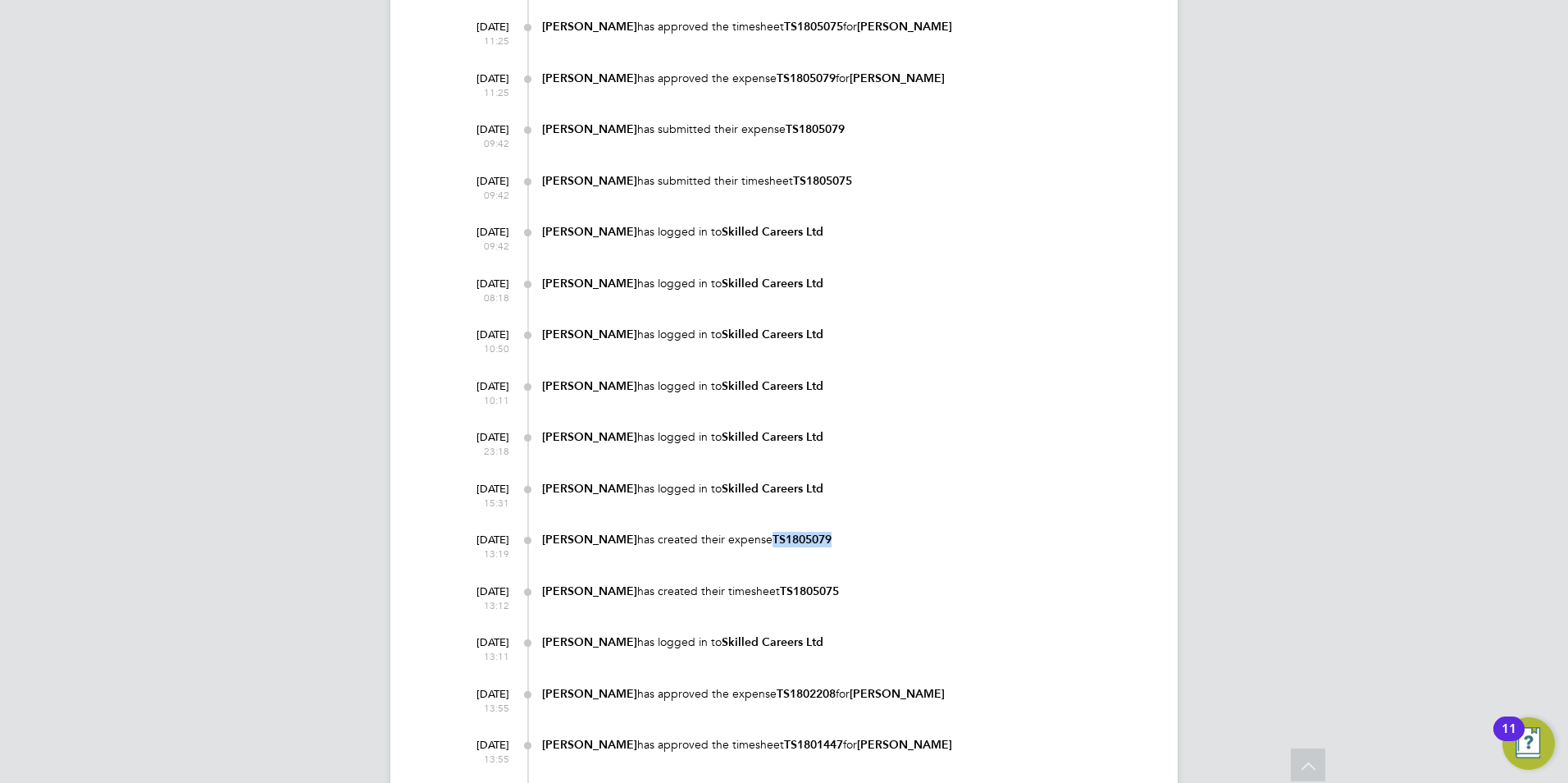
copy b "TS1805079"
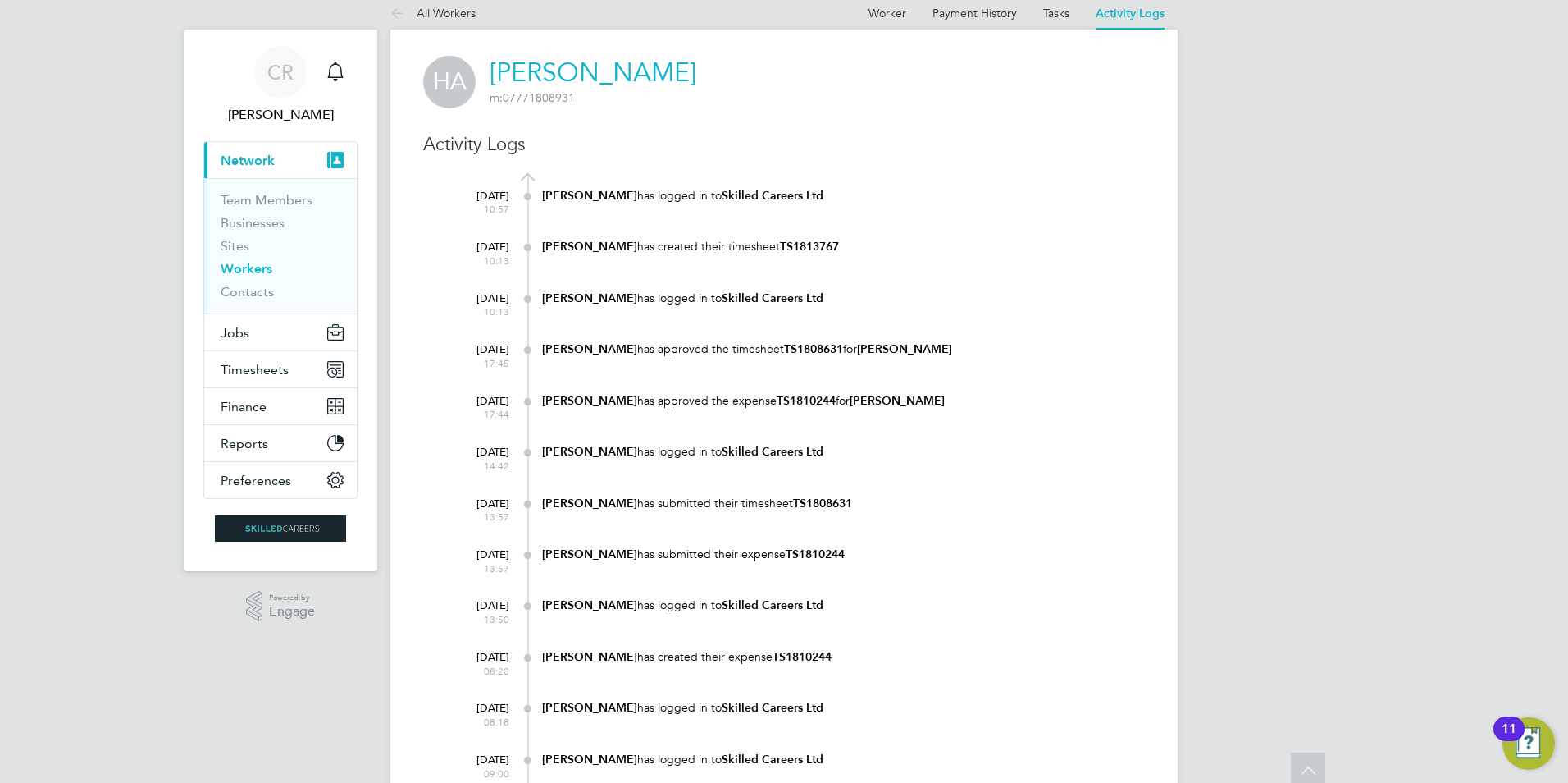
scroll to position [0, 0]
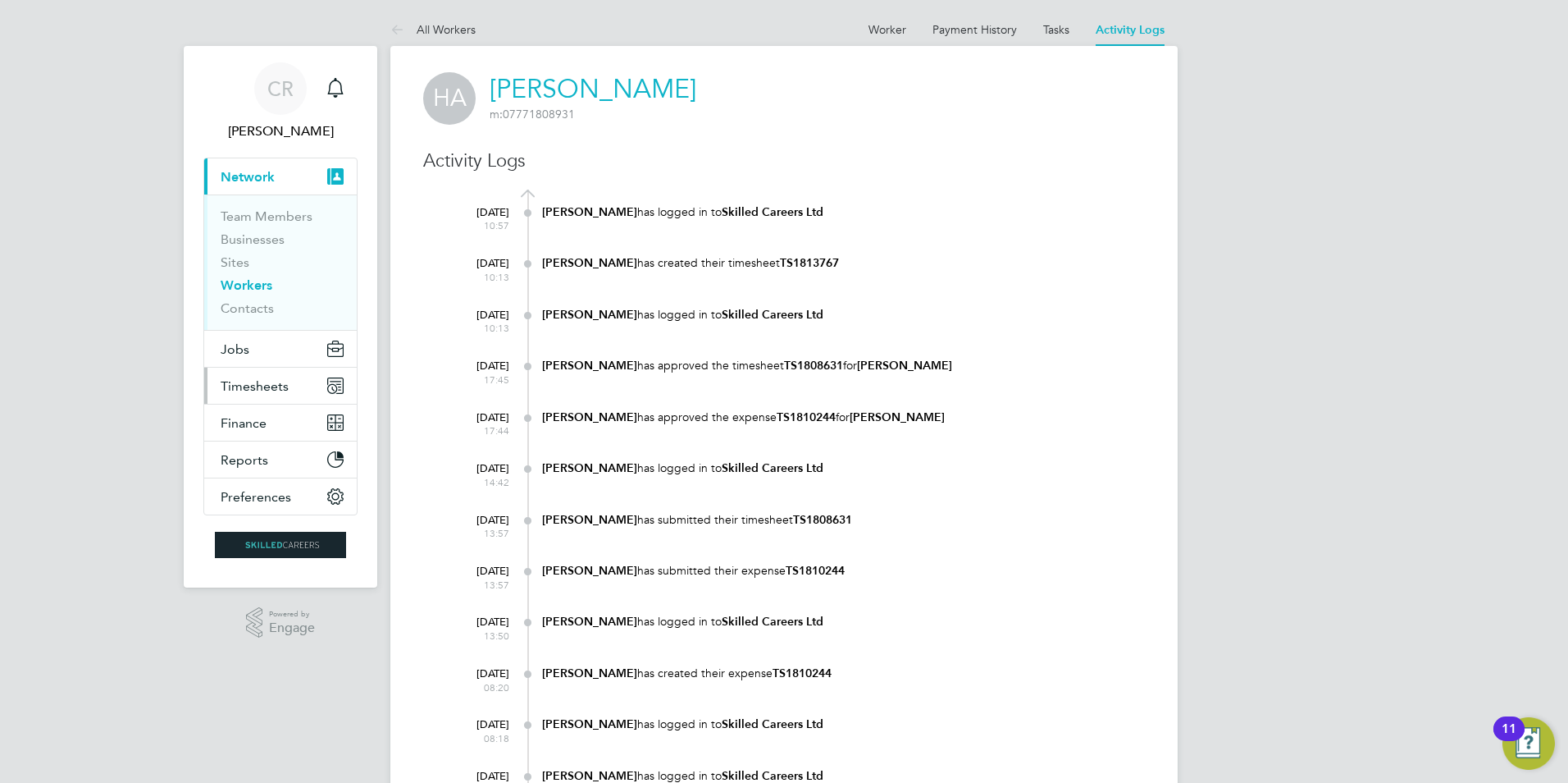
click at [250, 382] on span "Timesheets" at bounding box center [254, 386] width 68 height 15
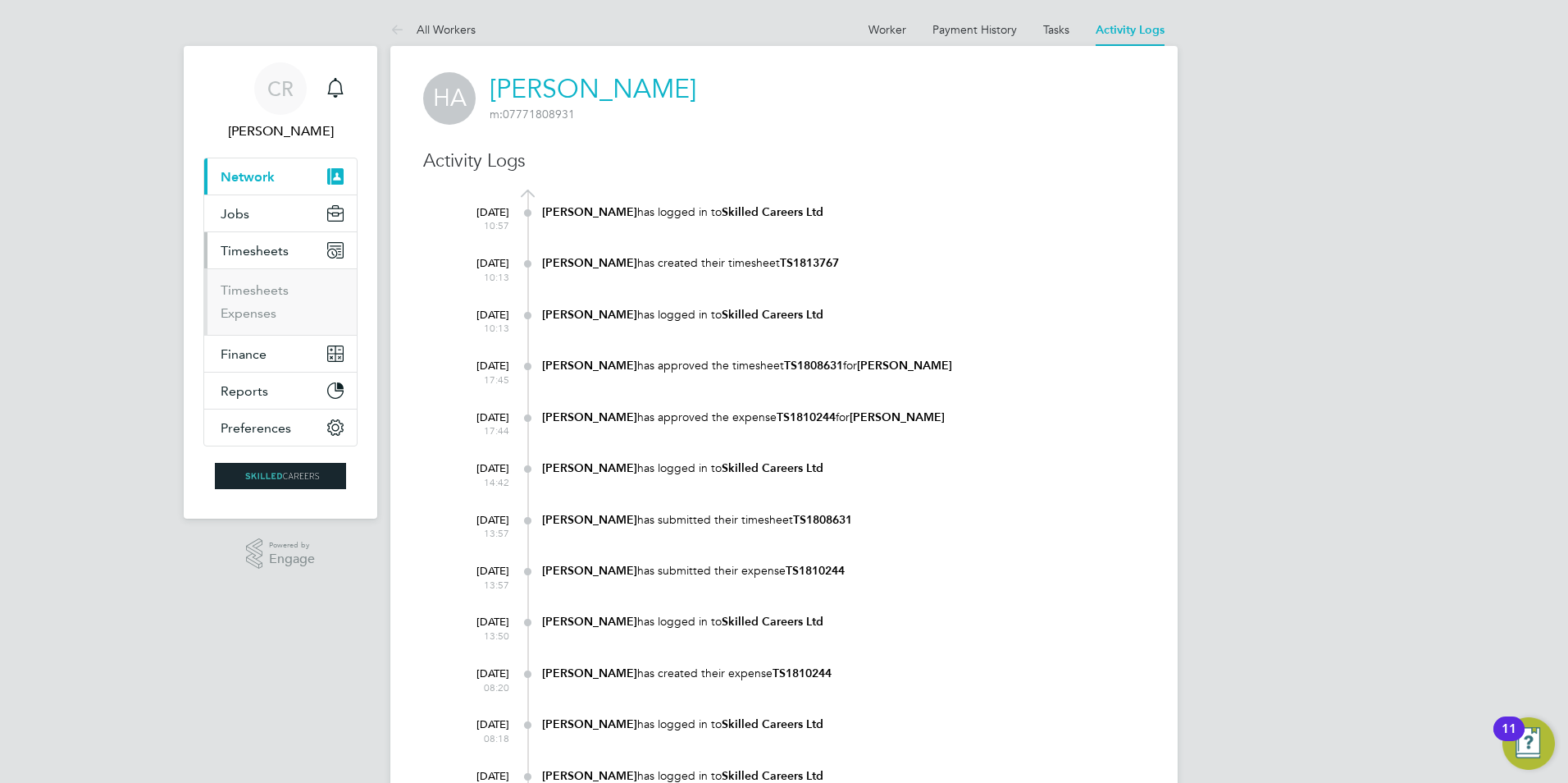
click at [245, 305] on li "Timesheets" at bounding box center [282, 294] width 123 height 23
click at [241, 314] on link "Expenses" at bounding box center [248, 313] width 55 height 15
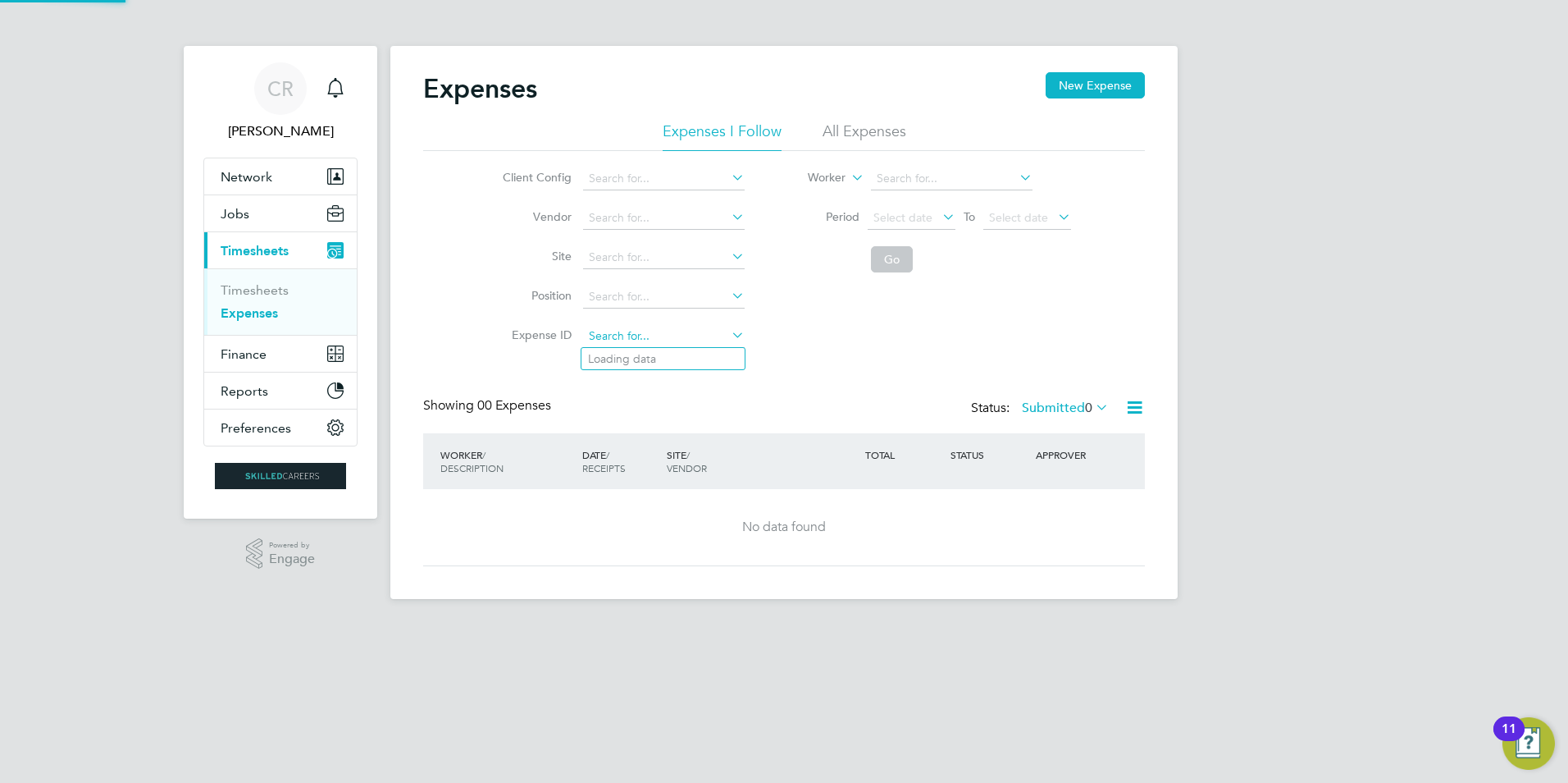
click at [608, 338] on input at bounding box center [663, 336] width 161 height 23
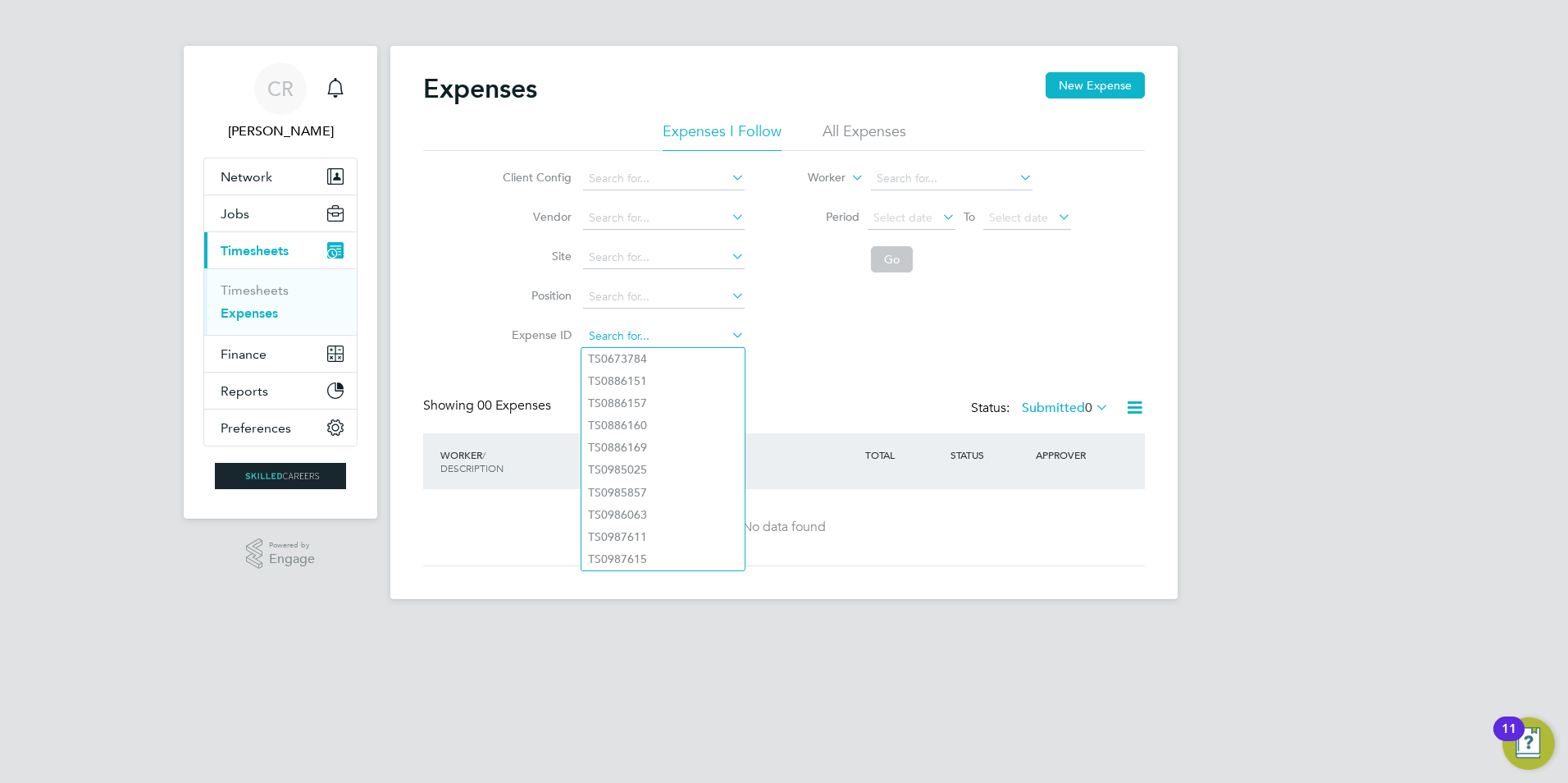
paste input "TS1805079"
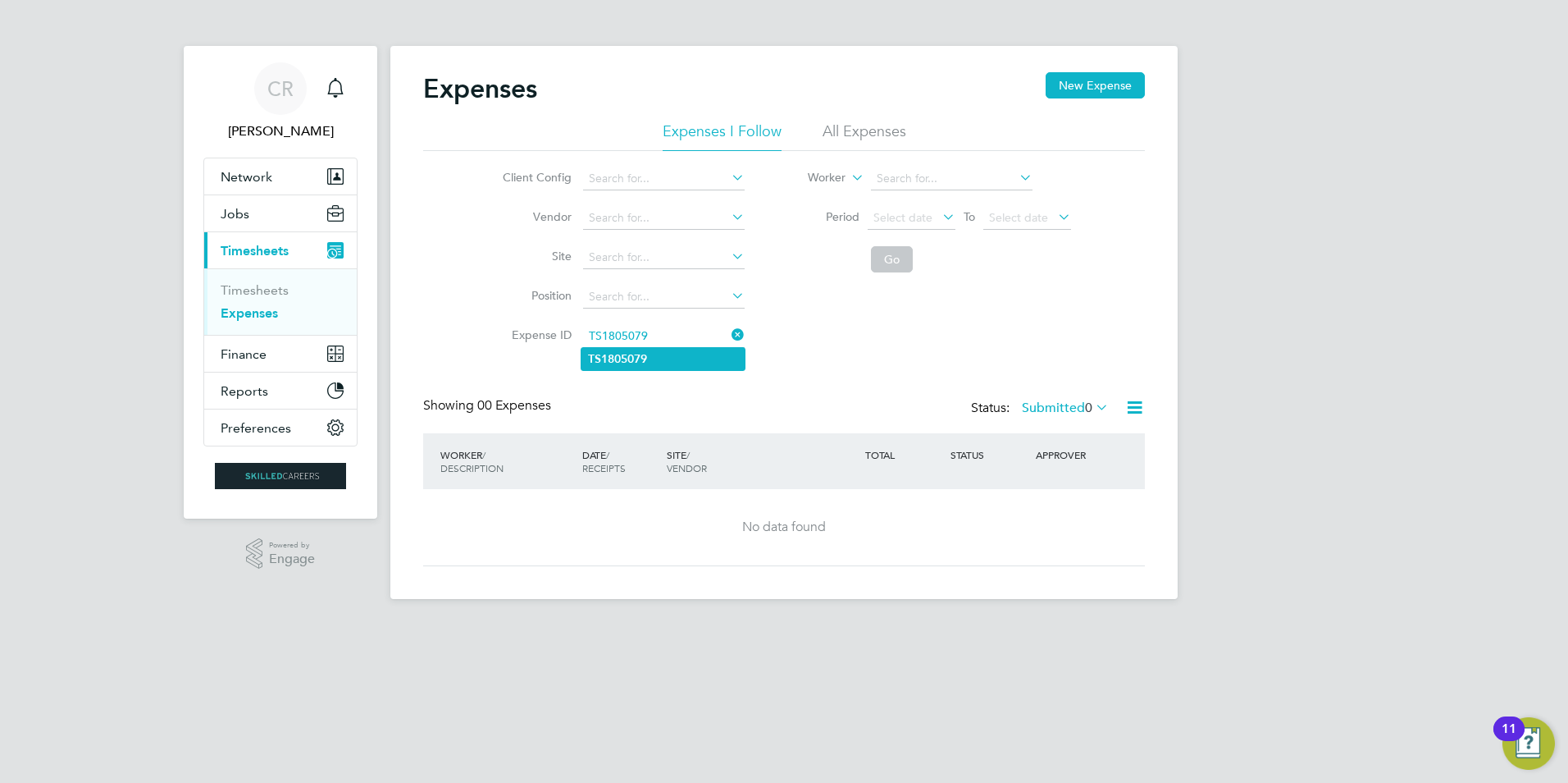
type input "TS1805079"
click at [633, 359] on b "TS1805079" at bounding box center [617, 359] width 59 height 14
click at [888, 259] on button "Go" at bounding box center [891, 259] width 42 height 26
click at [886, 136] on li "All Expenses" at bounding box center [865, 136] width 84 height 30
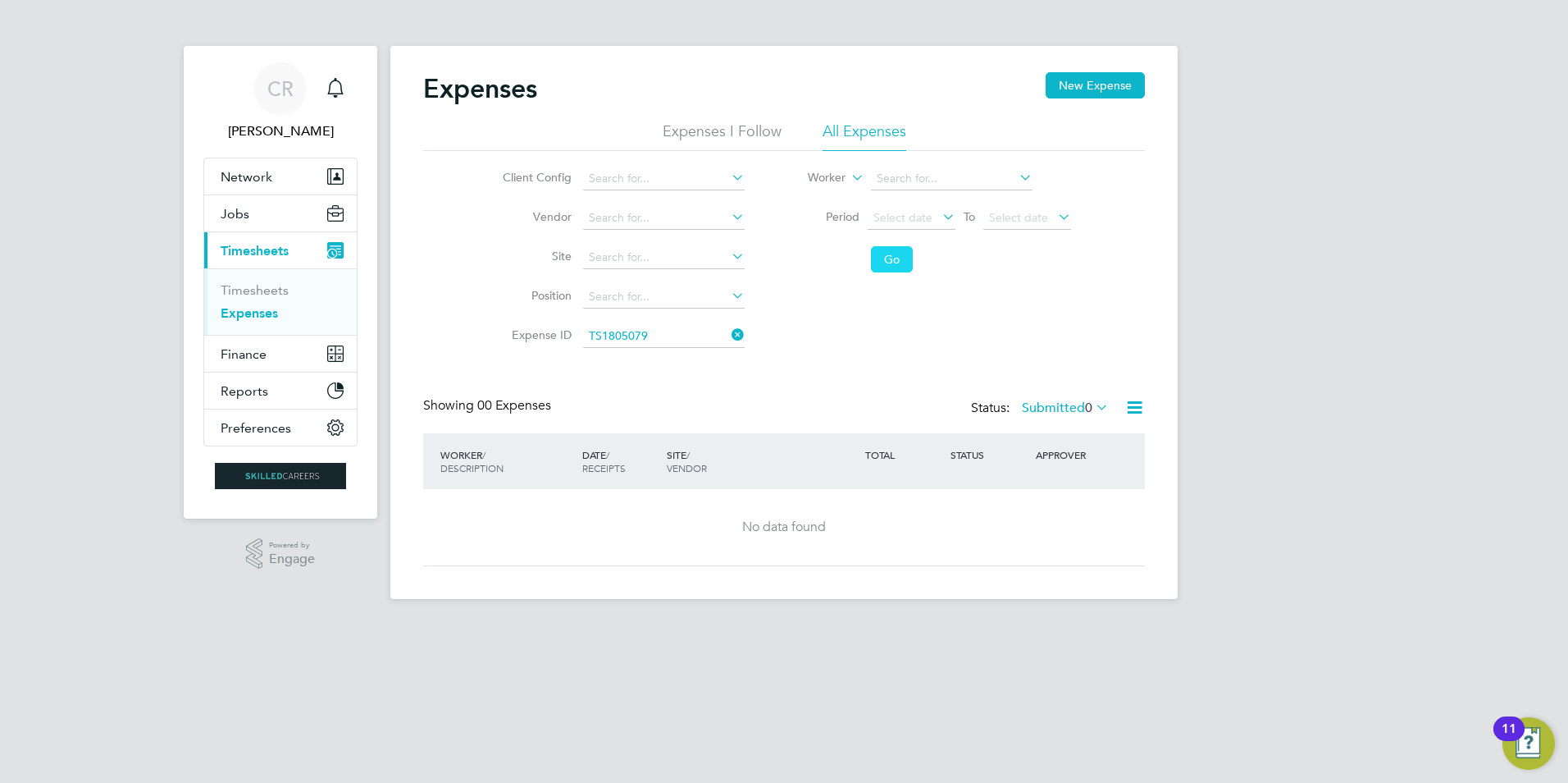
click at [894, 259] on button "Go" at bounding box center [891, 259] width 42 height 26
click at [899, 180] on input at bounding box center [951, 179] width 161 height 23
click at [899, 176] on input at bounding box center [951, 179] width 161 height 23
click at [905, 204] on b "H a roon" at bounding box center [895, 201] width 40 height 14
type input "[PERSON_NAME]"
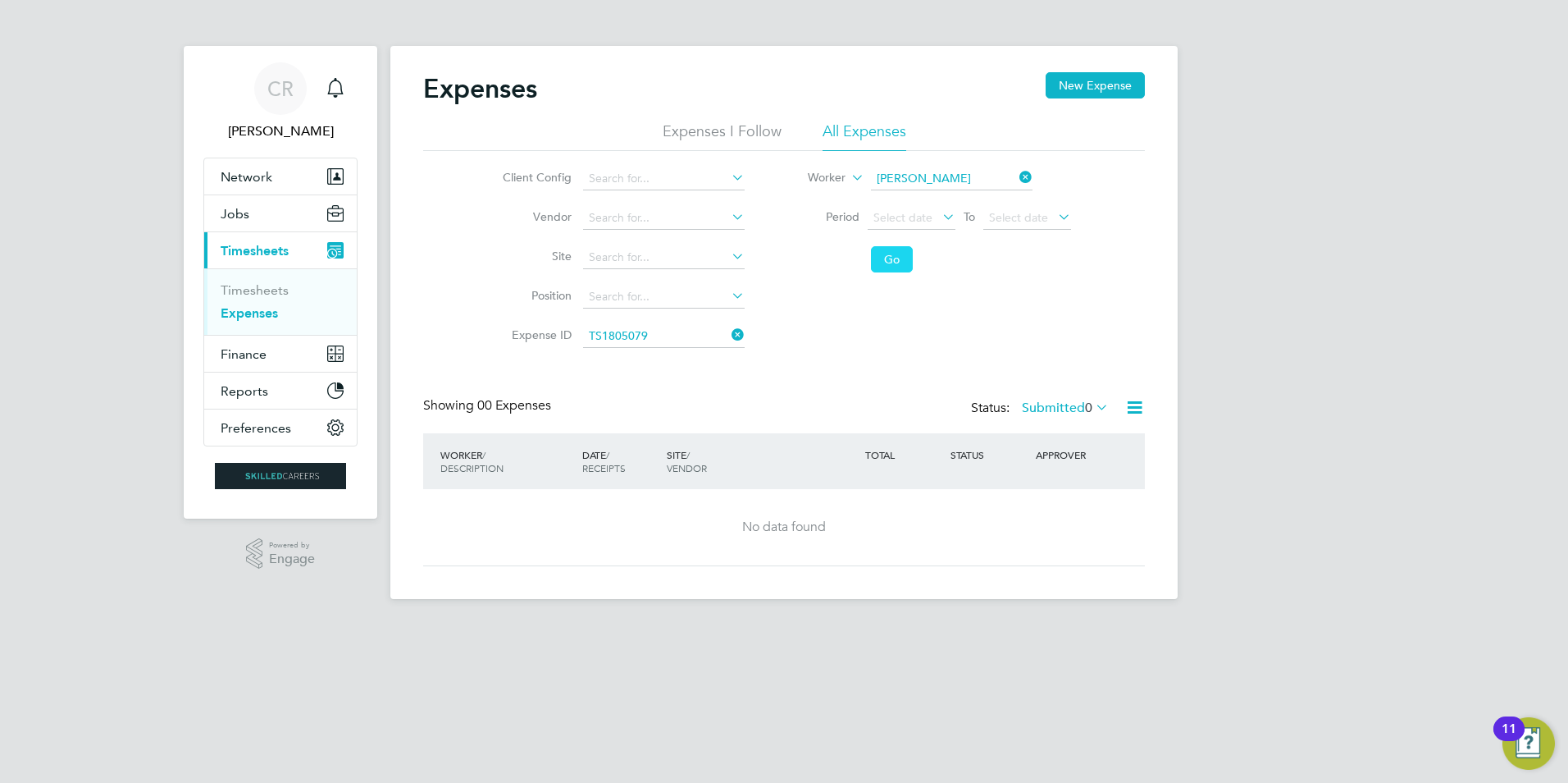
click at [887, 248] on button "Go" at bounding box center [891, 259] width 42 height 26
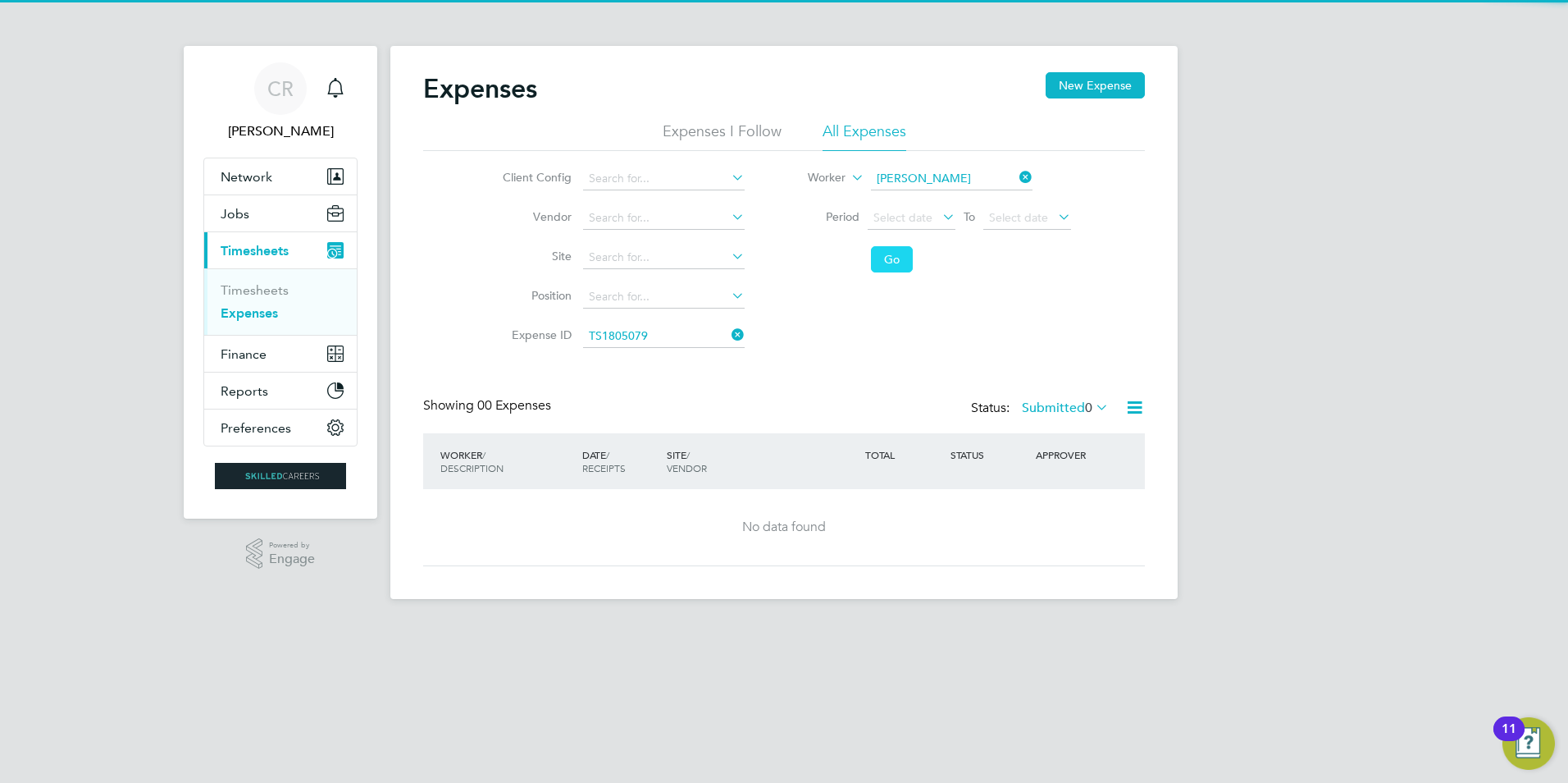
click at [887, 259] on button "Go" at bounding box center [891, 259] width 42 height 26
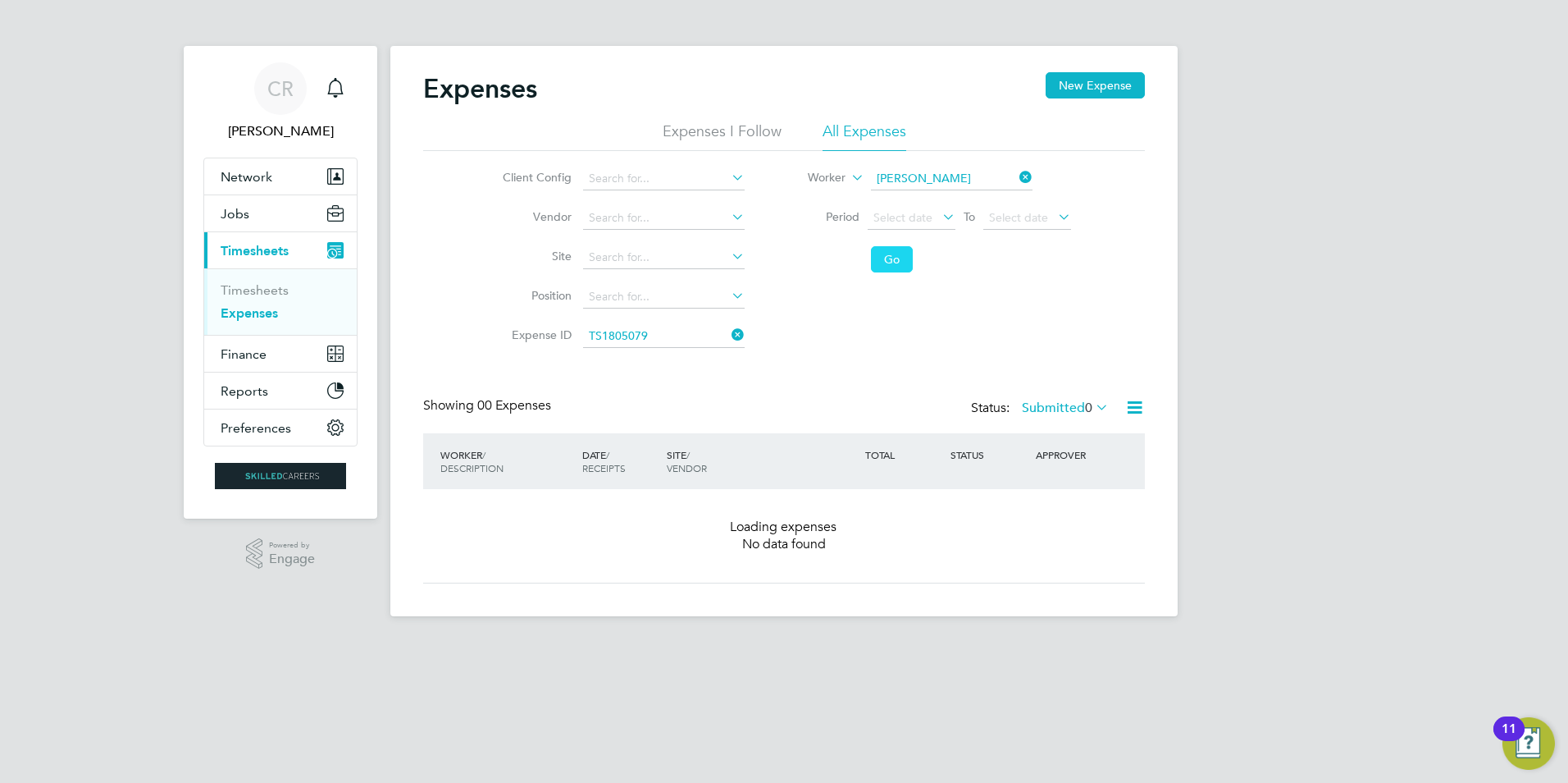
click at [887, 259] on button "Go" at bounding box center [891, 259] width 42 height 26
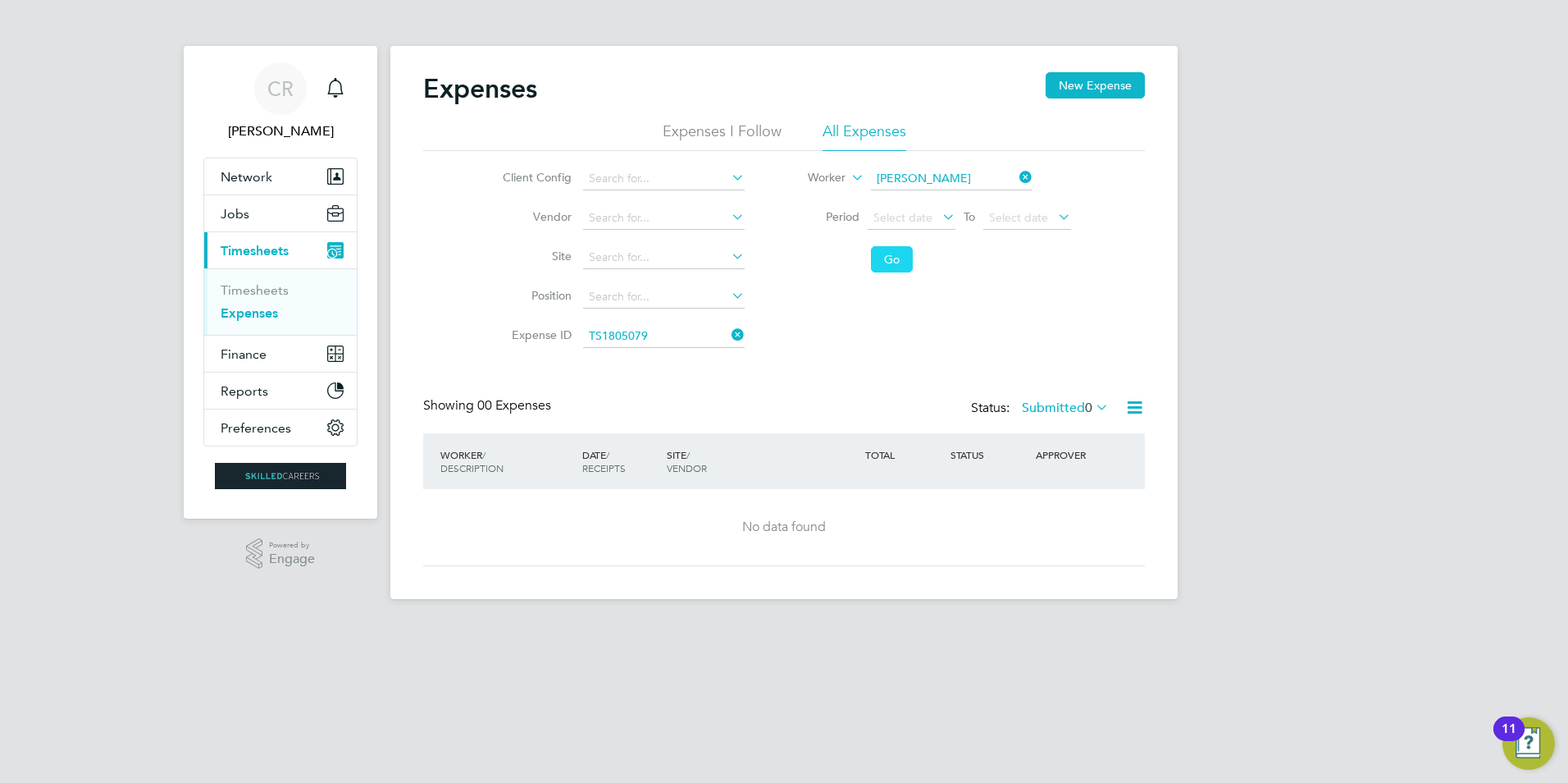
click at [887, 259] on button "Go" at bounding box center [891, 259] width 42 height 26
click at [1131, 410] on icon at bounding box center [1134, 407] width 20 height 20
click at [961, 378] on div "Expenses New Expense Expenses I Follow All Expenses Client Config Vendor Site P…" at bounding box center [784, 319] width 721 height 494
